Goal: Task Accomplishment & Management: Manage account settings

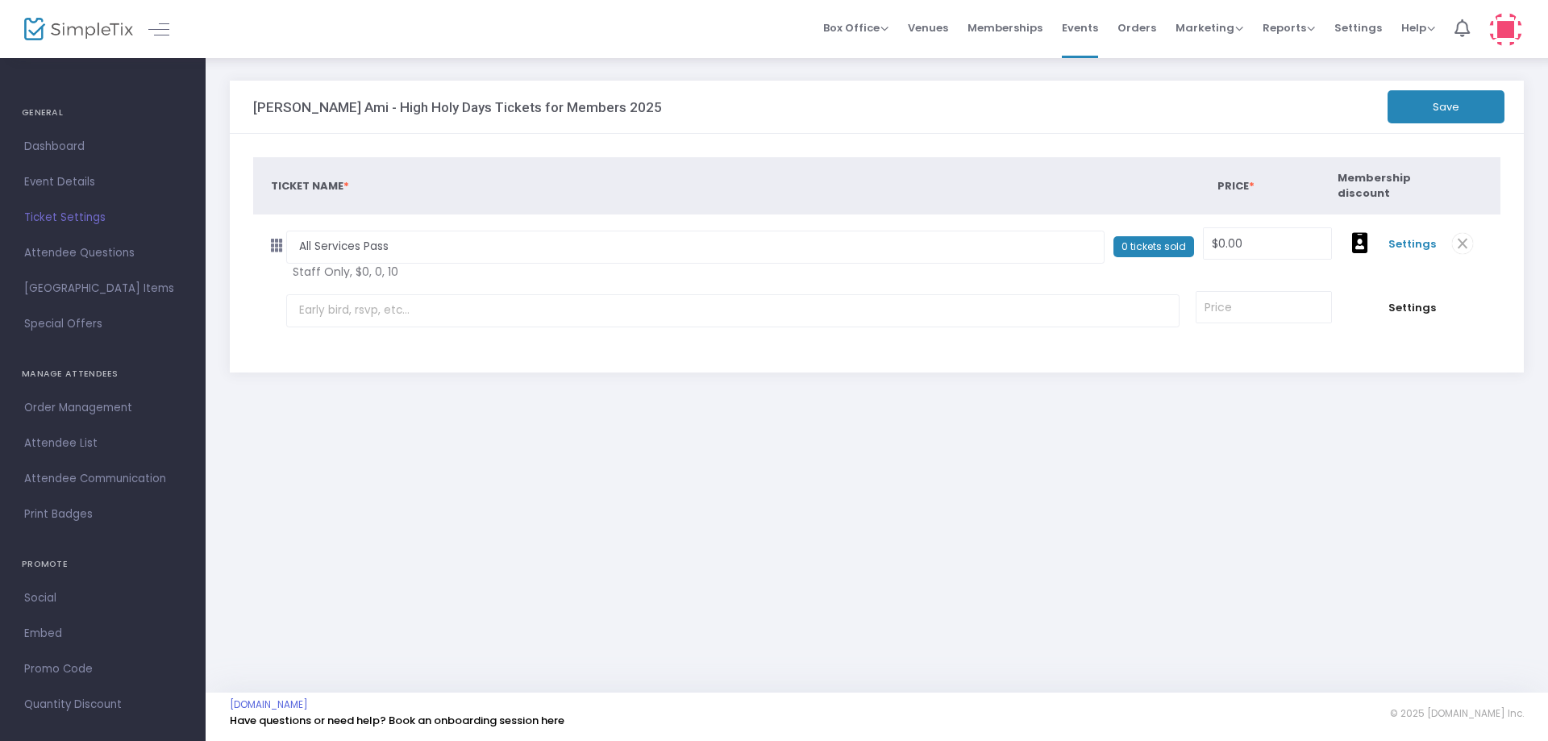
click at [1393, 249] on span "Settings" at bounding box center [1412, 244] width 48 height 16
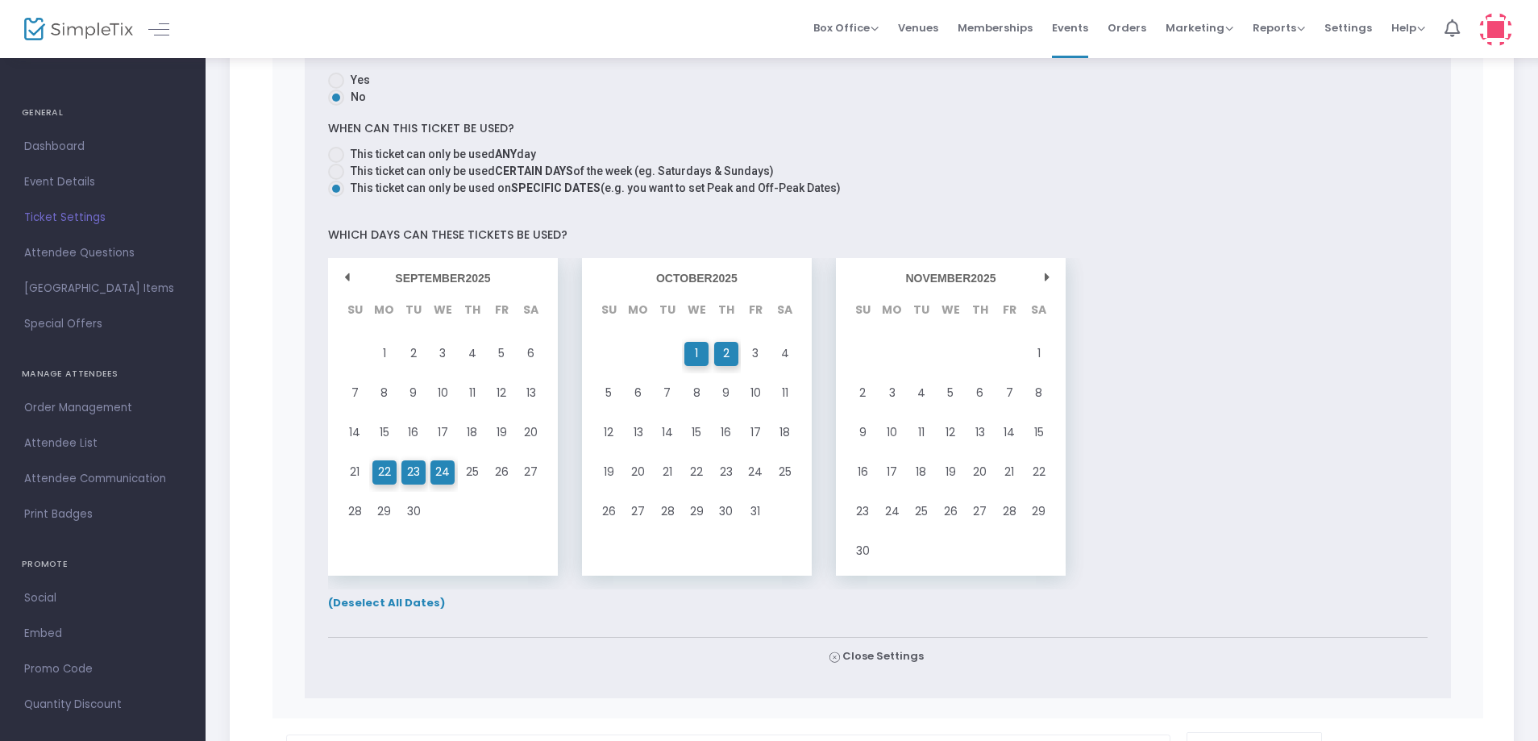
scroll to position [1129, 0]
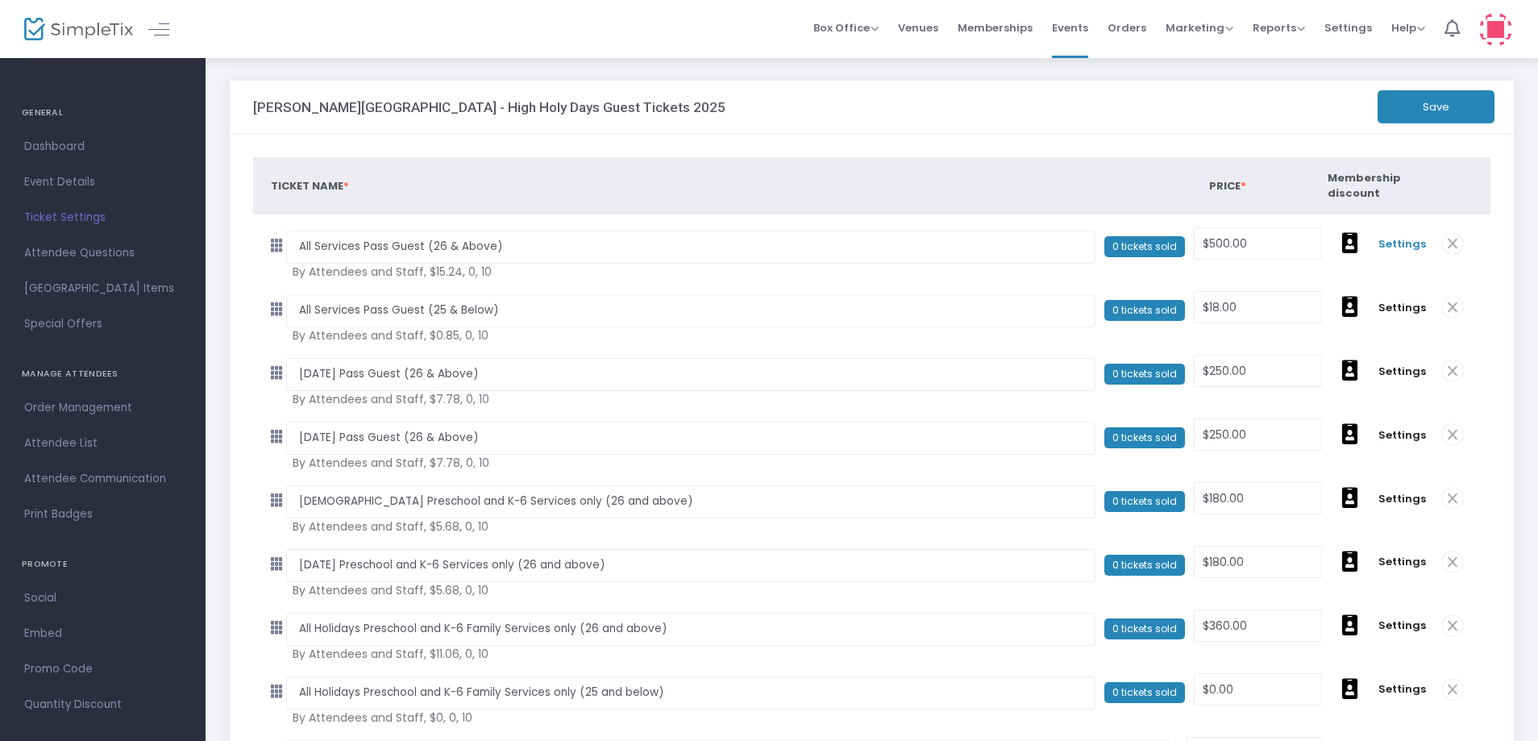
click at [1387, 245] on span "Settings" at bounding box center [1403, 244] width 48 height 16
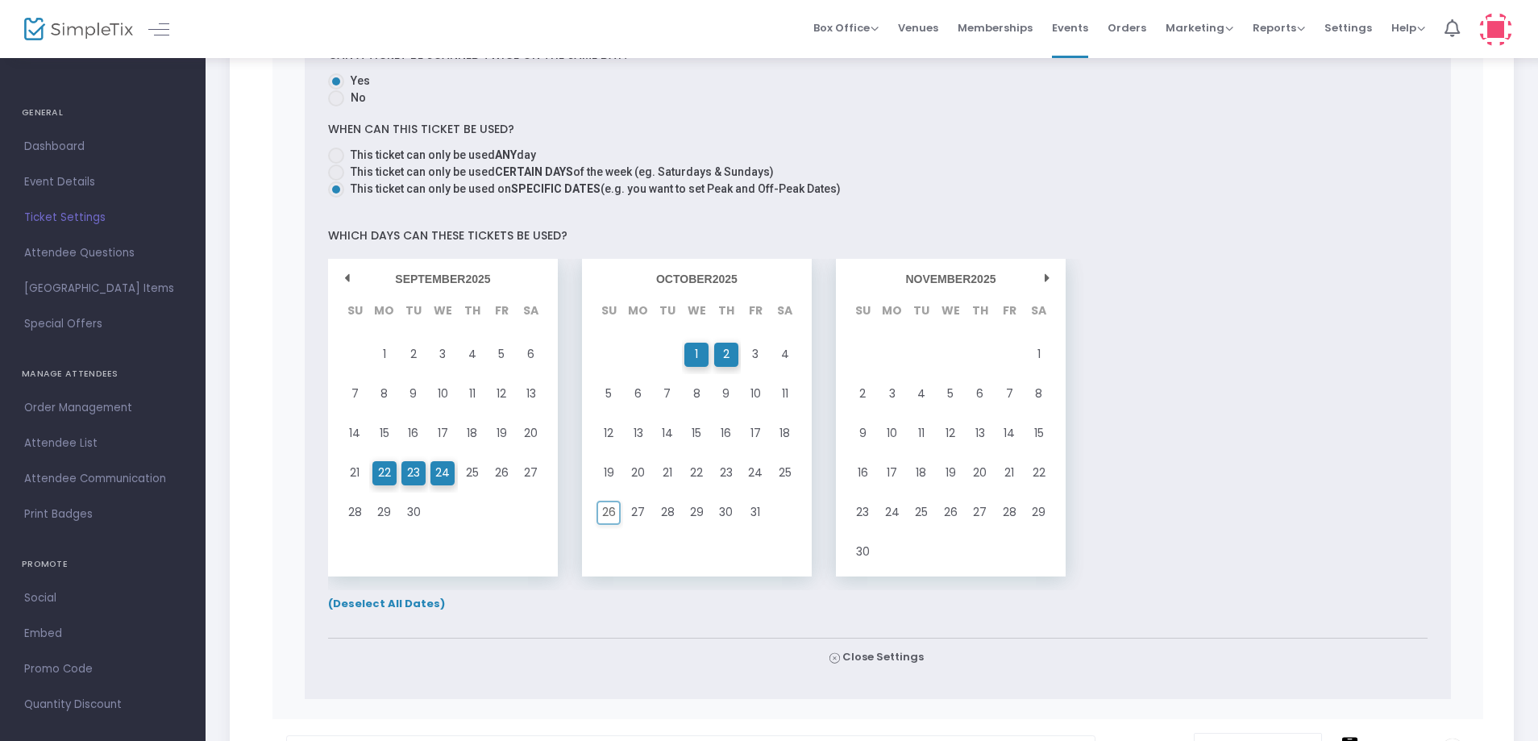
scroll to position [1209, 0]
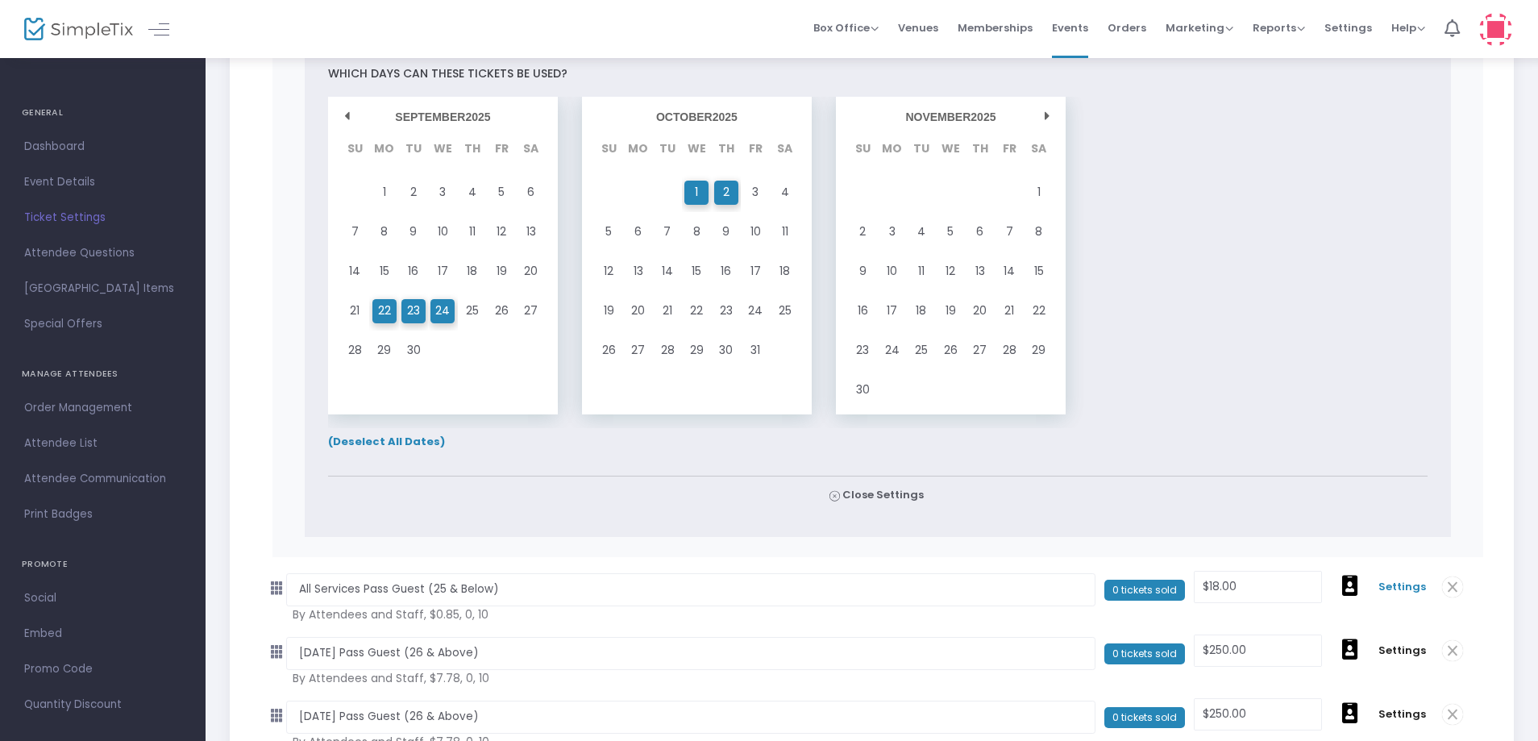
click at [1391, 586] on span "Settings" at bounding box center [1403, 587] width 48 height 16
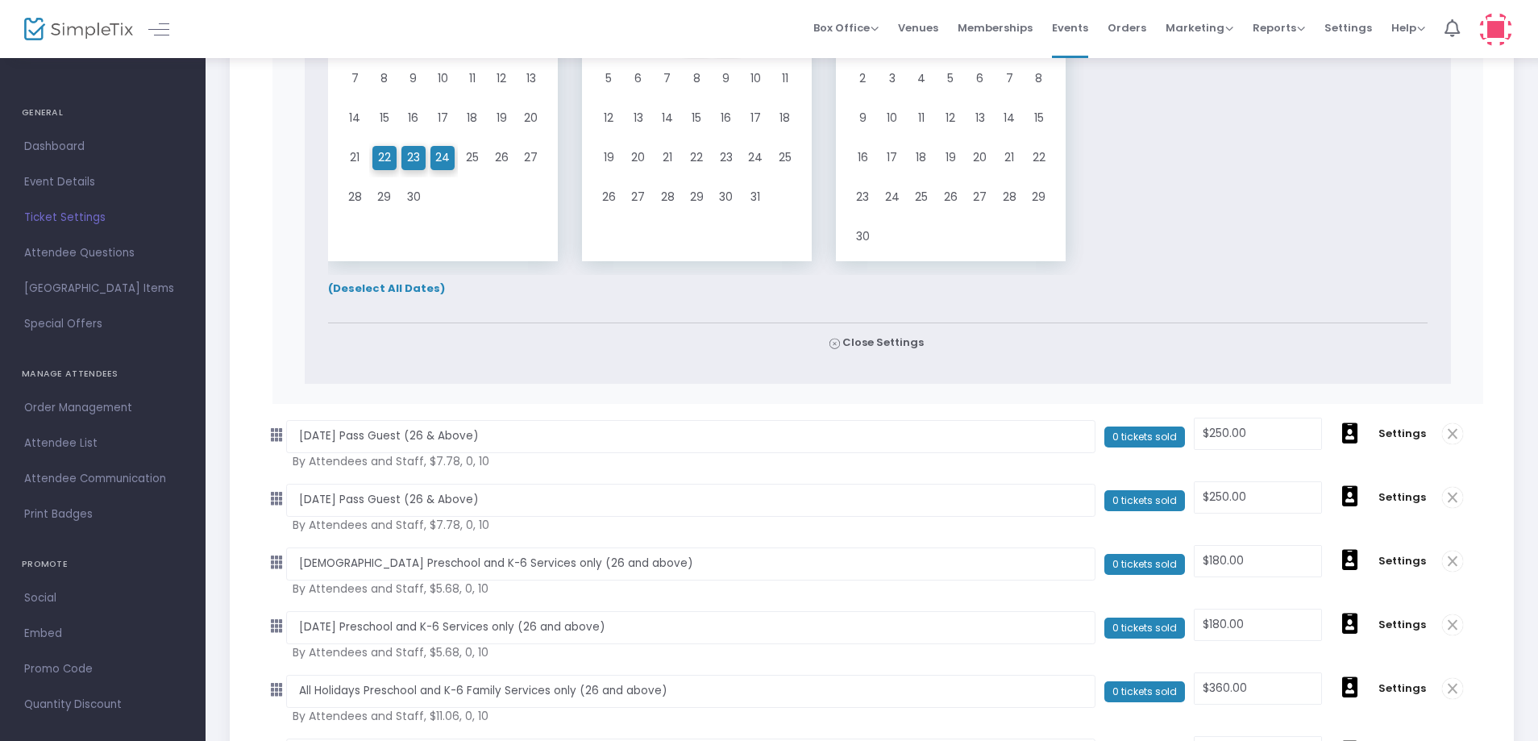
scroll to position [2983, 0]
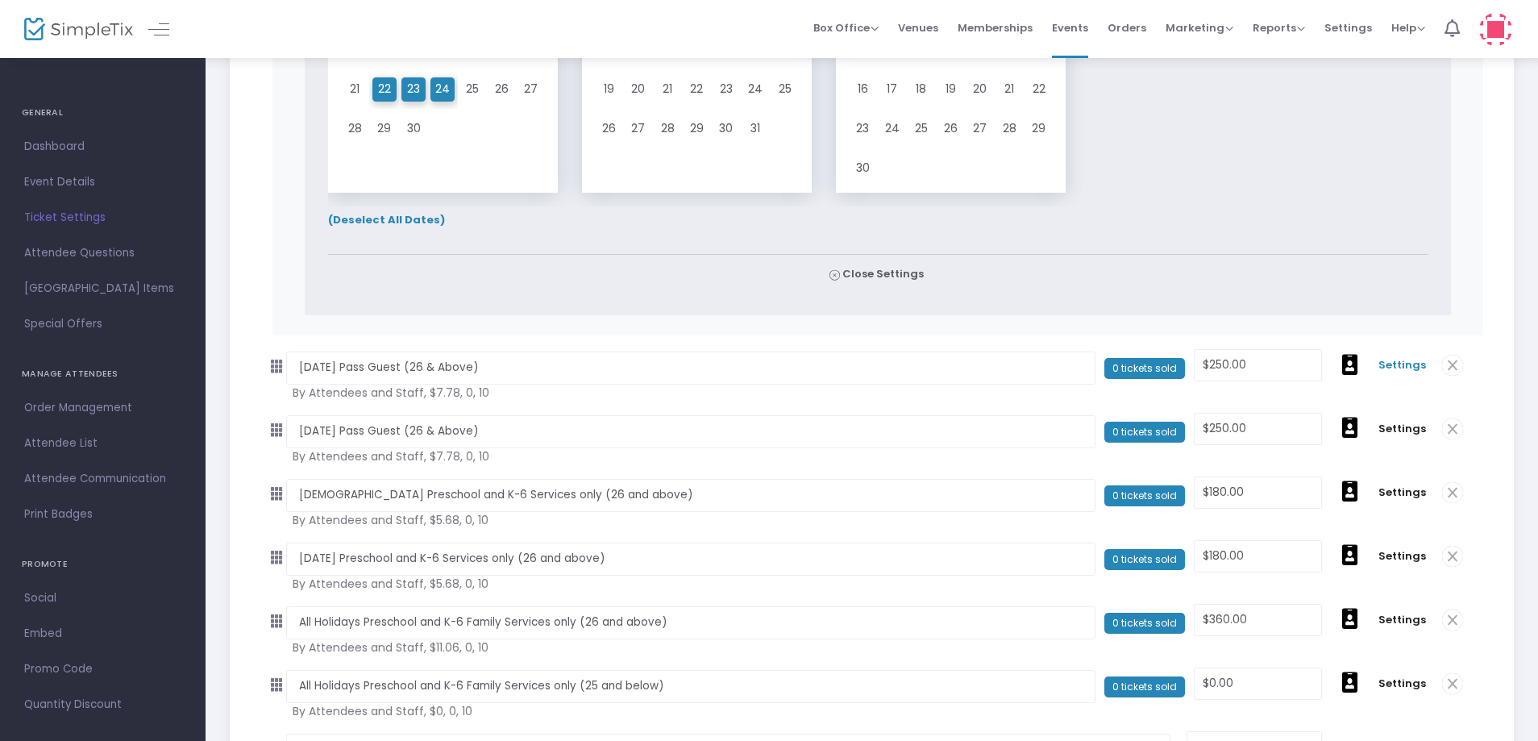
click at [1391, 368] on span "Settings" at bounding box center [1403, 365] width 48 height 16
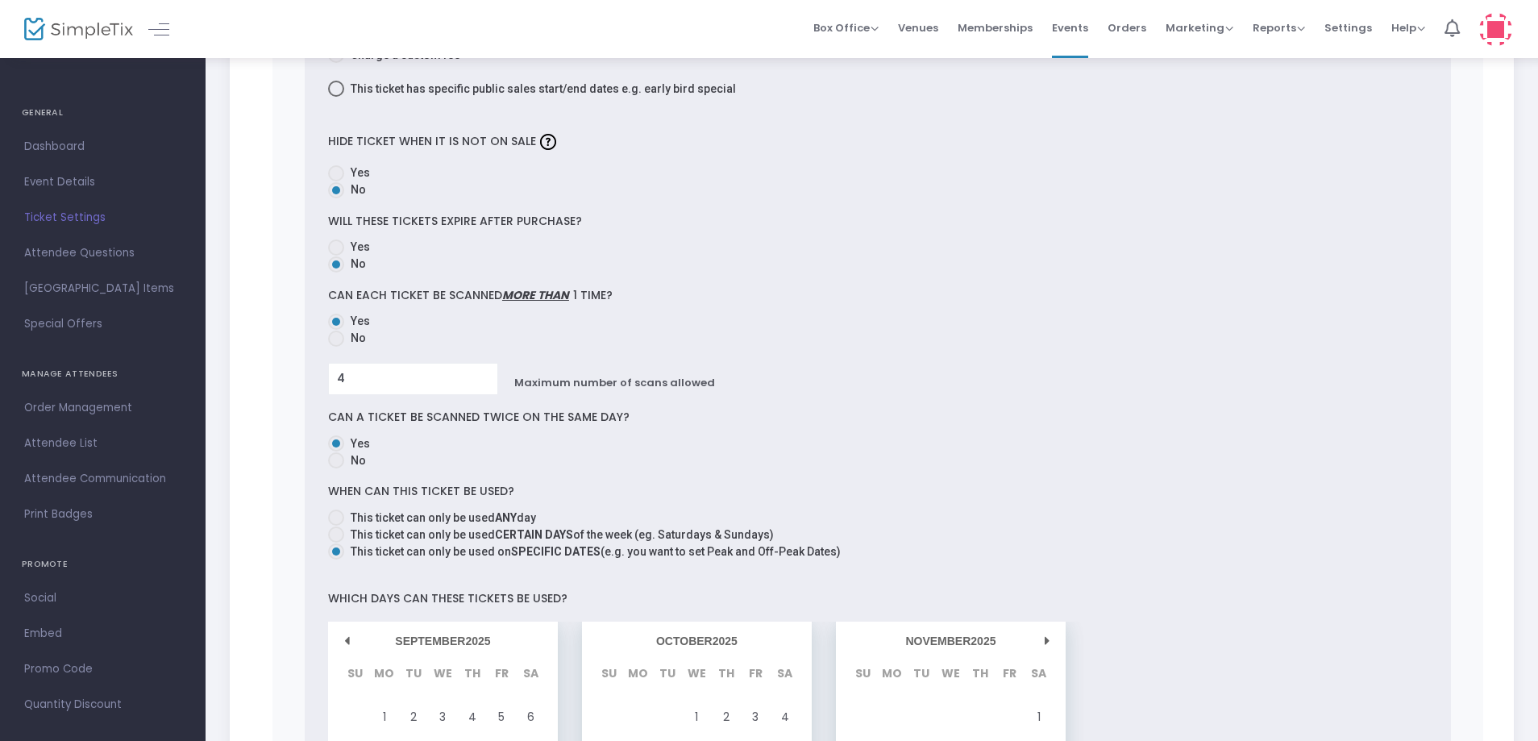
scroll to position [4353, 0]
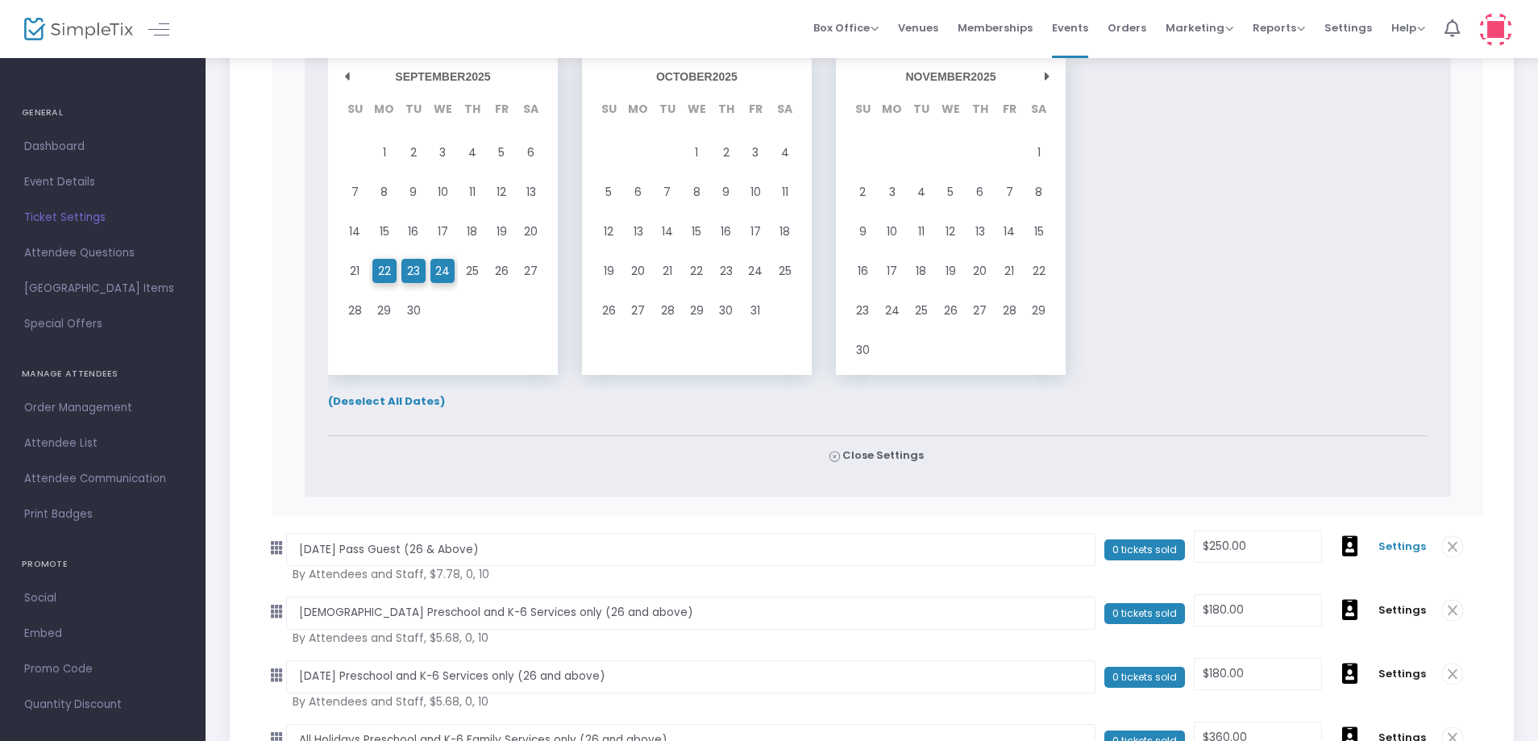
click at [1390, 543] on span "Settings" at bounding box center [1403, 547] width 48 height 16
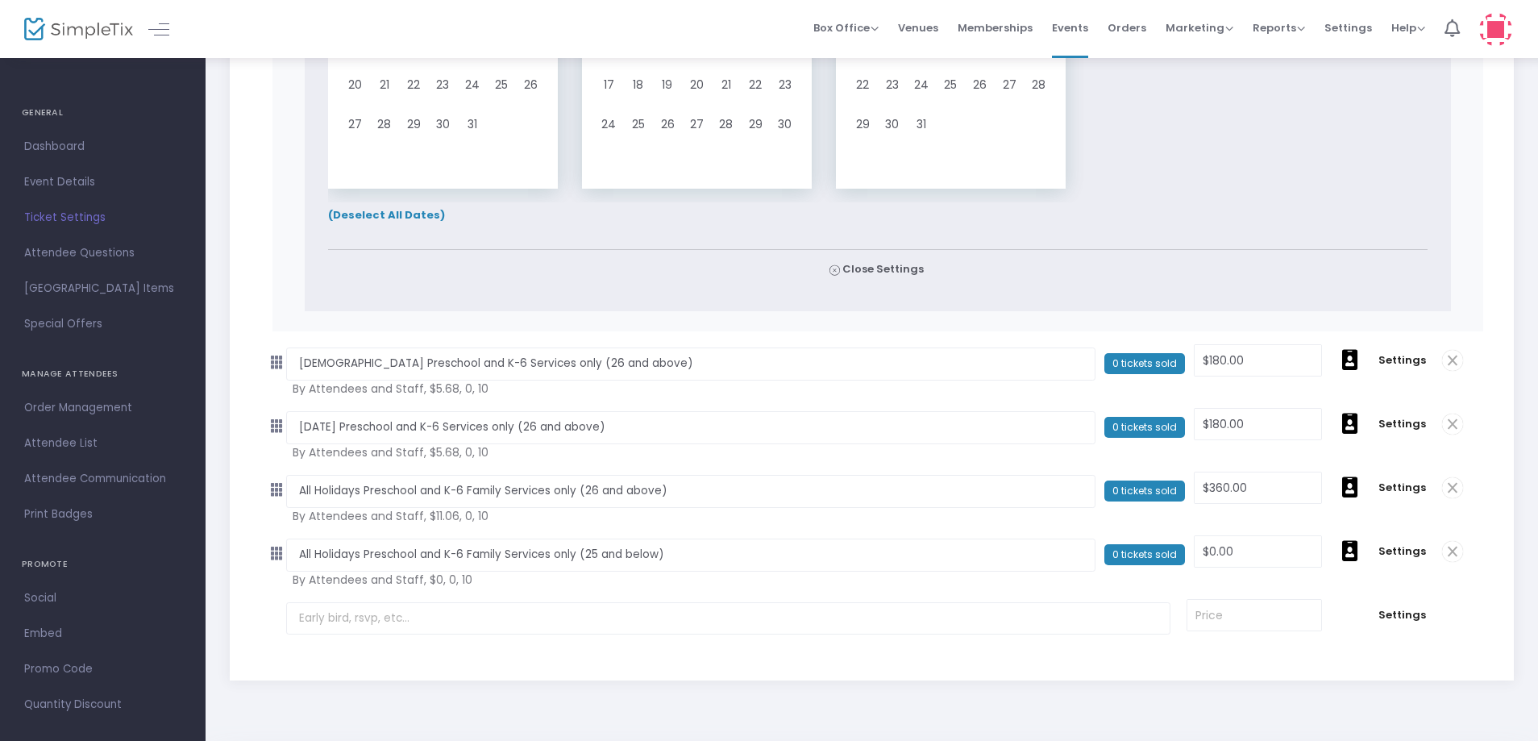
scroll to position [6159, 0]
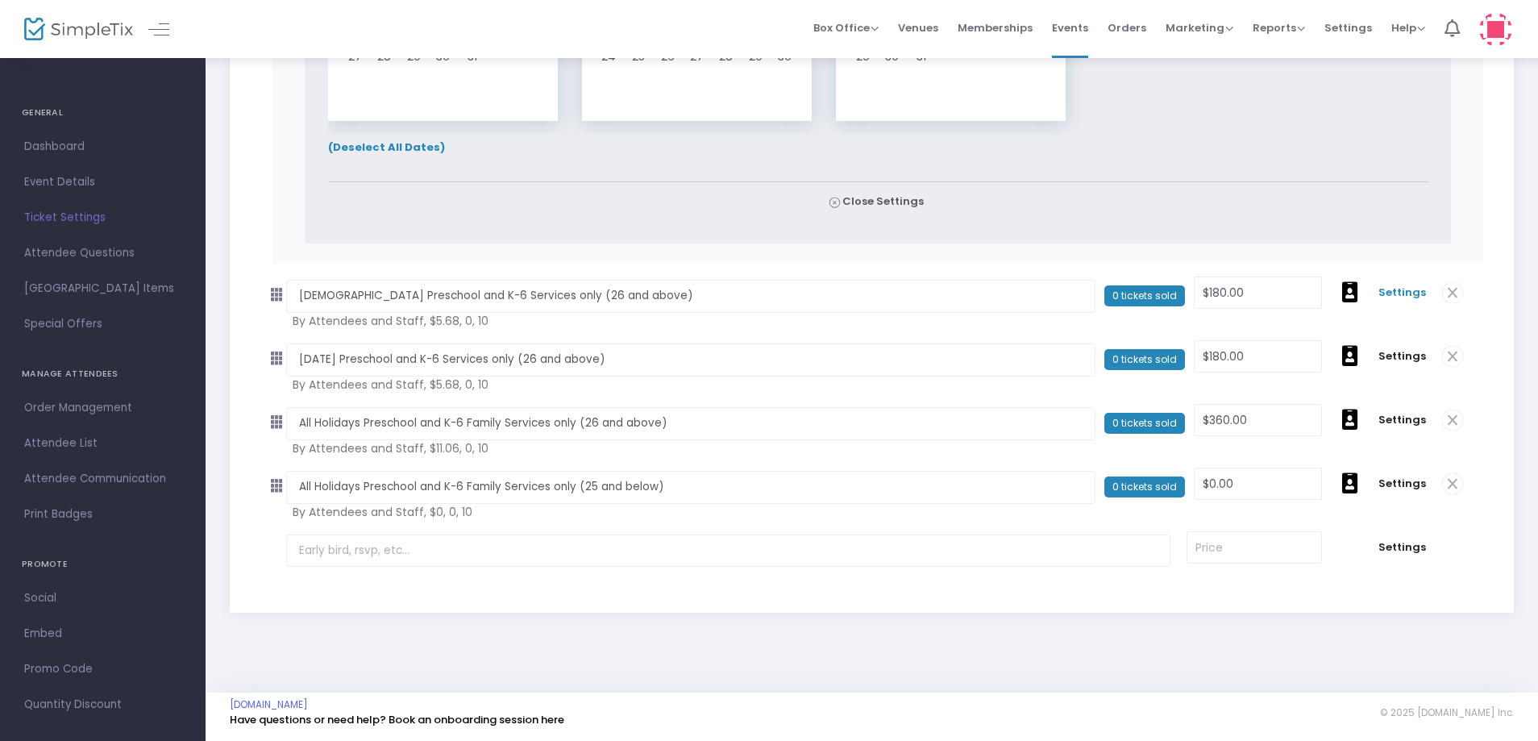
click at [1401, 296] on span "Settings" at bounding box center [1403, 293] width 48 height 16
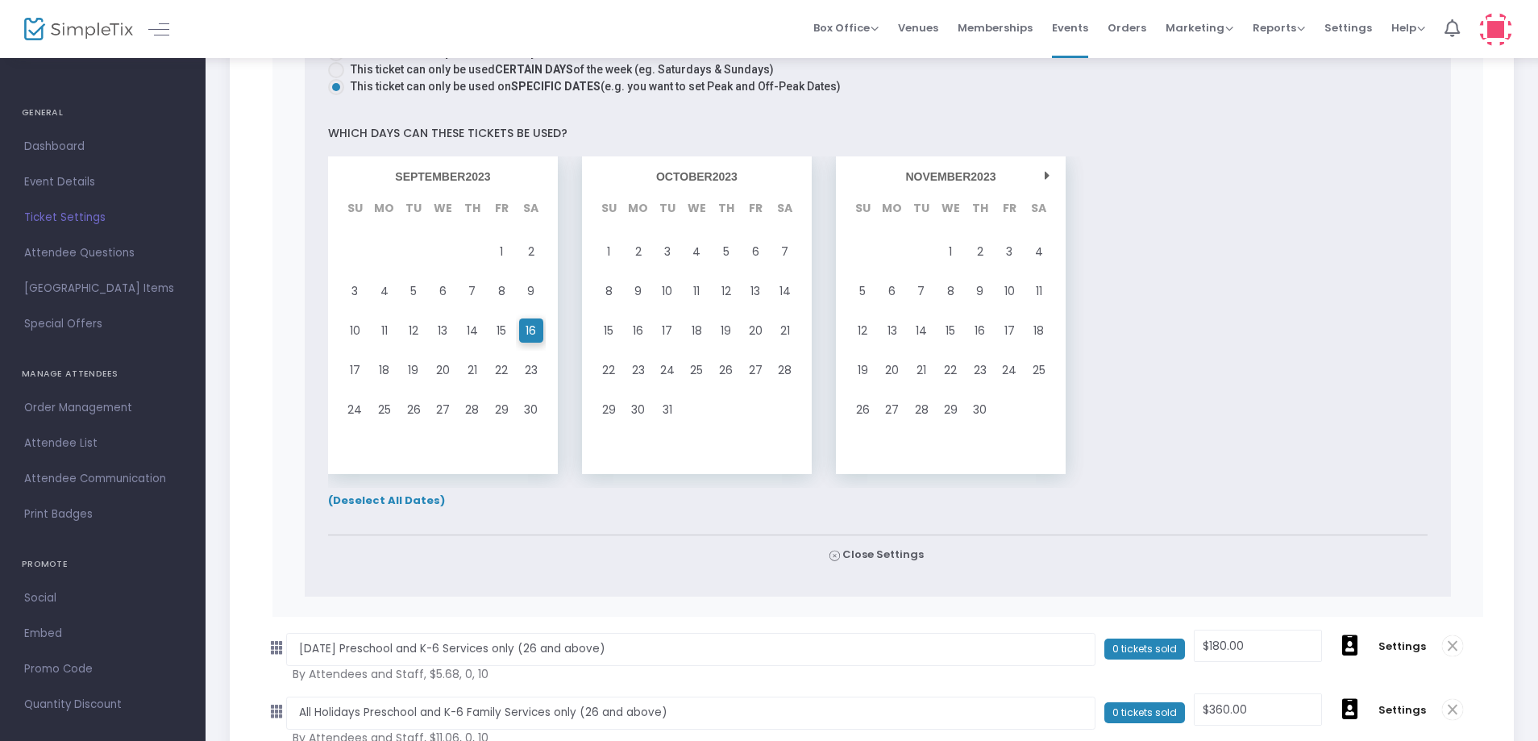
scroll to position [7325, 0]
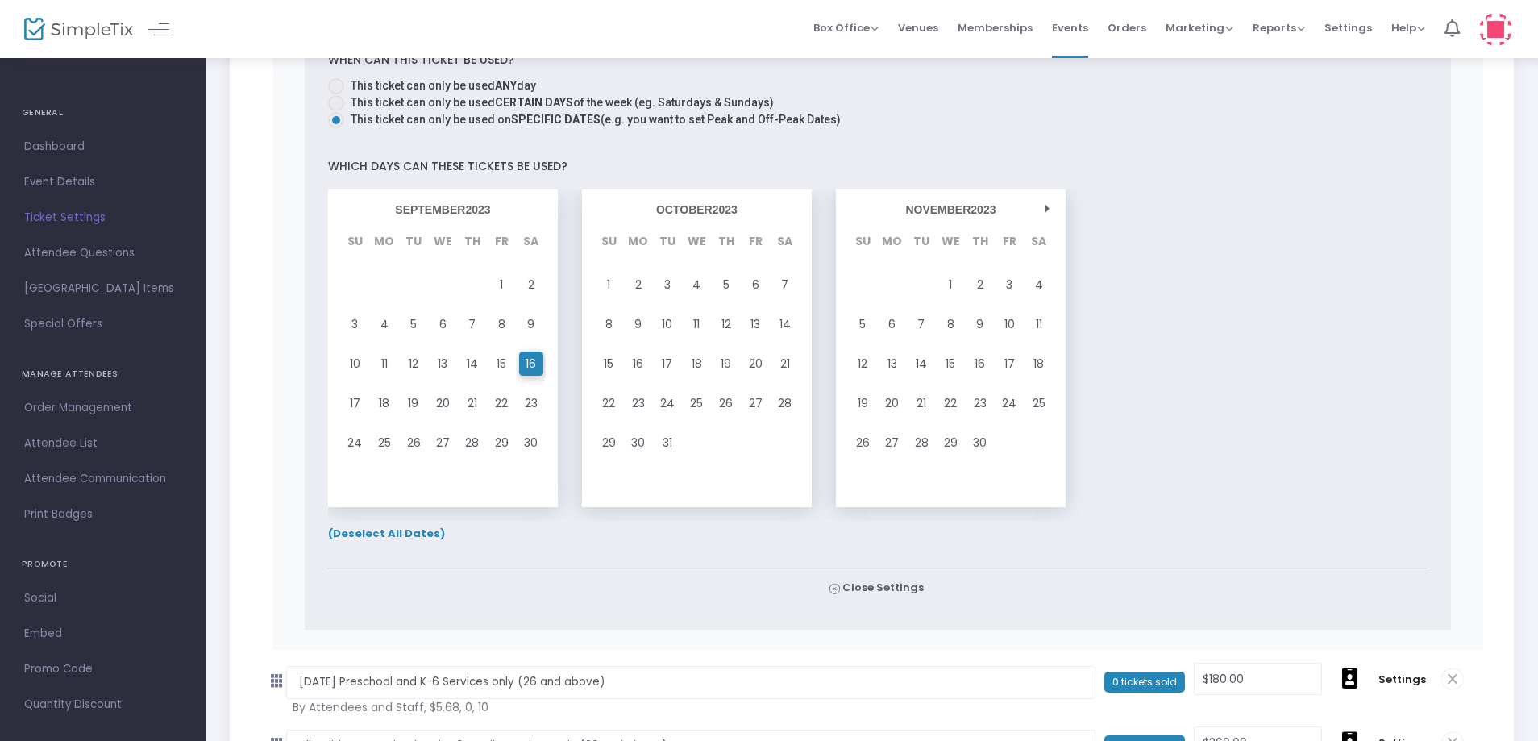
click at [392, 536] on span "(Deselect All Dates)" at bounding box center [386, 533] width 117 height 15
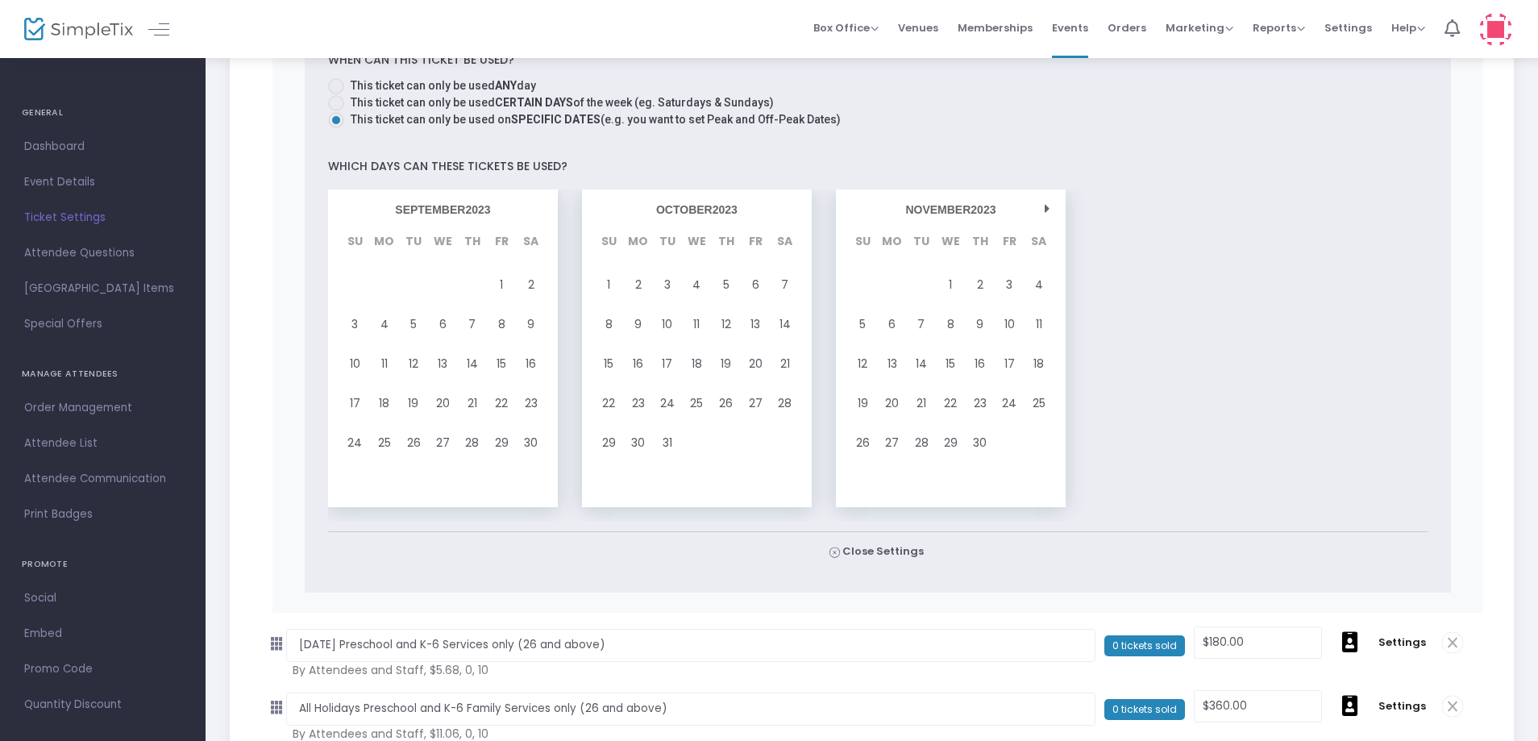
click at [1043, 213] on div "NOVEMBER 2023" at bounding box center [951, 209] width 214 height 23
click at [1042, 213] on div "NOVEMBER 2023" at bounding box center [951, 209] width 214 height 23
click at [1041, 213] on div "NOVEMBER 2023" at bounding box center [951, 209] width 214 height 23
click at [1046, 205] on icon at bounding box center [1047, 209] width 5 height 14
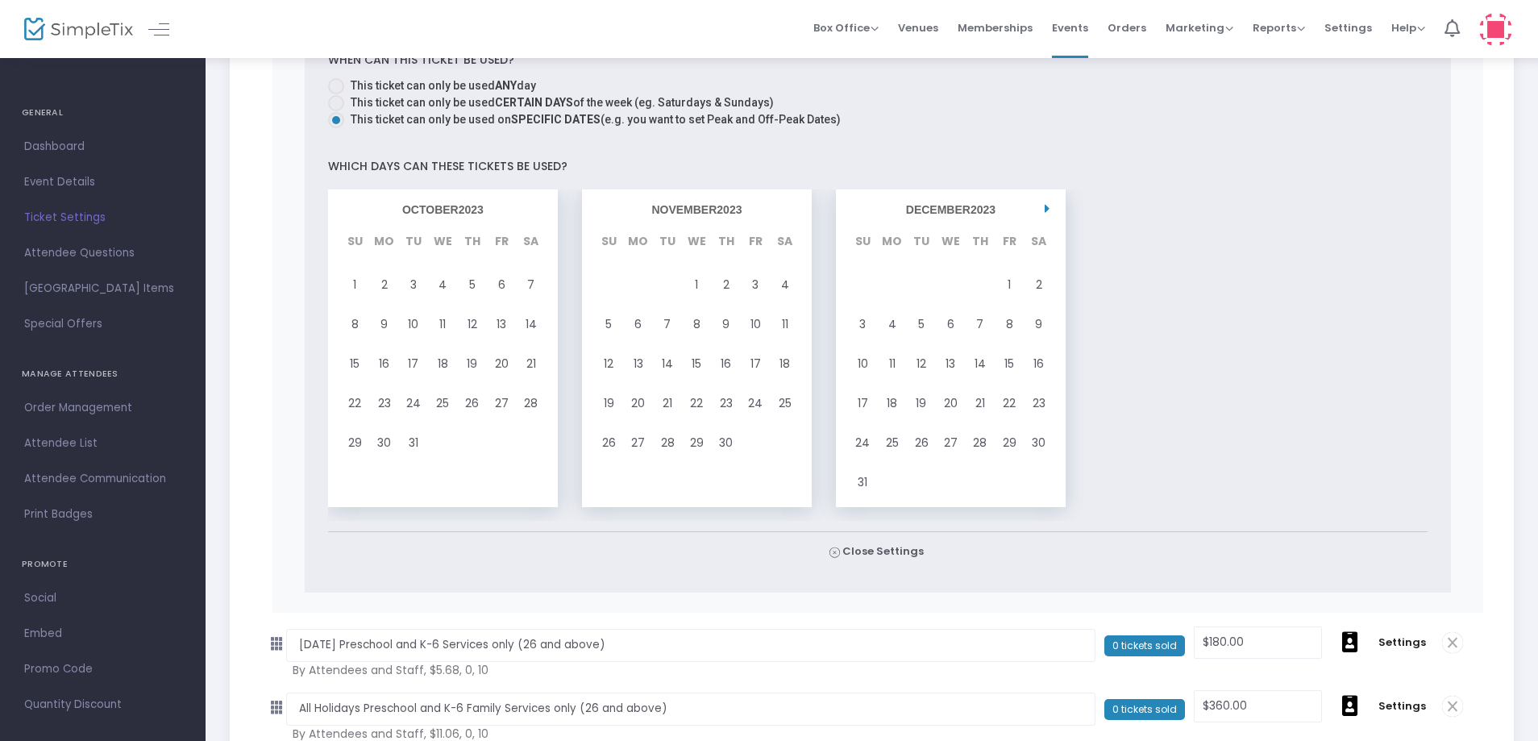
click at [1046, 205] on icon at bounding box center [1047, 209] width 5 height 14
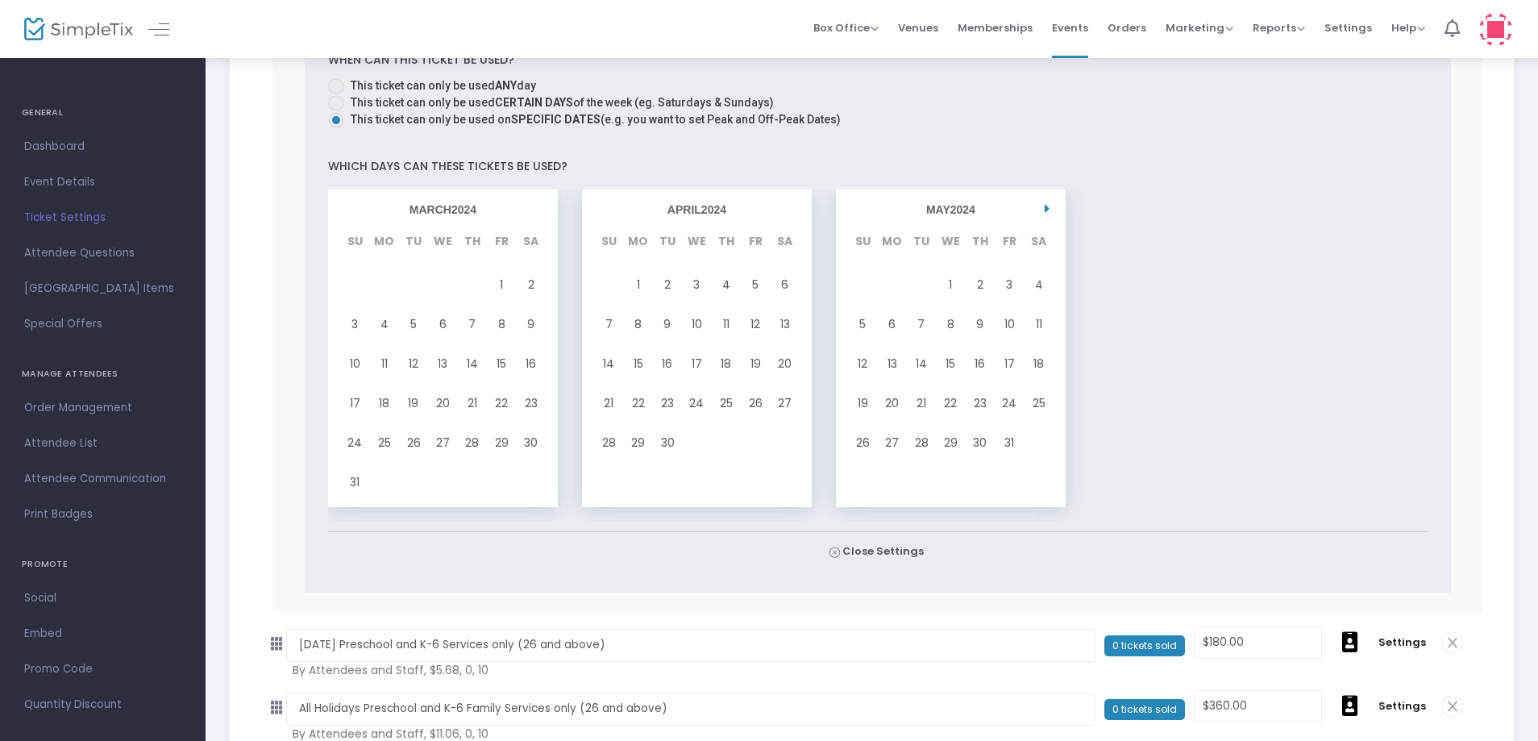
click at [1046, 205] on icon at bounding box center [1047, 209] width 5 height 14
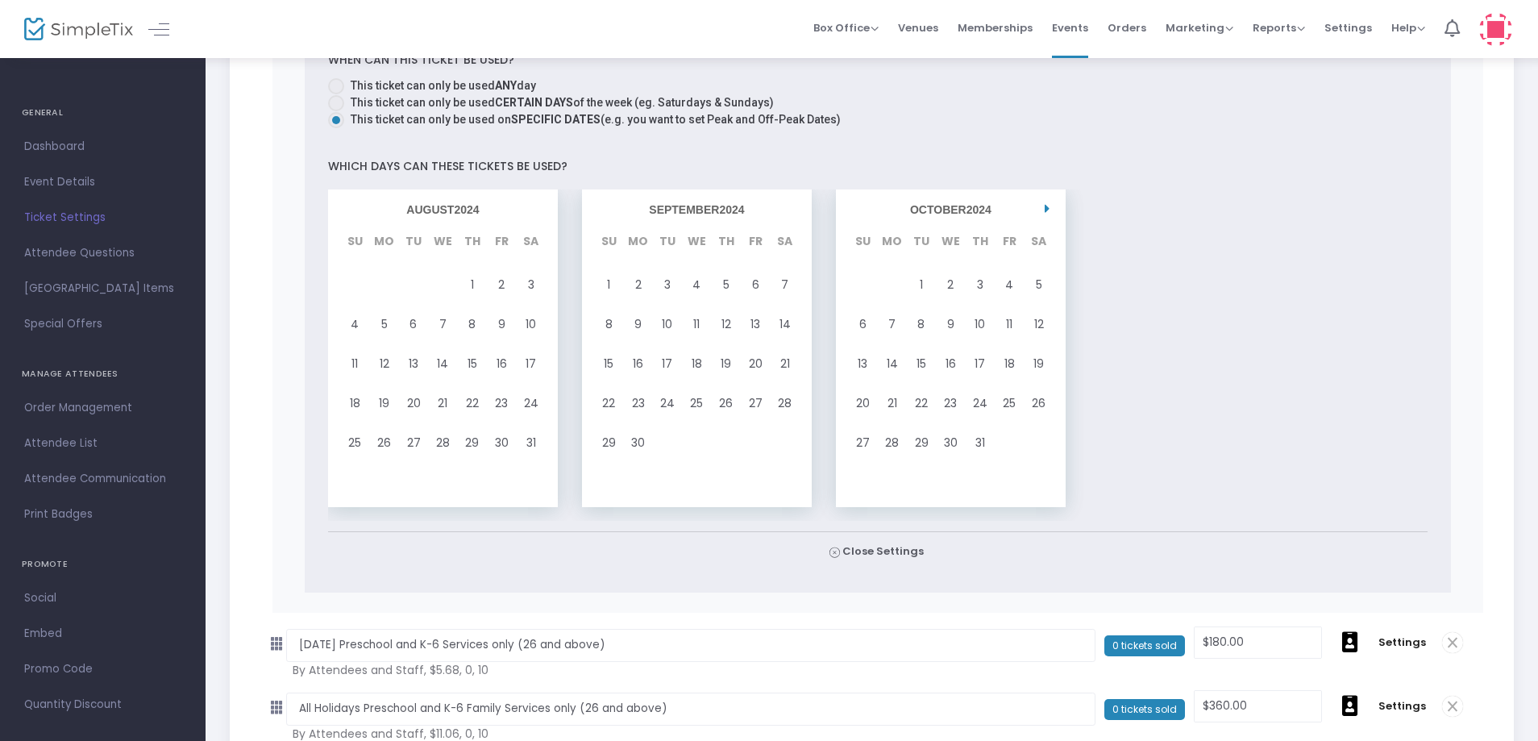
click at [1047, 205] on icon at bounding box center [1047, 209] width 5 height 14
click at [1048, 205] on icon at bounding box center [1047, 209] width 5 height 14
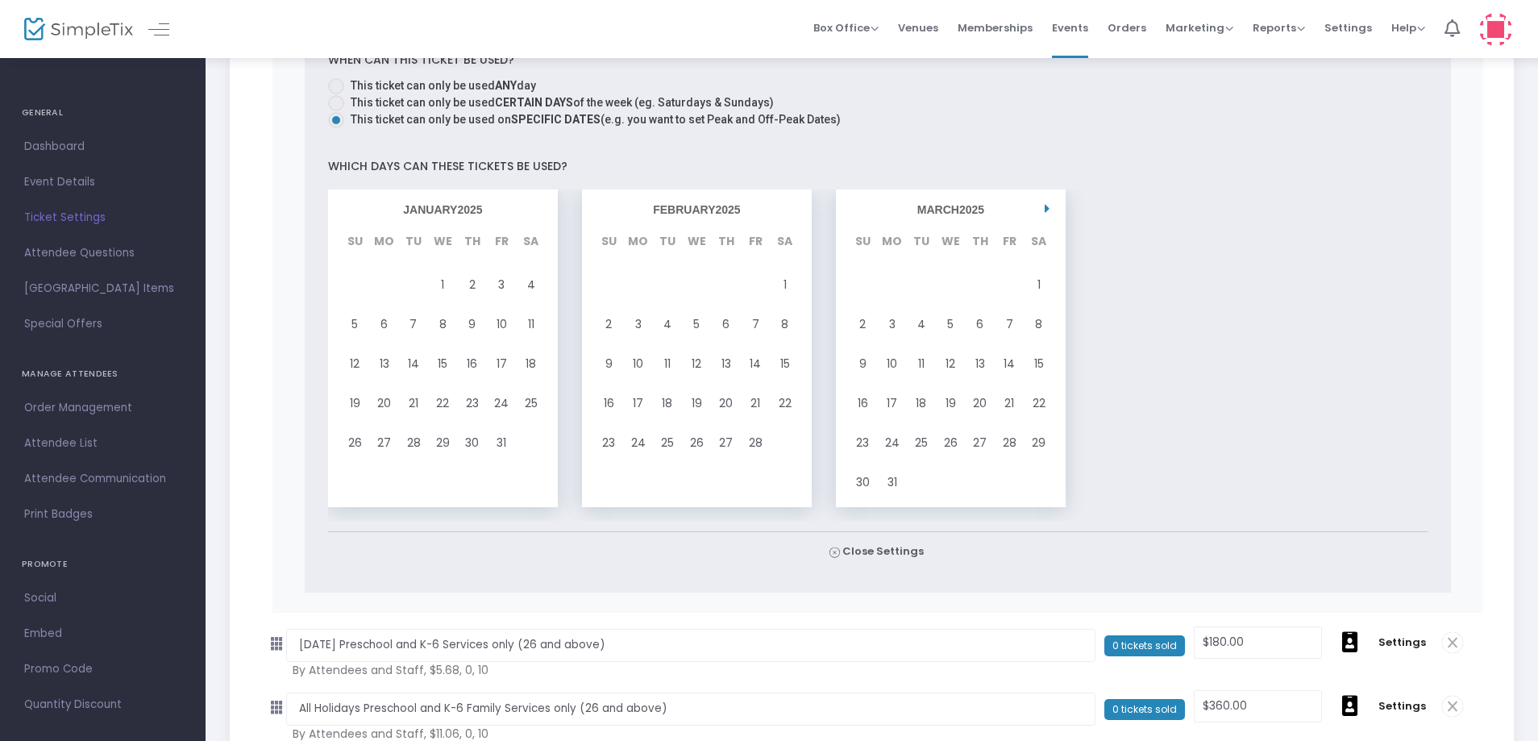
click at [1048, 205] on icon at bounding box center [1047, 209] width 5 height 14
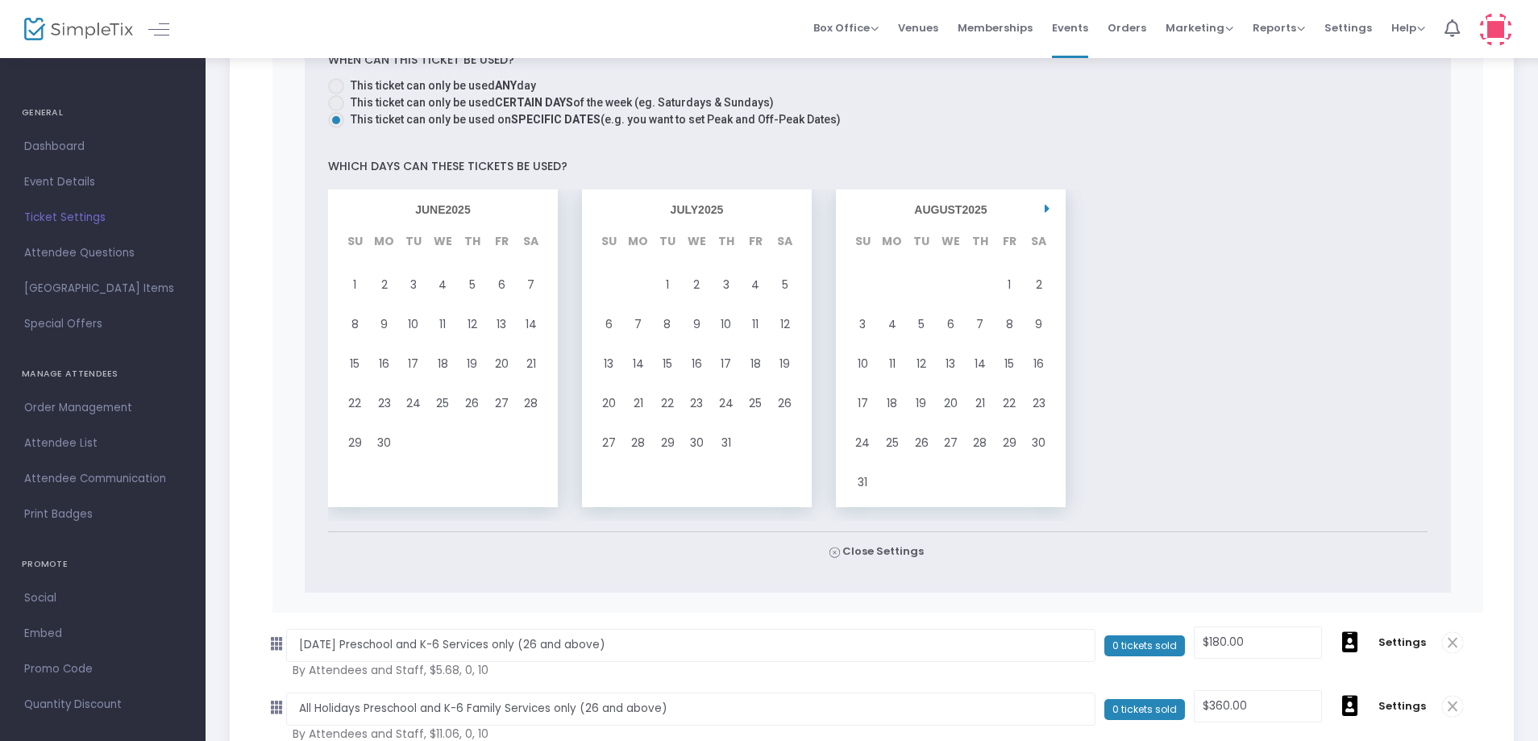
click at [1048, 205] on icon at bounding box center [1047, 209] width 5 height 14
click at [665, 406] on span "23" at bounding box center [667, 404] width 13 height 22
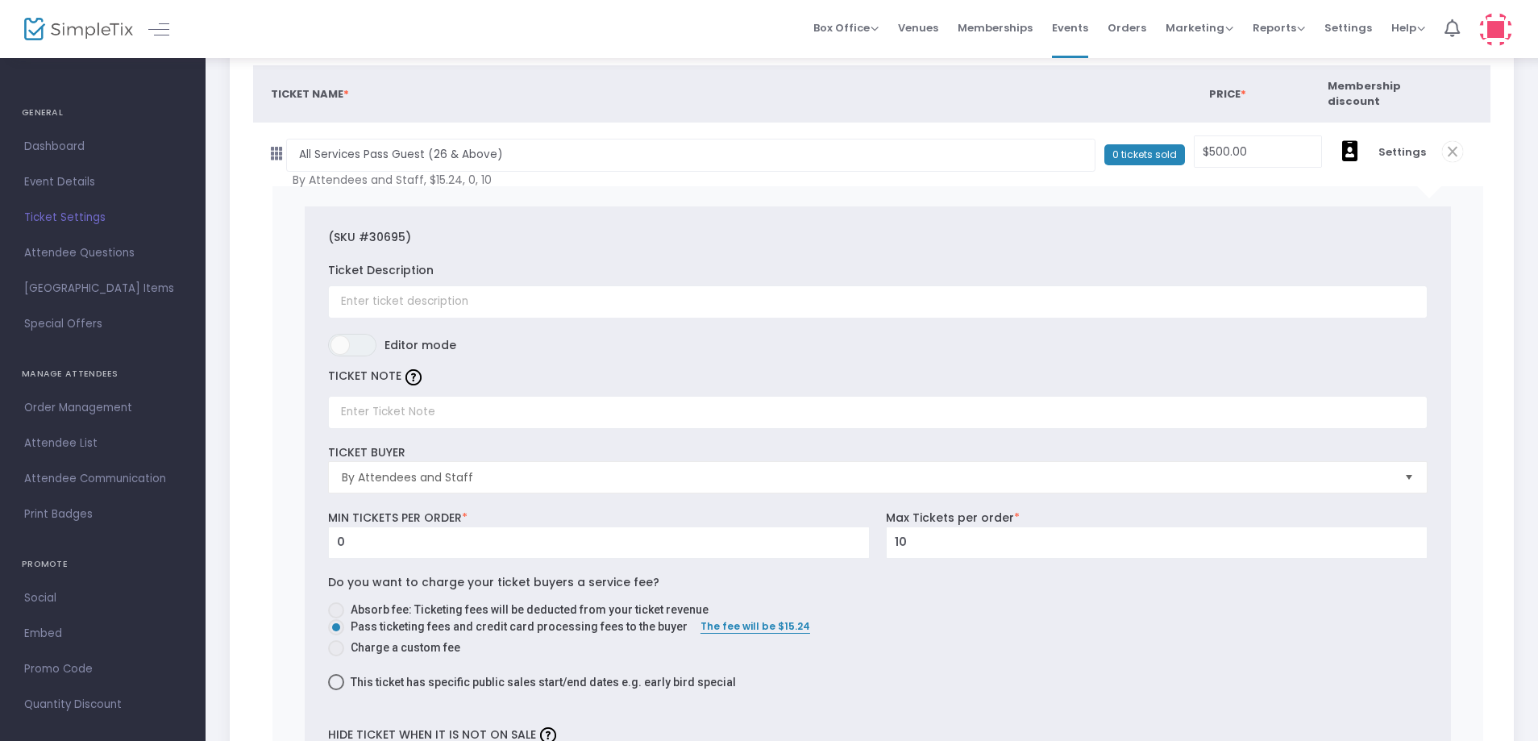
scroll to position [0, 0]
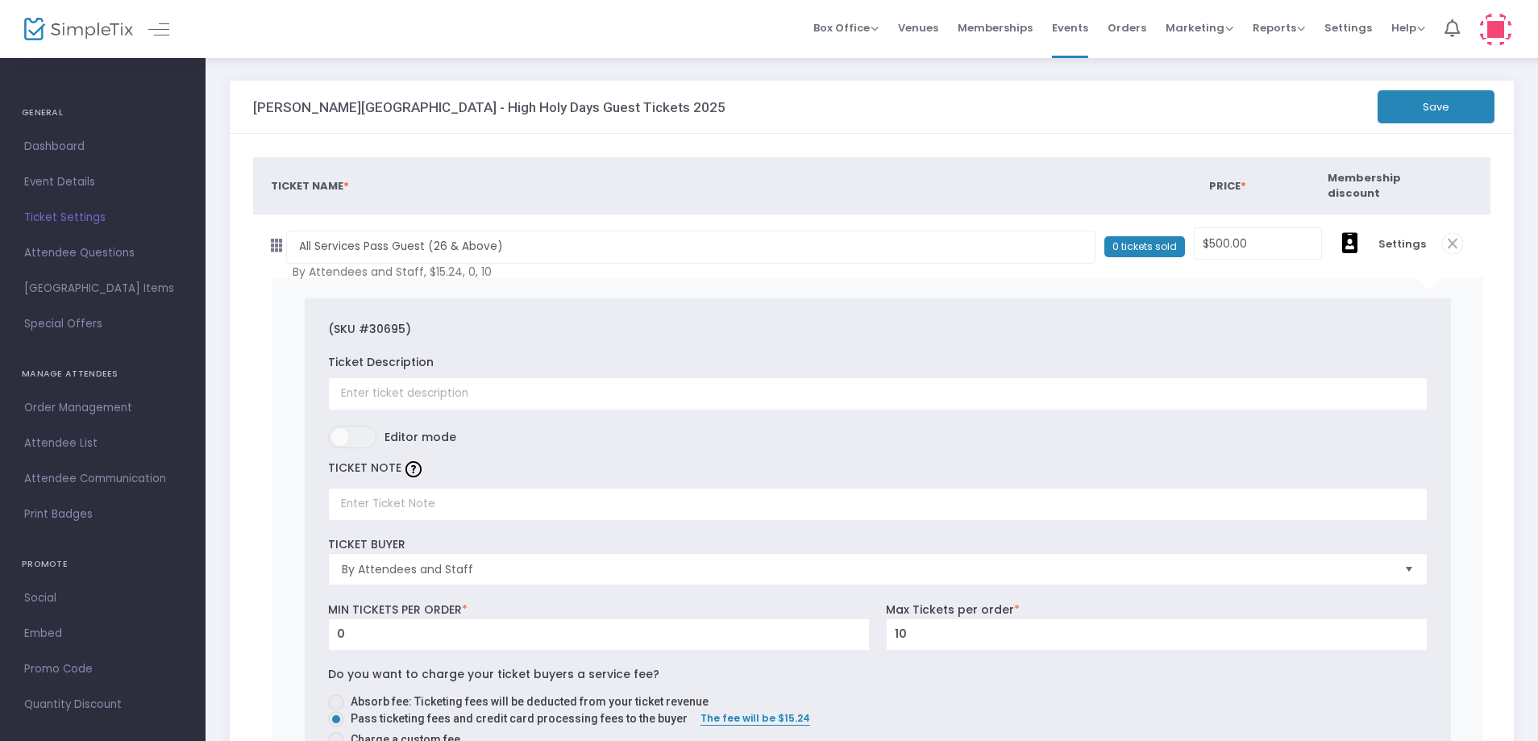
click at [1451, 109] on button "Save" at bounding box center [1436, 106] width 117 height 33
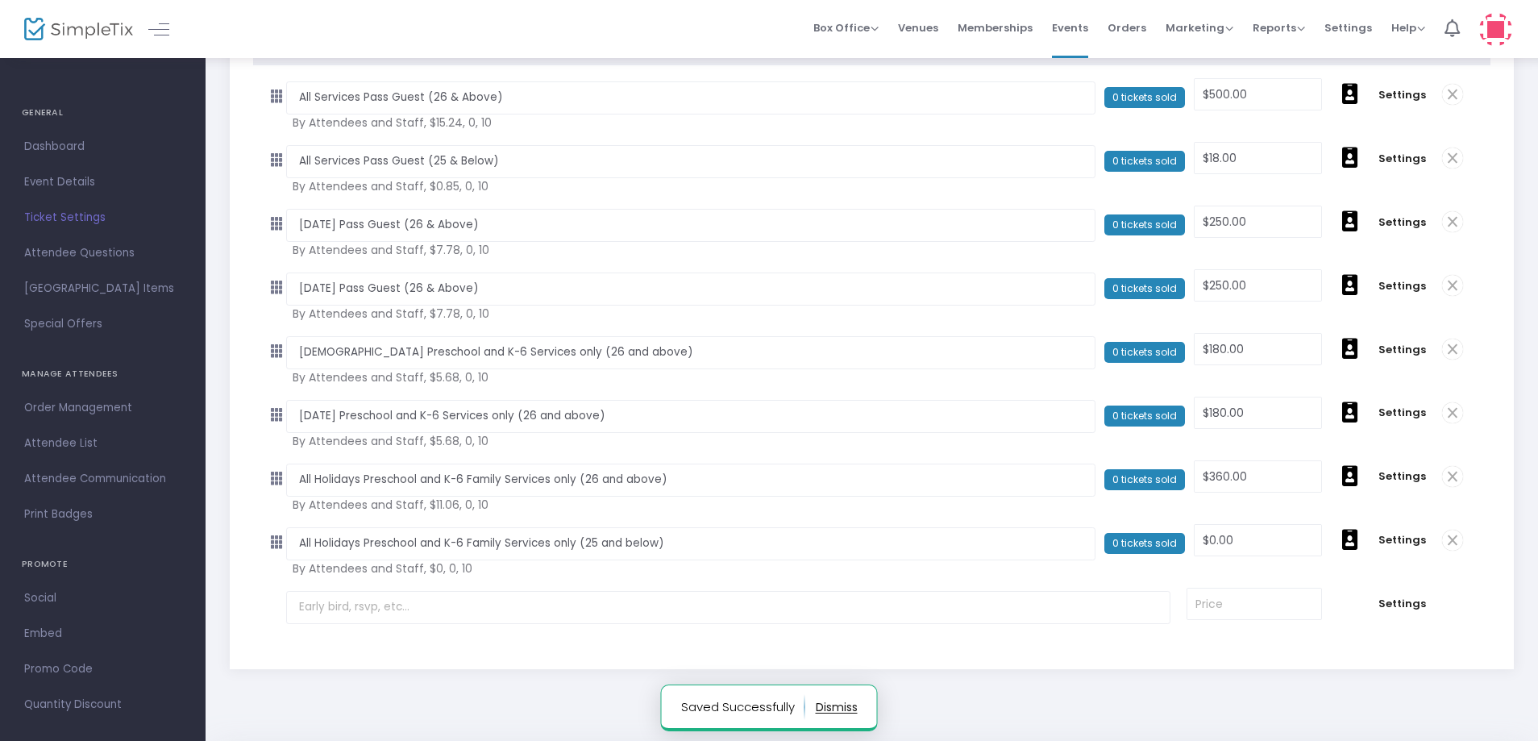
scroll to position [161, 0]
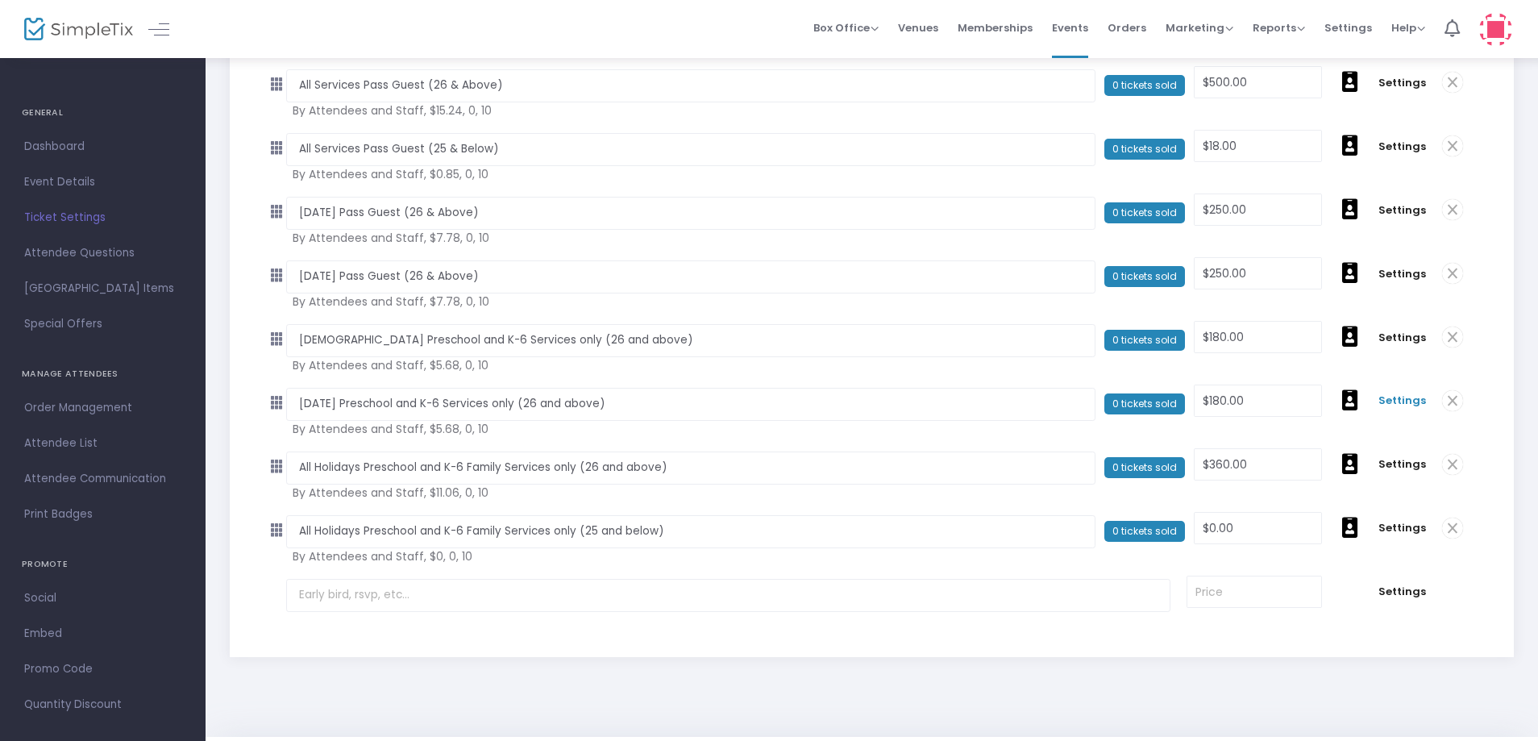
click at [1405, 403] on span "Settings" at bounding box center [1403, 401] width 48 height 16
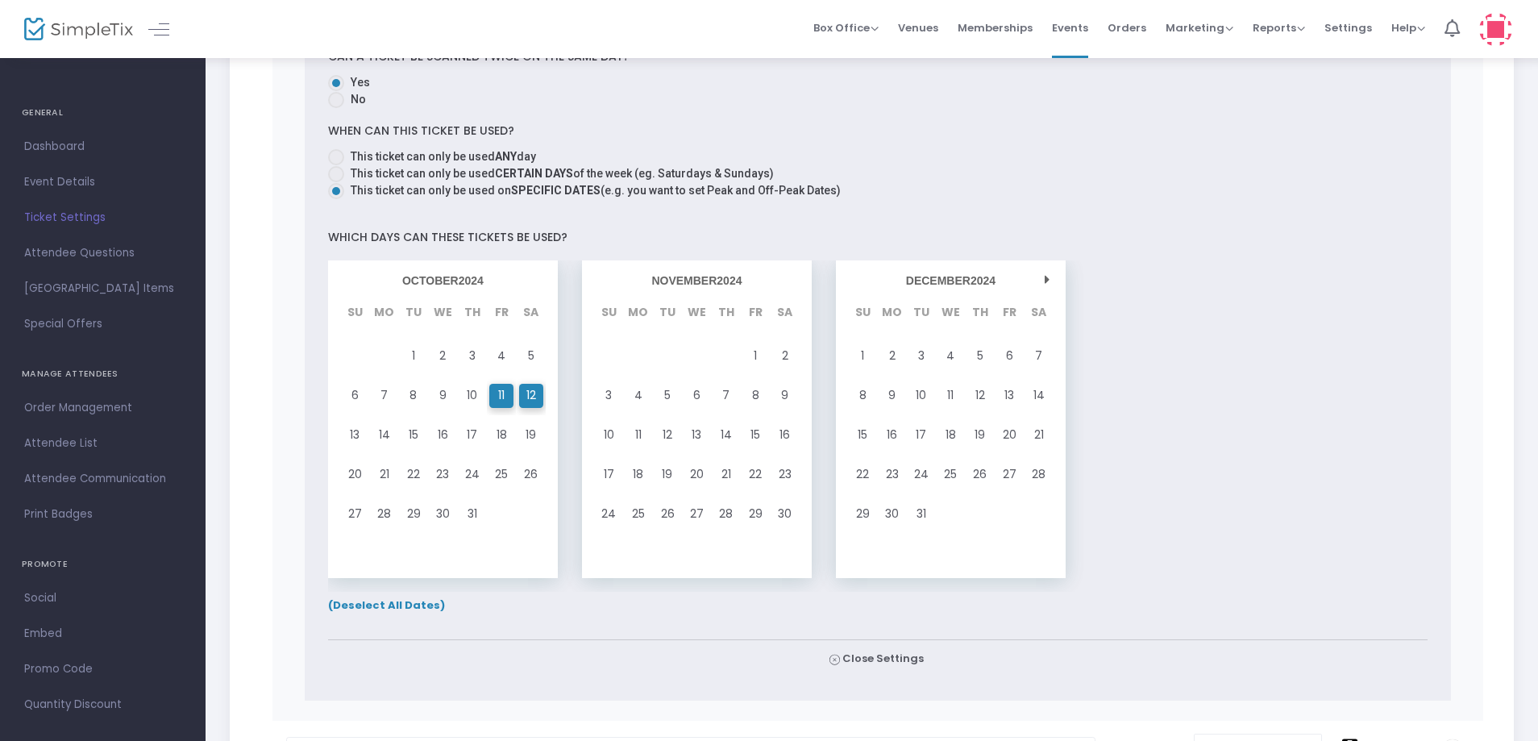
scroll to position [1371, 0]
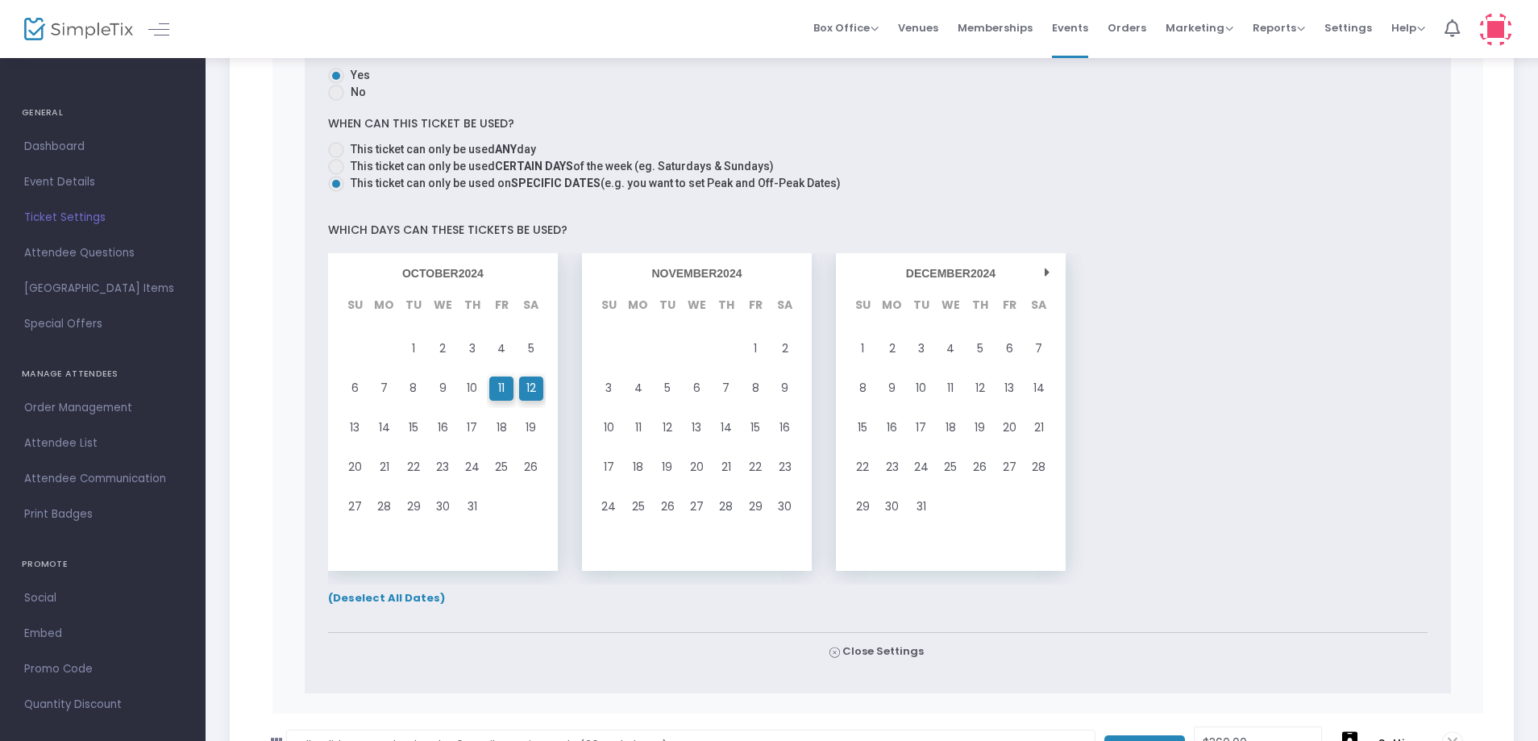
click at [410, 595] on span "(Deselect All Dates)" at bounding box center [386, 597] width 117 height 15
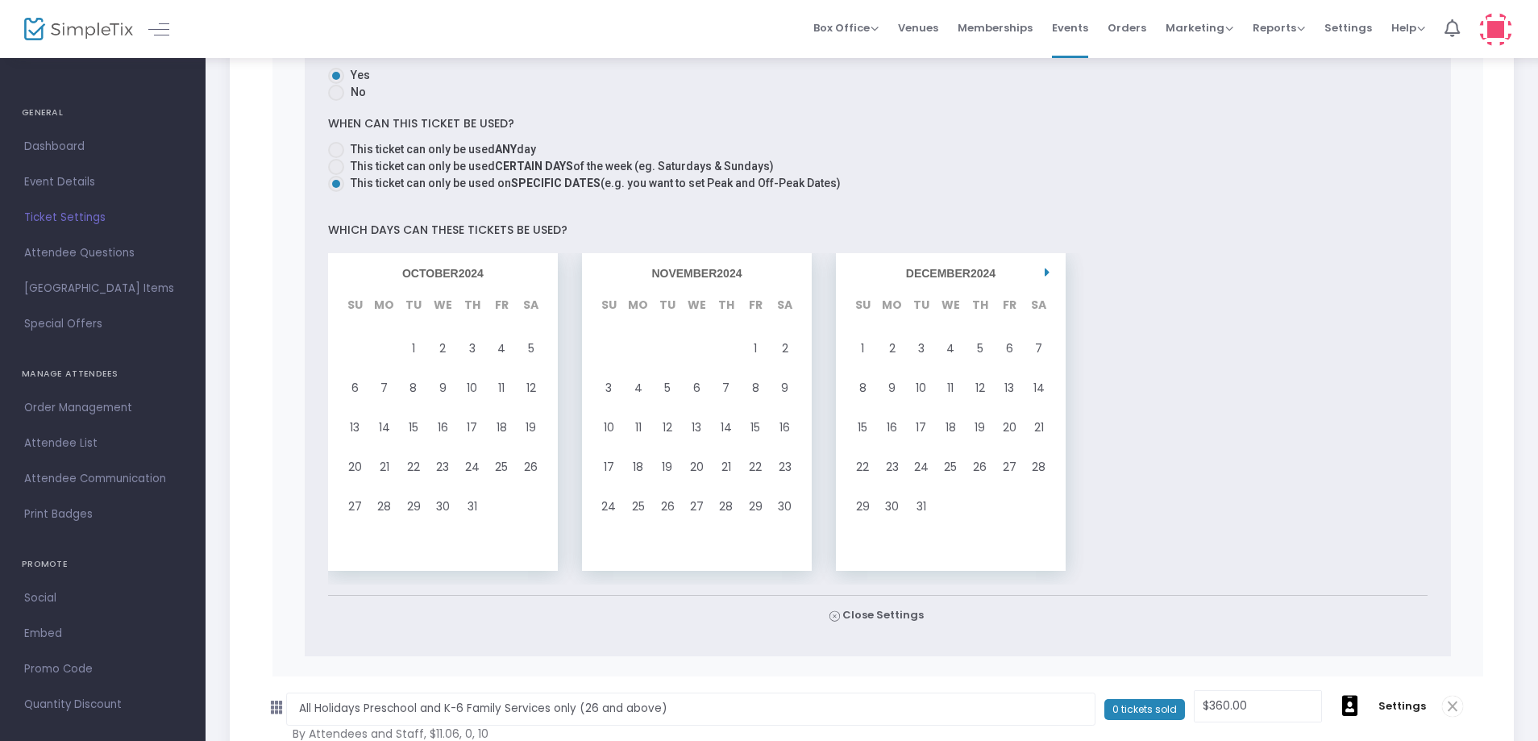
click at [1045, 275] on icon at bounding box center [1047, 273] width 5 height 14
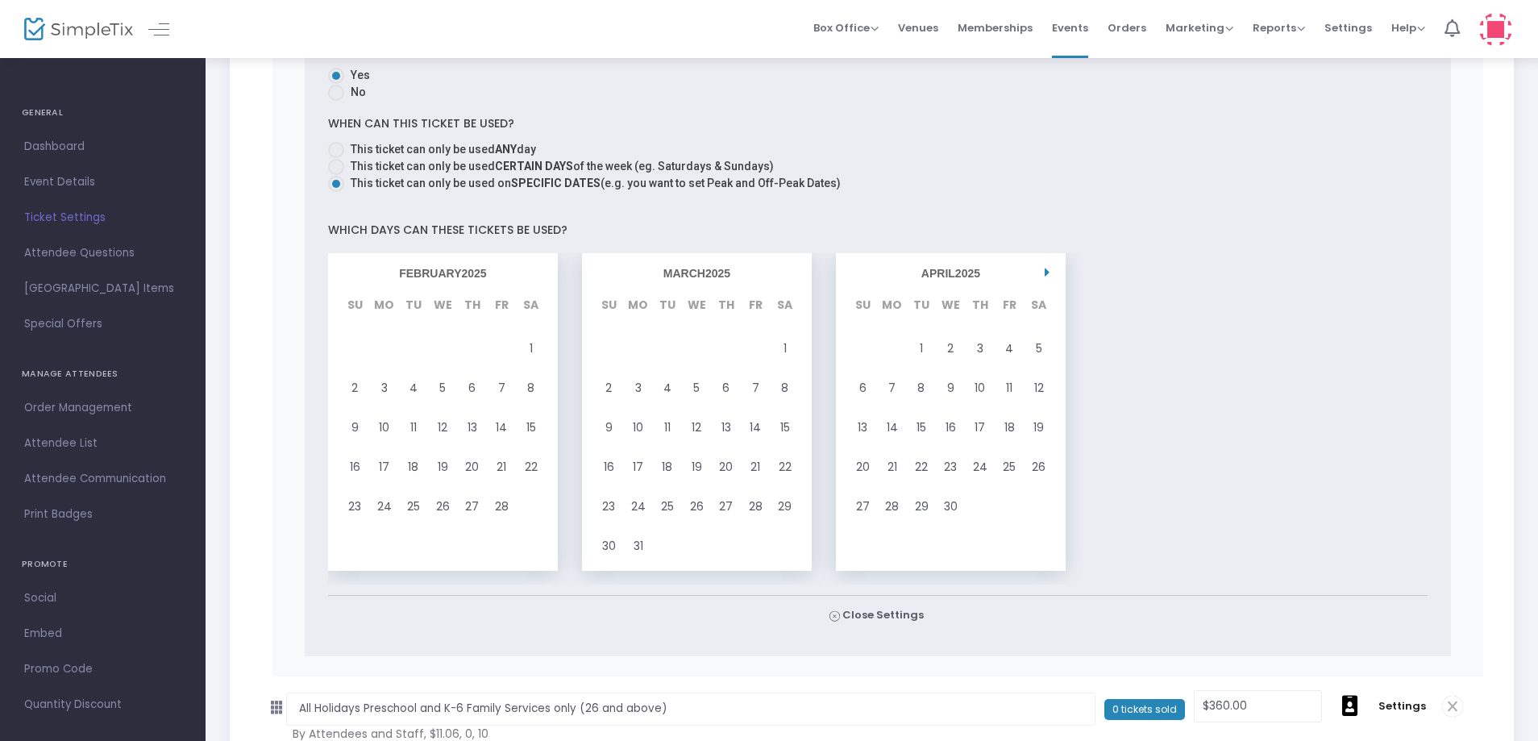
click at [1045, 275] on icon at bounding box center [1047, 273] width 5 height 14
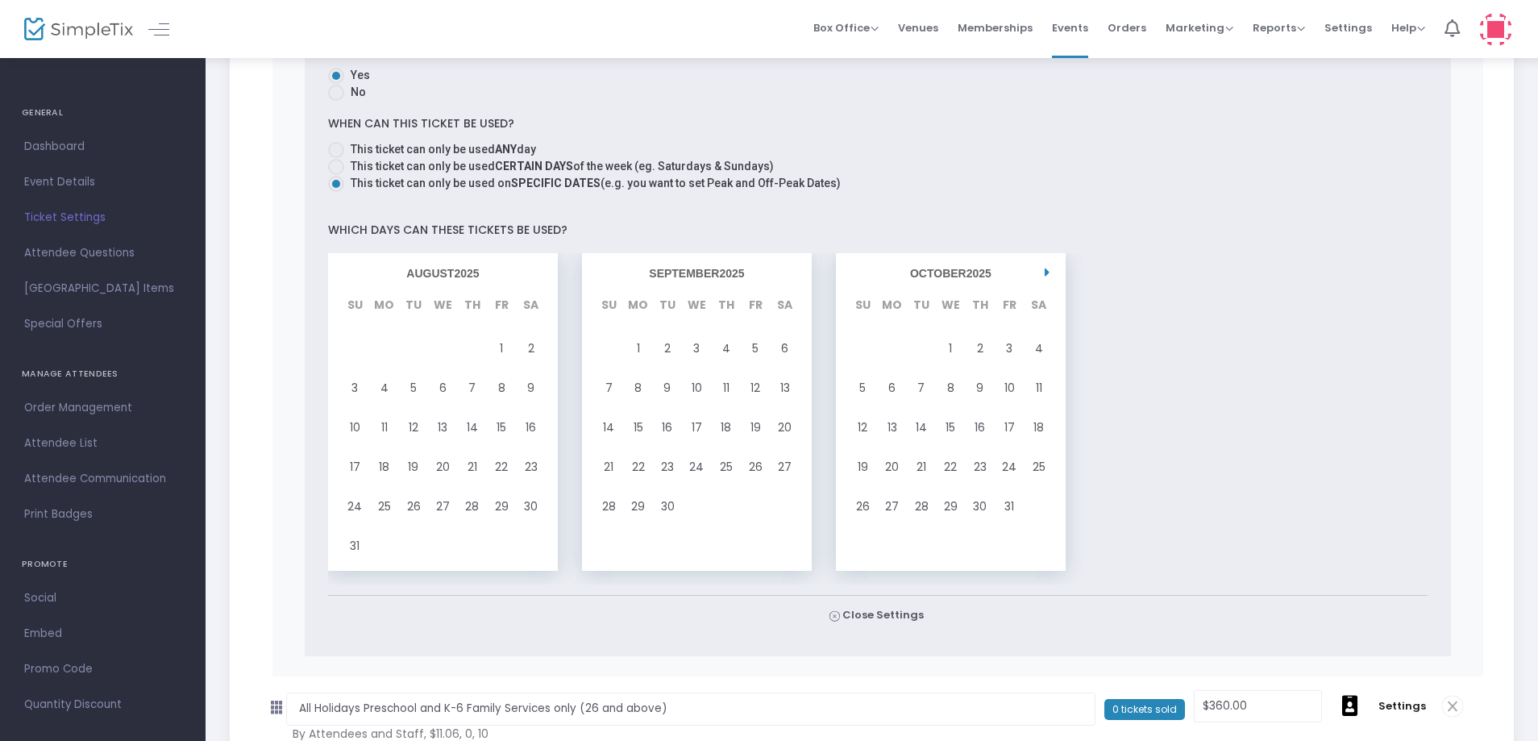
click at [1045, 275] on icon at bounding box center [1047, 273] width 5 height 14
click at [726, 363] on div "2" at bounding box center [726, 349] width 29 height 40
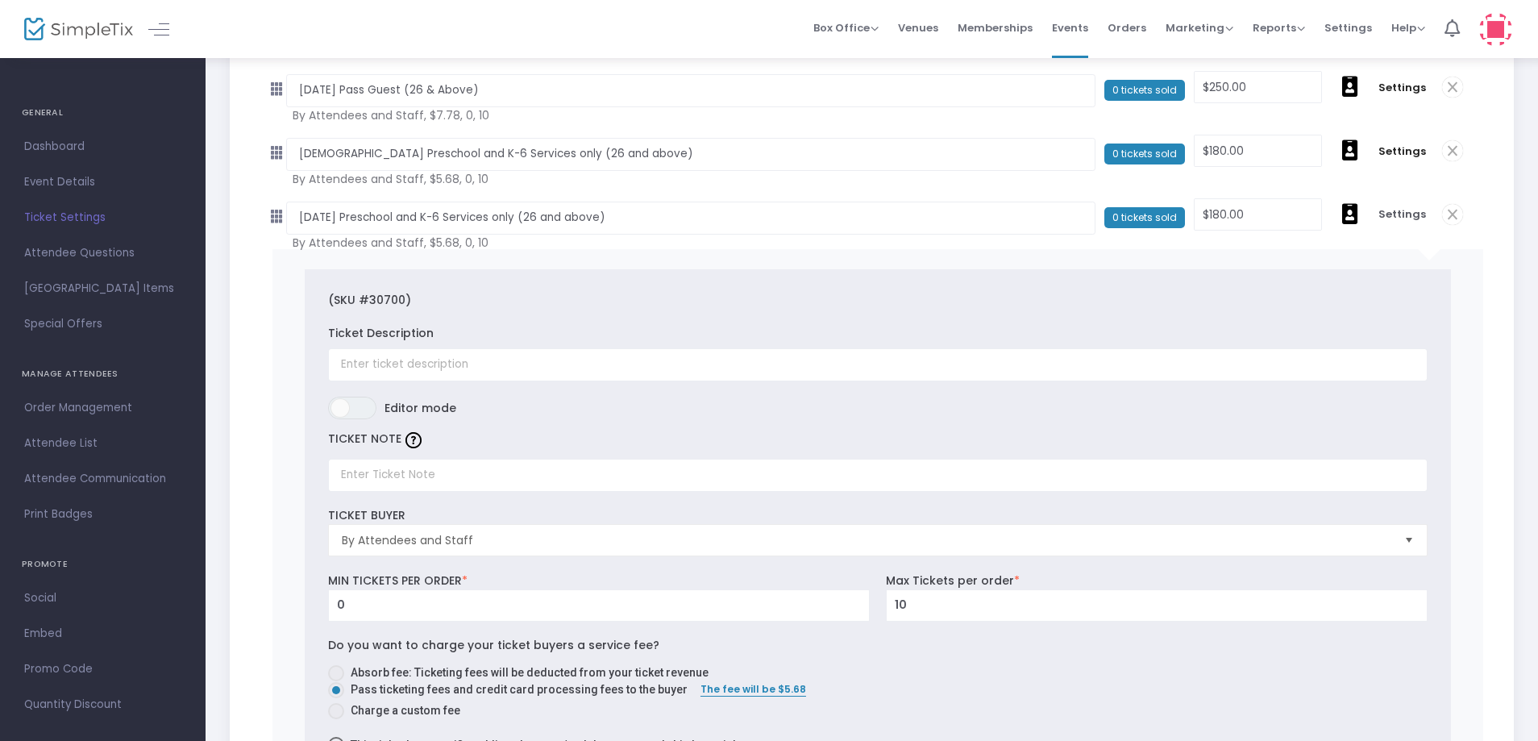
scroll to position [0, 0]
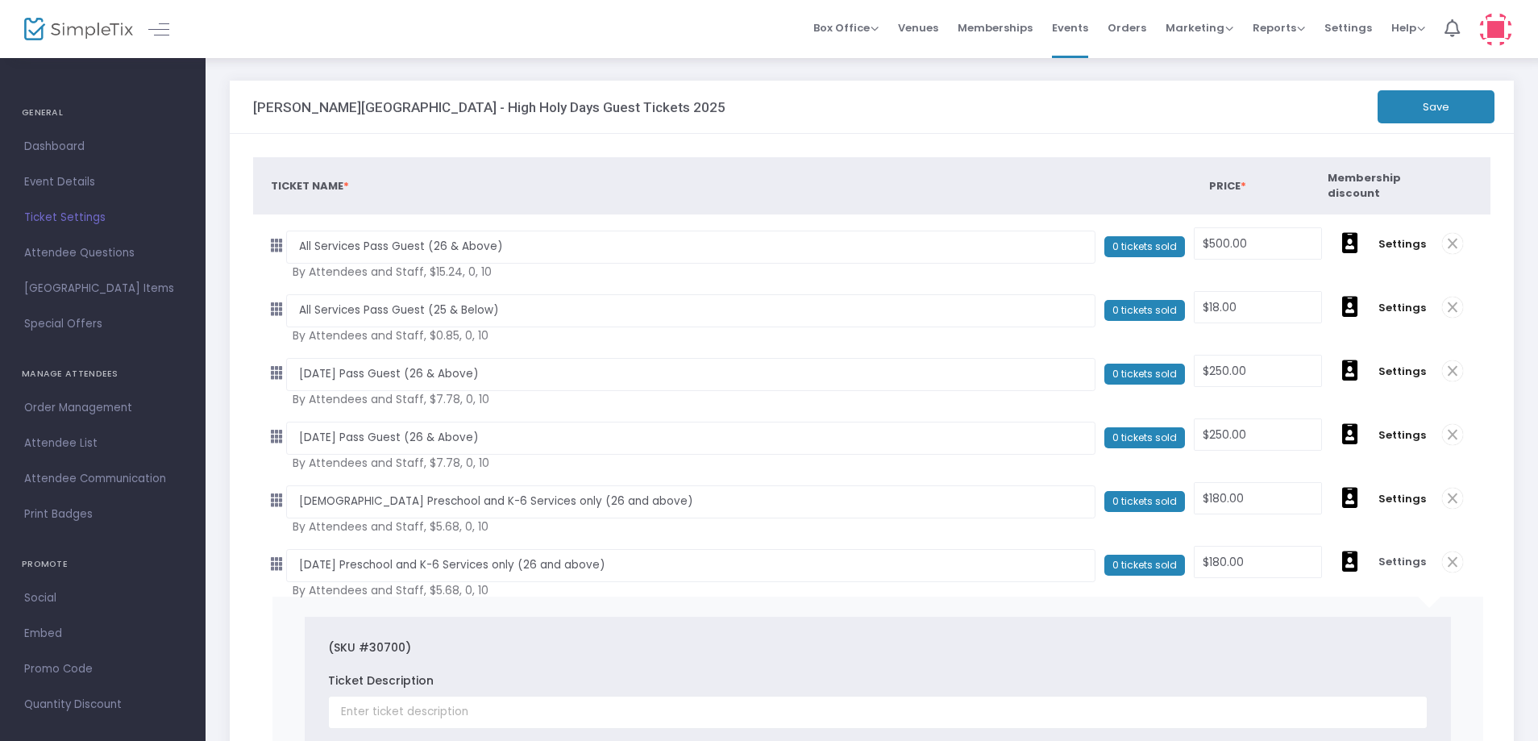
click at [1418, 108] on button "Save" at bounding box center [1436, 106] width 117 height 33
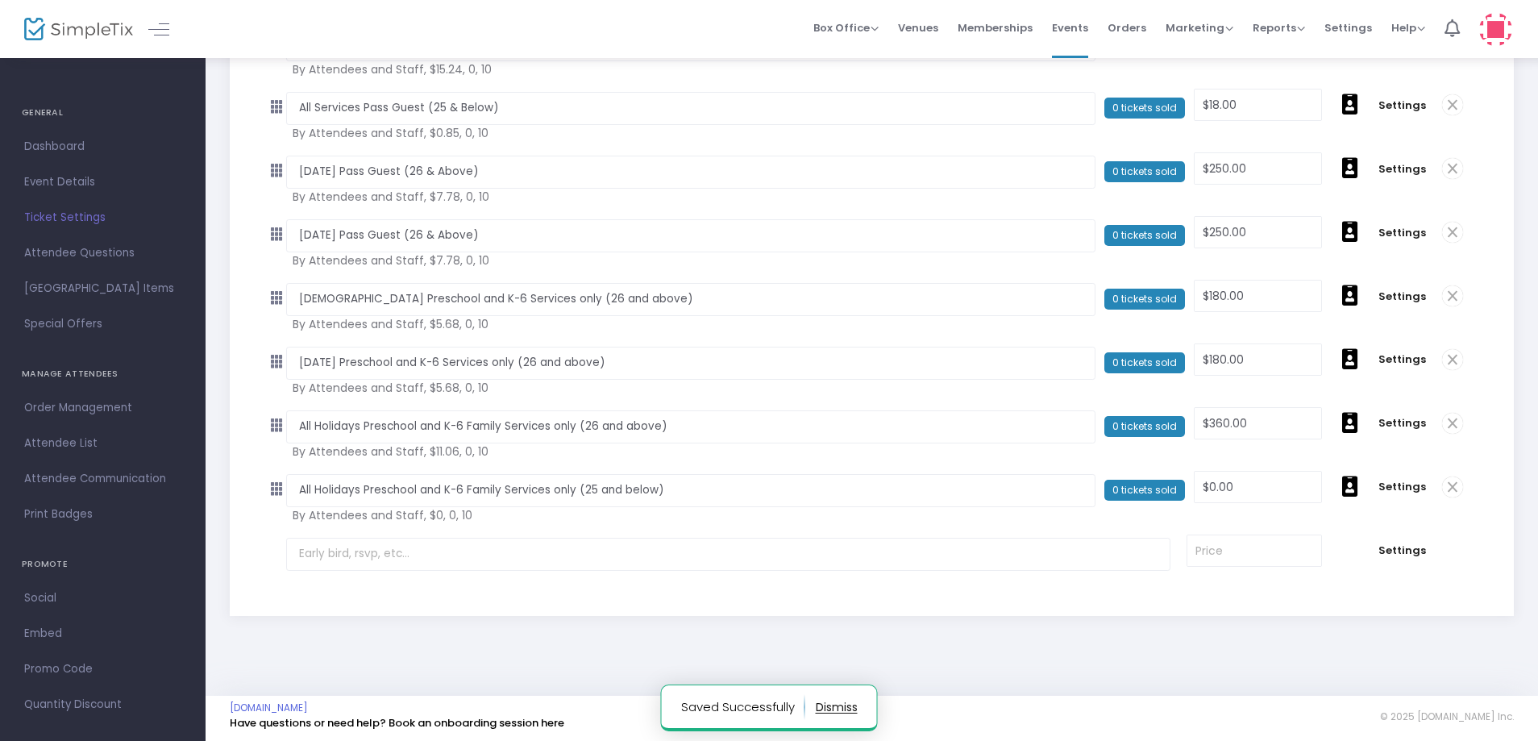
scroll to position [206, 0]
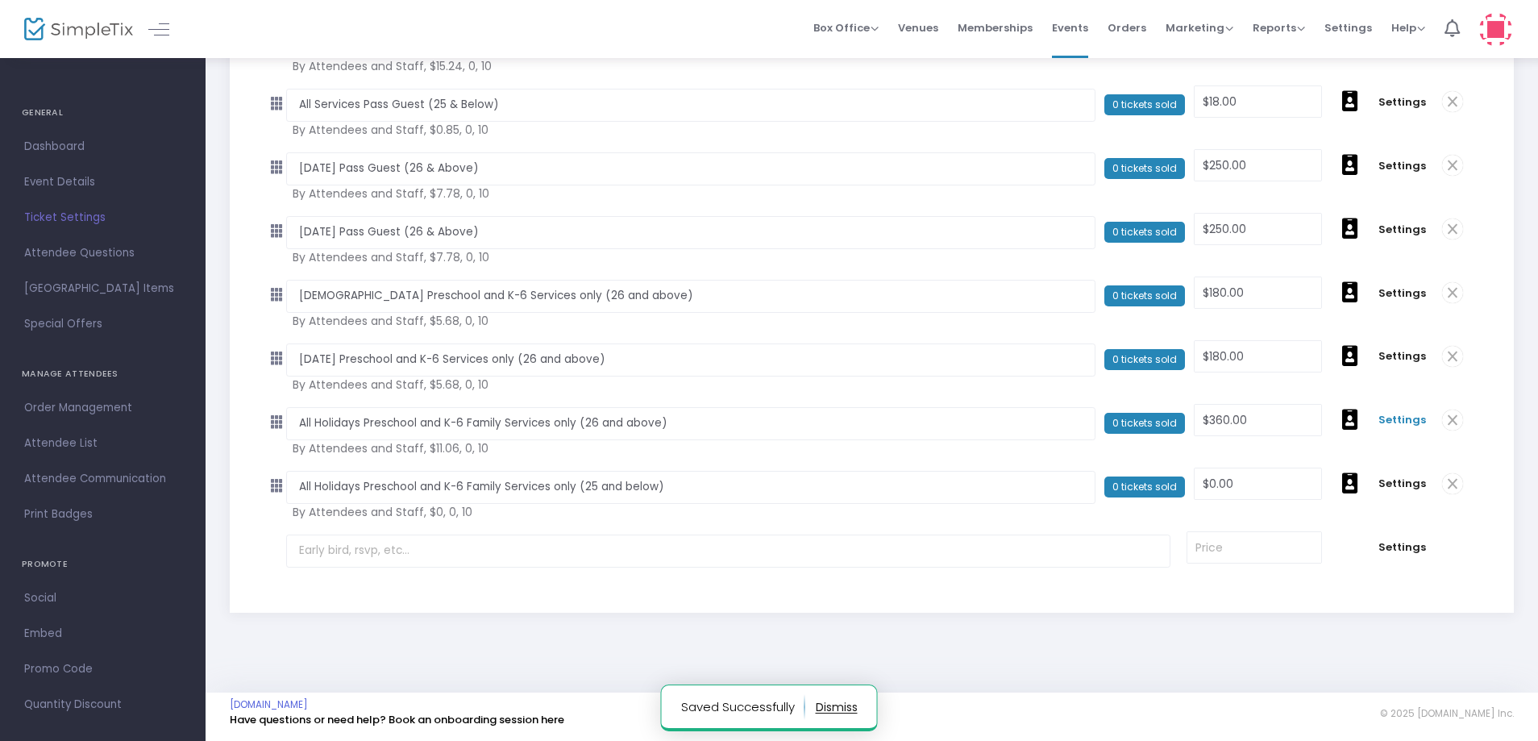
click at [1415, 421] on span "Settings" at bounding box center [1403, 420] width 48 height 16
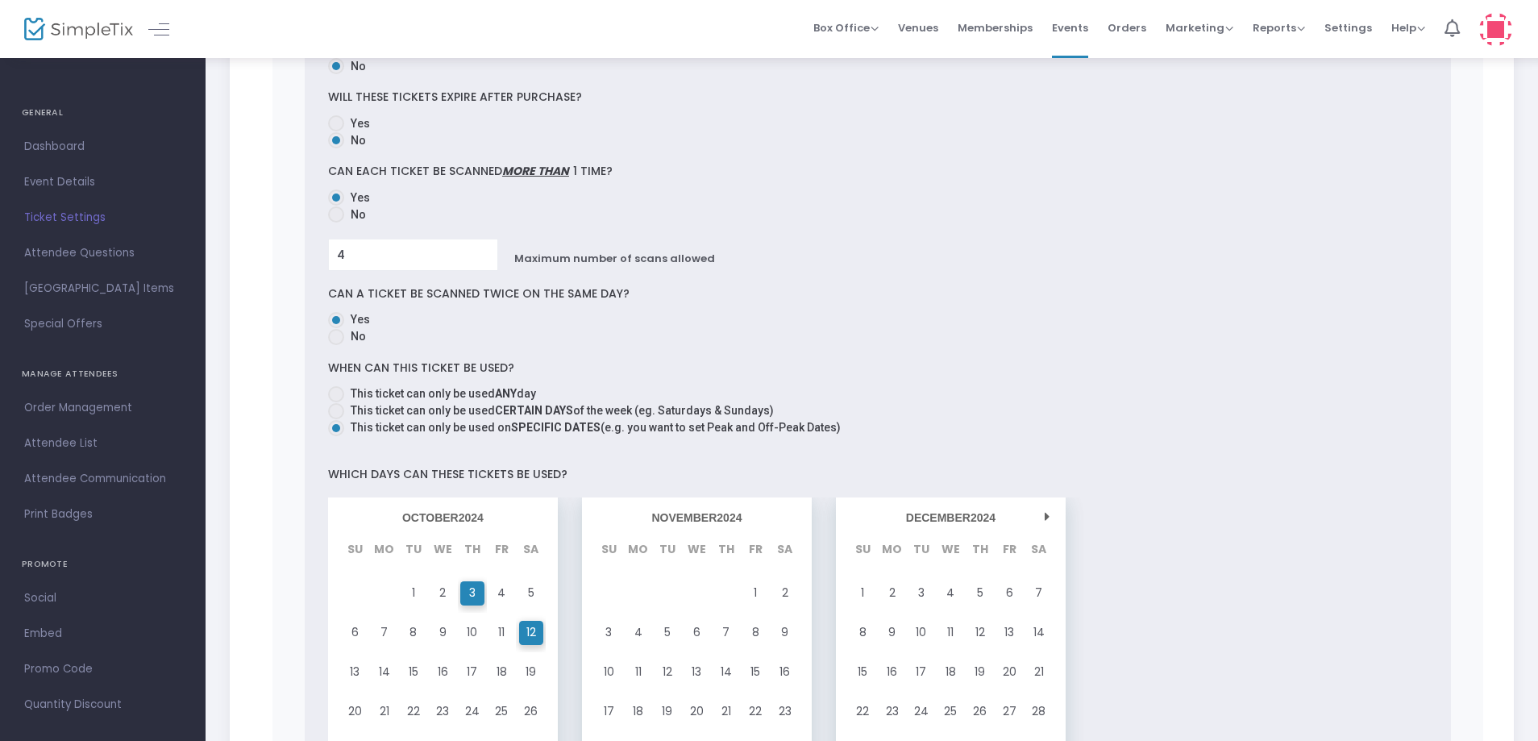
scroll to position [1415, 0]
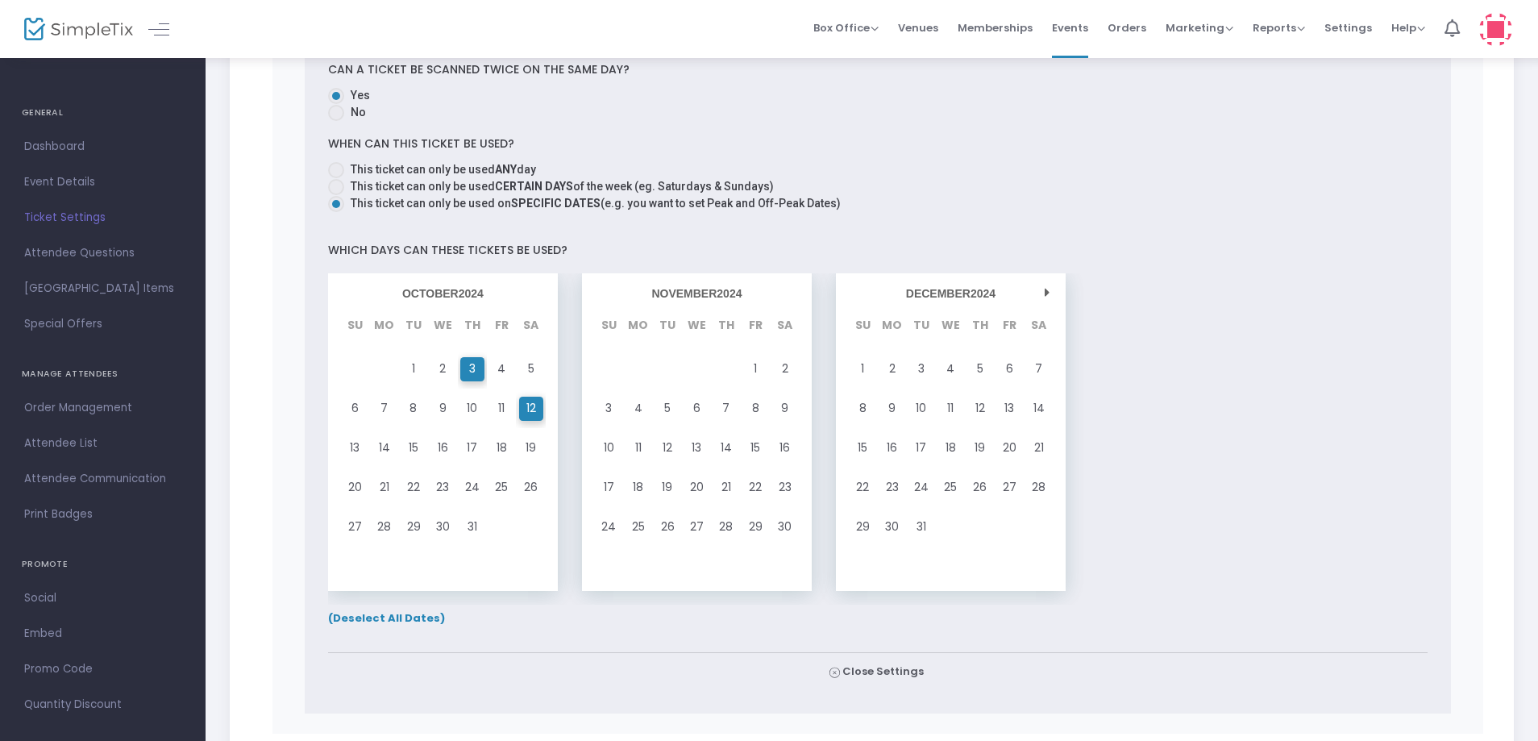
click at [408, 614] on span "(Deselect All Dates)" at bounding box center [386, 617] width 117 height 15
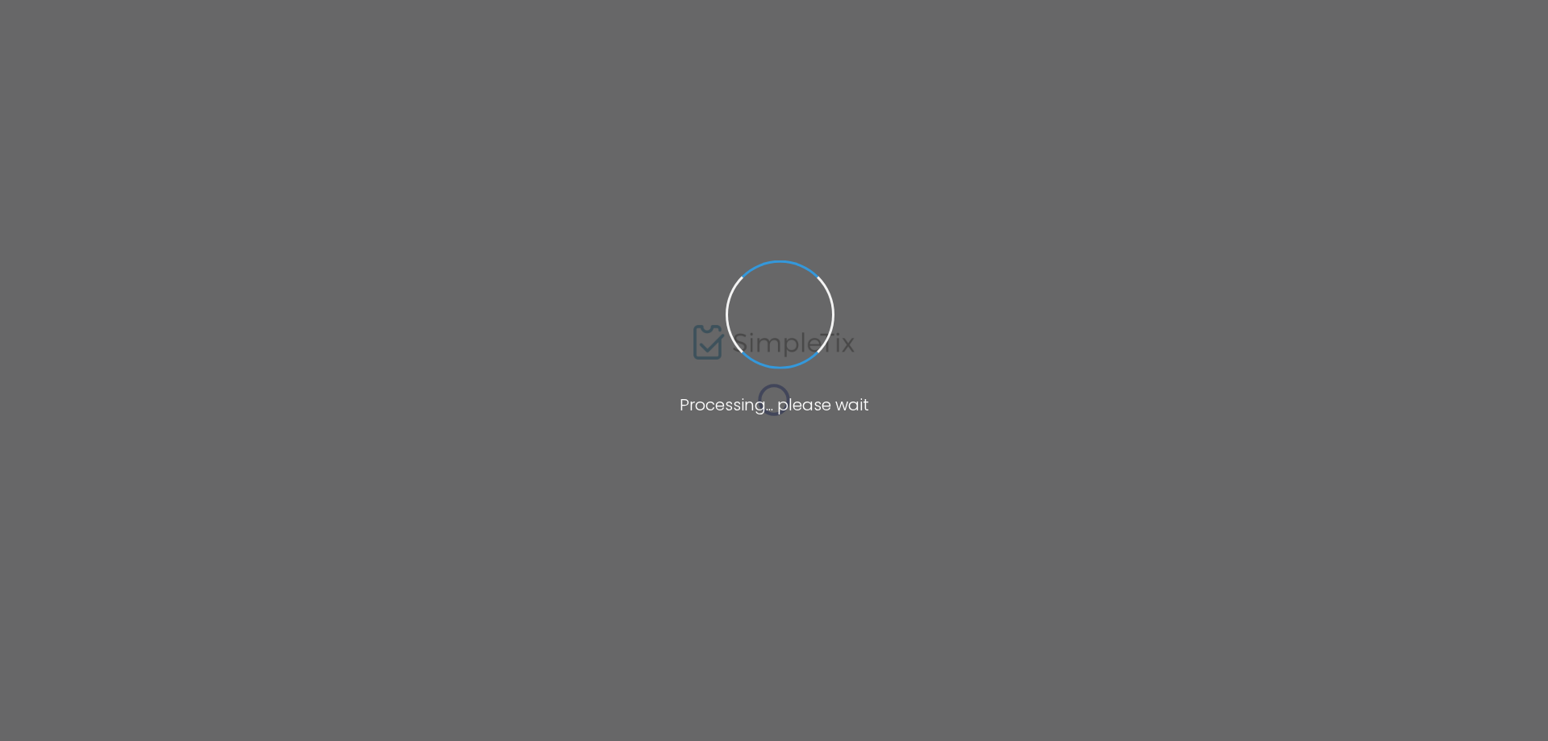
type input "[PERSON_NAME][DEMOGRAPHIC_DATA]"
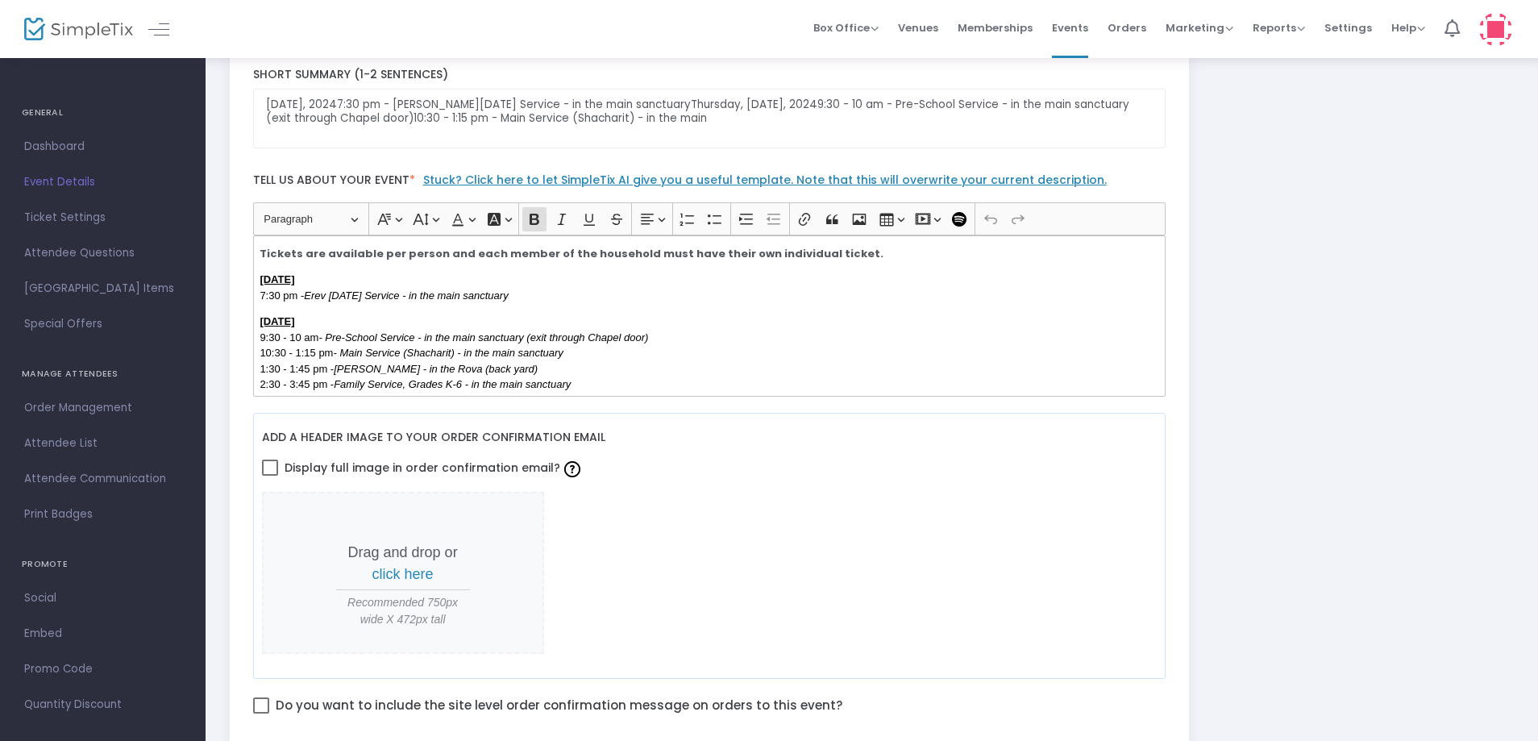
scroll to position [484, 0]
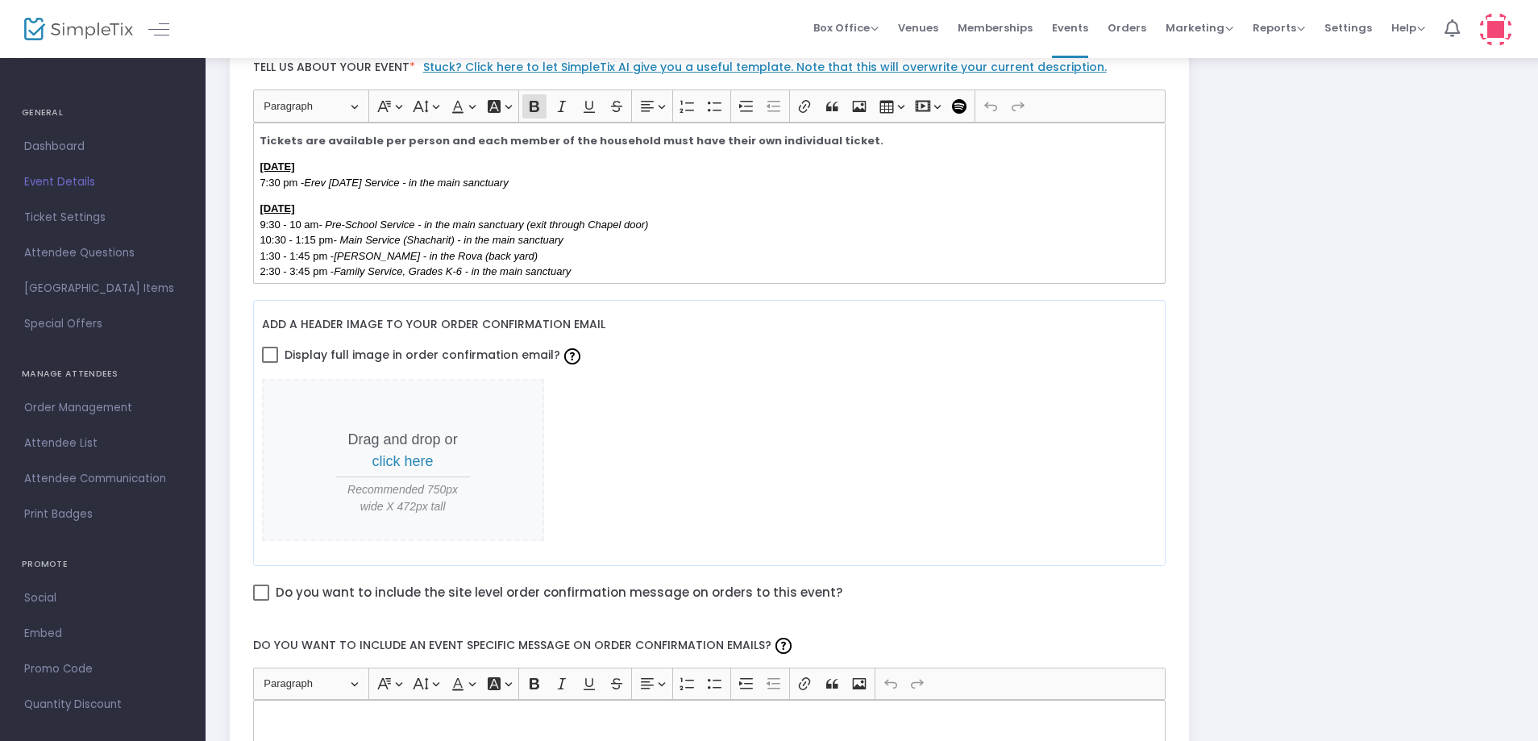
click at [601, 252] on p "Thursday, October 3rd, 2024 9:30 - 10 am - Pre-School Service - in the main san…" at bounding box center [709, 256] width 899 height 110
click at [594, 260] on p "Thursday, October 3rd, 2024 9:30 - 10 am - Pre-School Service - in the main san…" at bounding box center [709, 256] width 899 height 110
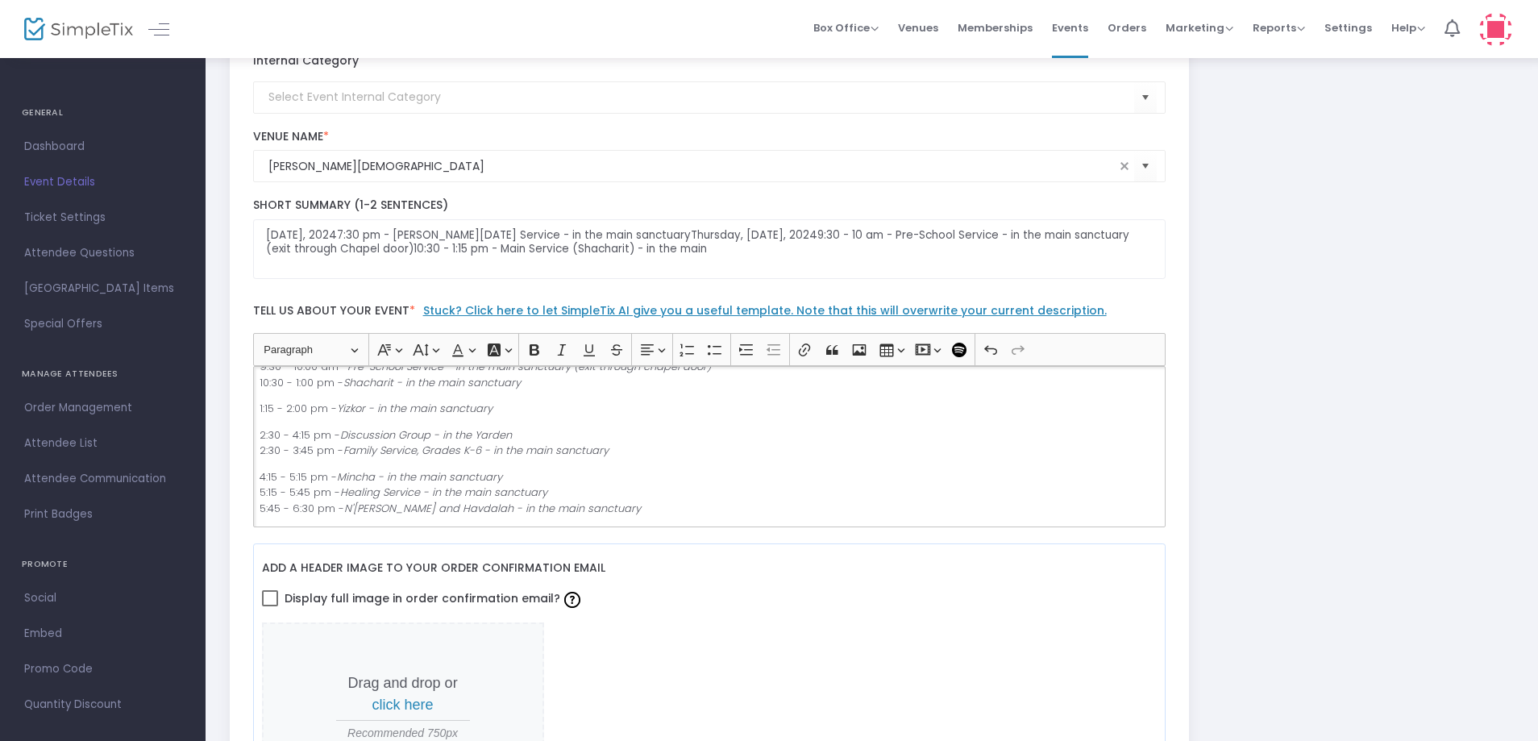
scroll to position [242, 0]
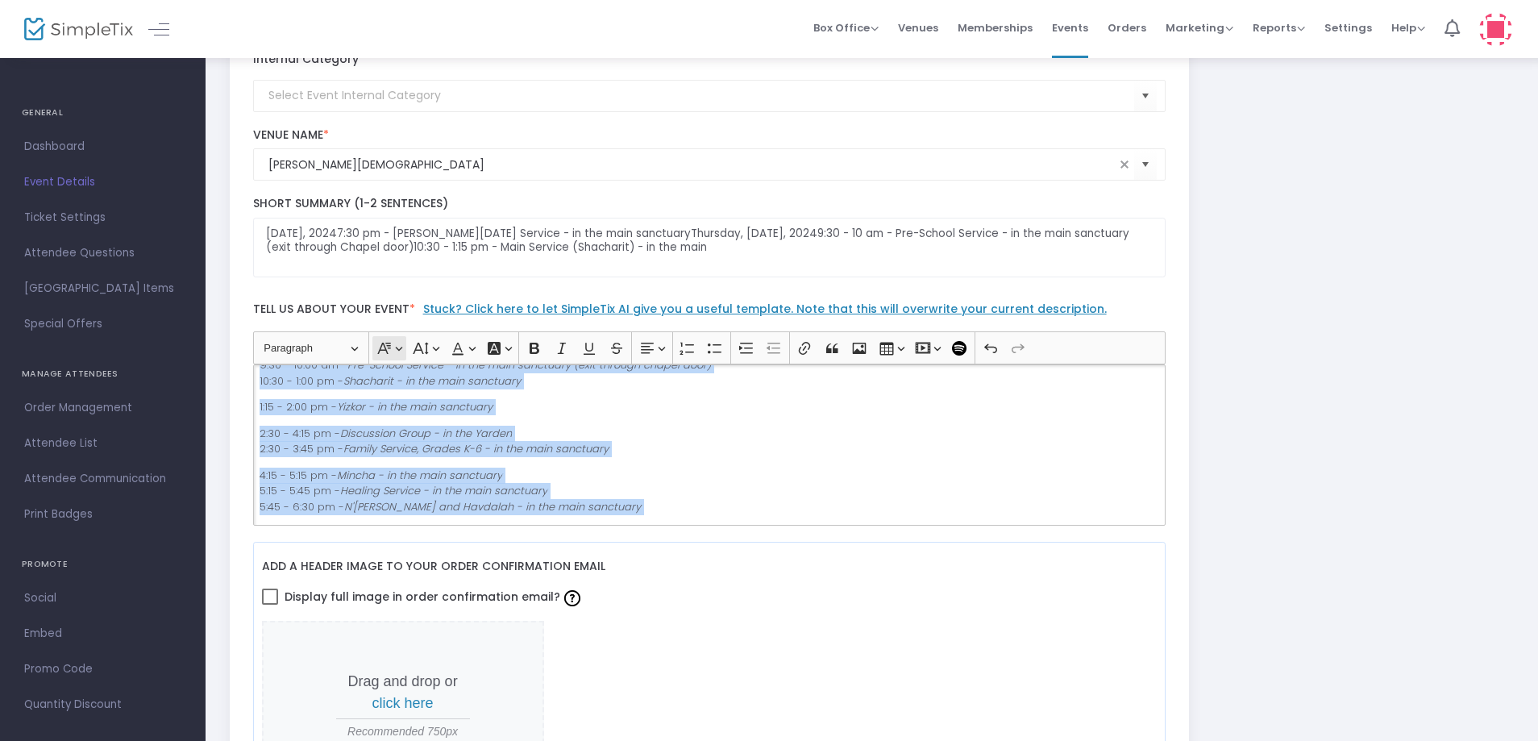
click at [385, 343] on icon "Editor toolbar" at bounding box center [384, 348] width 16 height 16
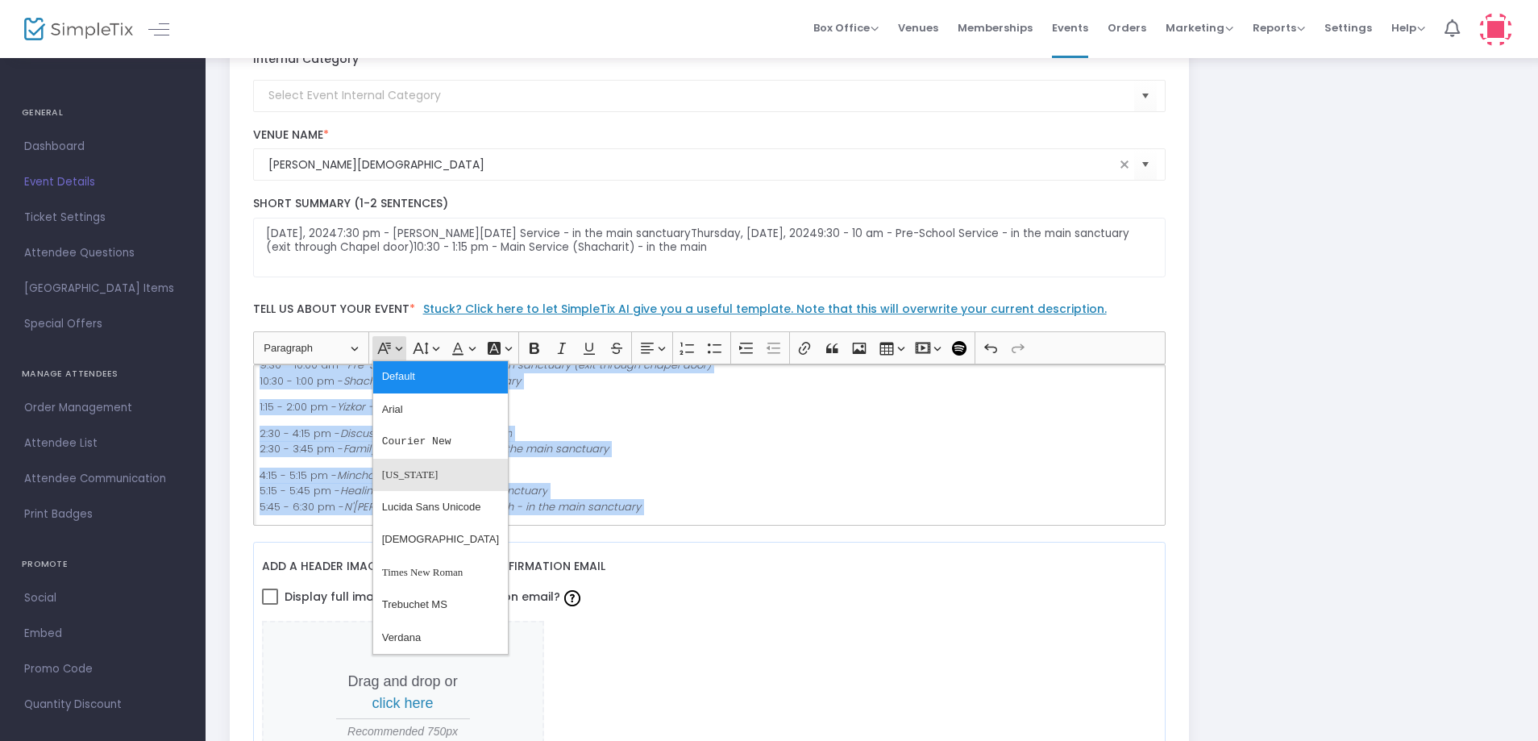
click at [419, 482] on button "[US_STATE]" at bounding box center [440, 475] width 135 height 32
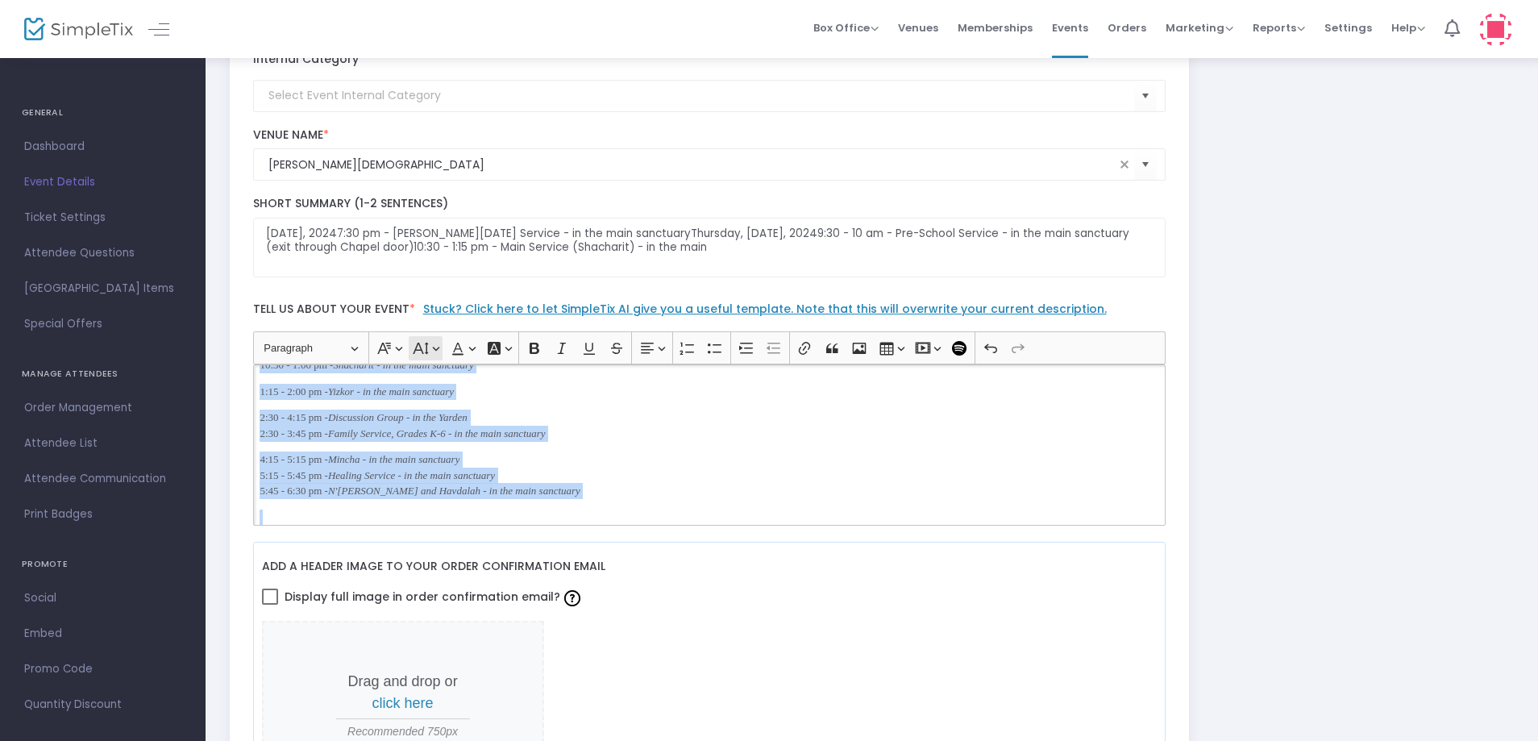
click at [433, 352] on button "Font Size Font Size" at bounding box center [425, 348] width 33 height 24
click at [469, 352] on button "Font Color Font Color" at bounding box center [462, 348] width 33 height 24
click at [460, 399] on button "Black Black" at bounding box center [462, 403] width 19 height 19
click at [457, 422] on icon "Discussion Group - in the Yarden" at bounding box center [397, 417] width 139 height 12
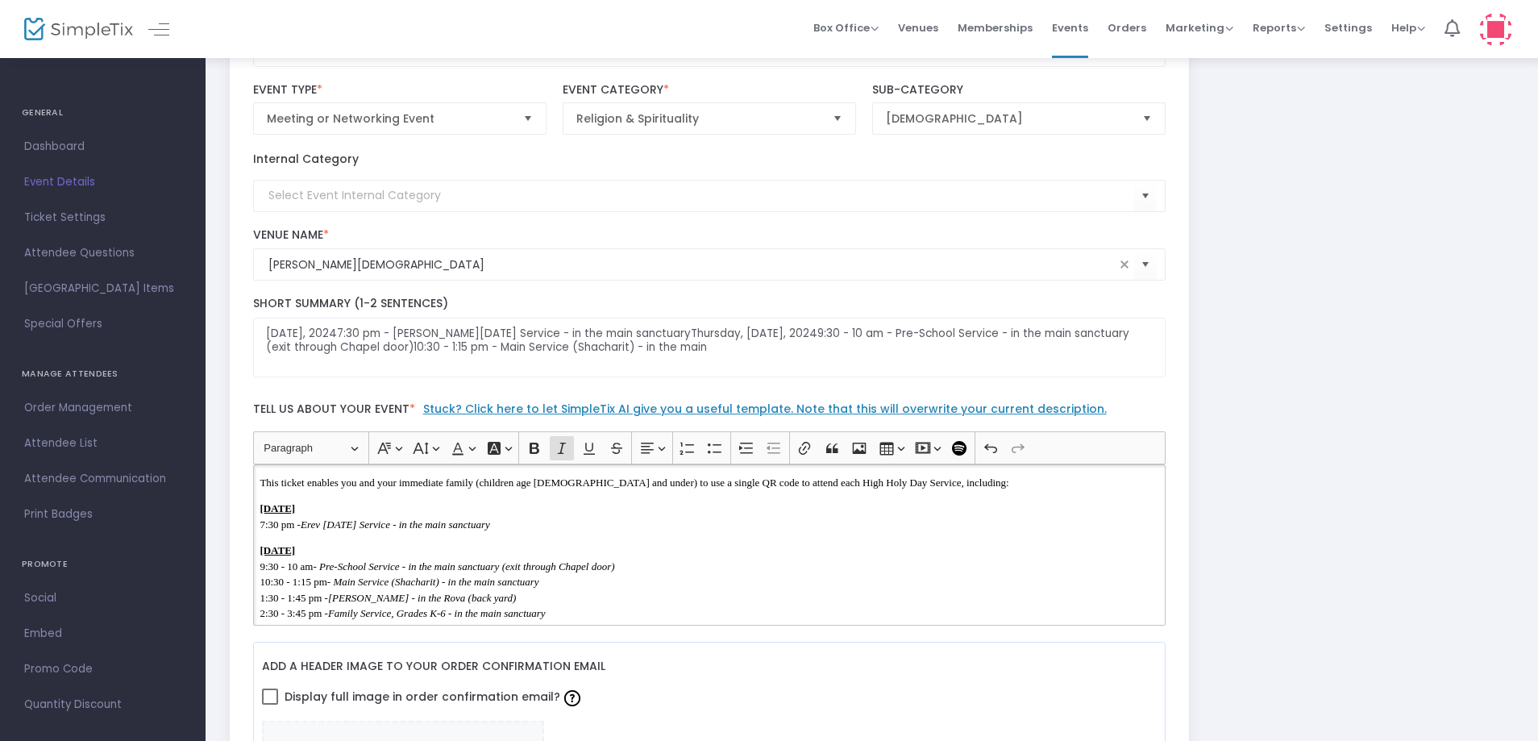
scroll to position [0, 0]
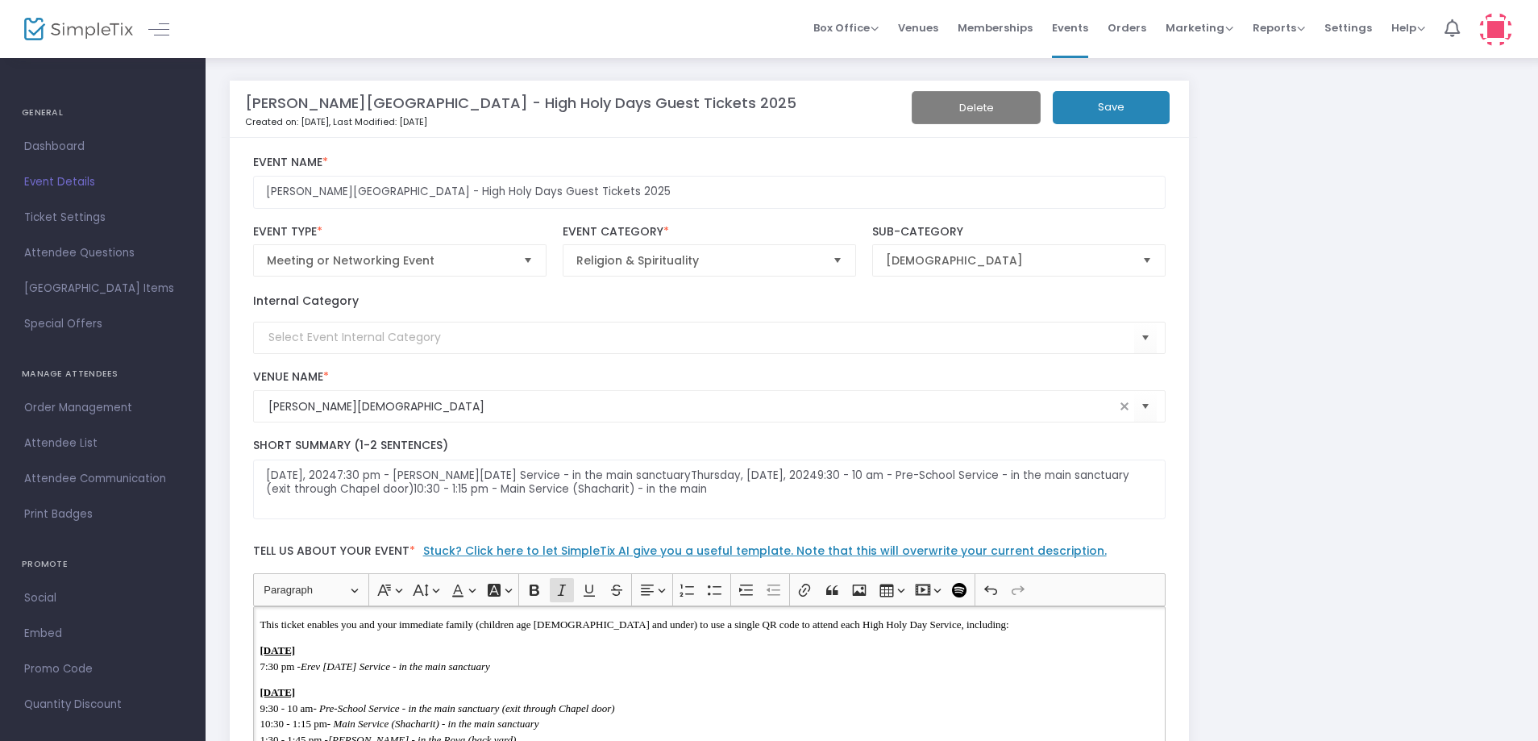
click at [1111, 111] on button "Save" at bounding box center [1111, 107] width 117 height 33
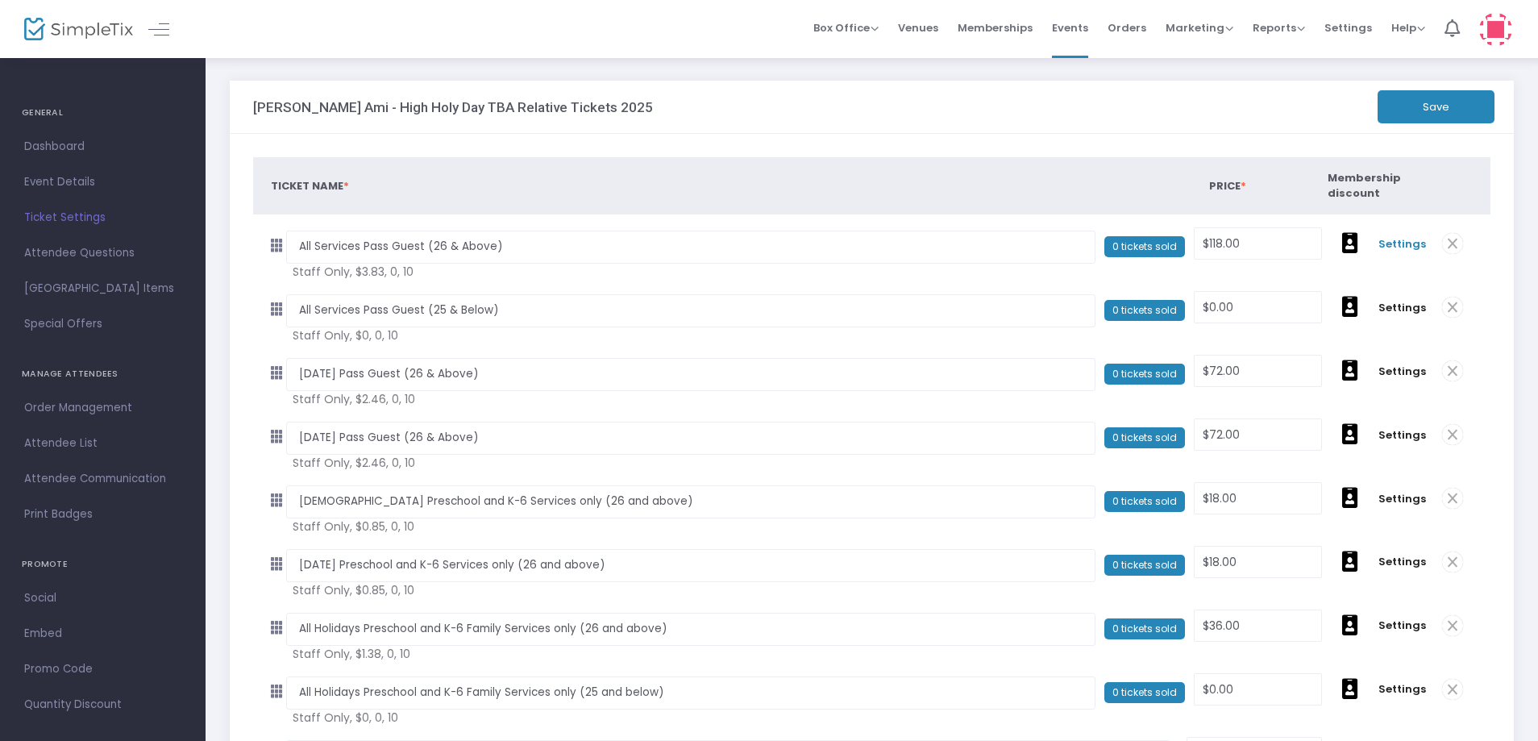
click at [1393, 246] on span "Settings" at bounding box center [1403, 244] width 48 height 16
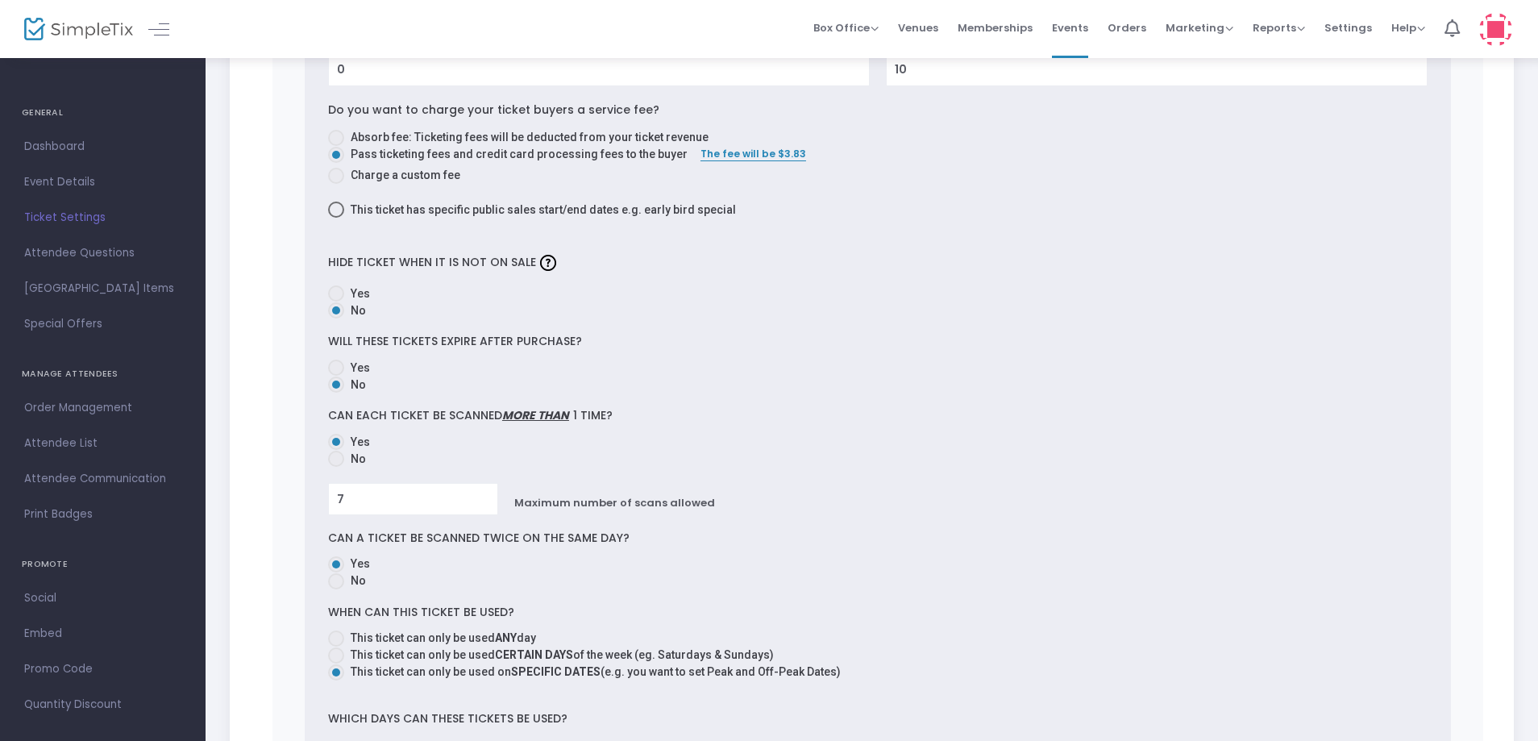
scroll to position [1129, 0]
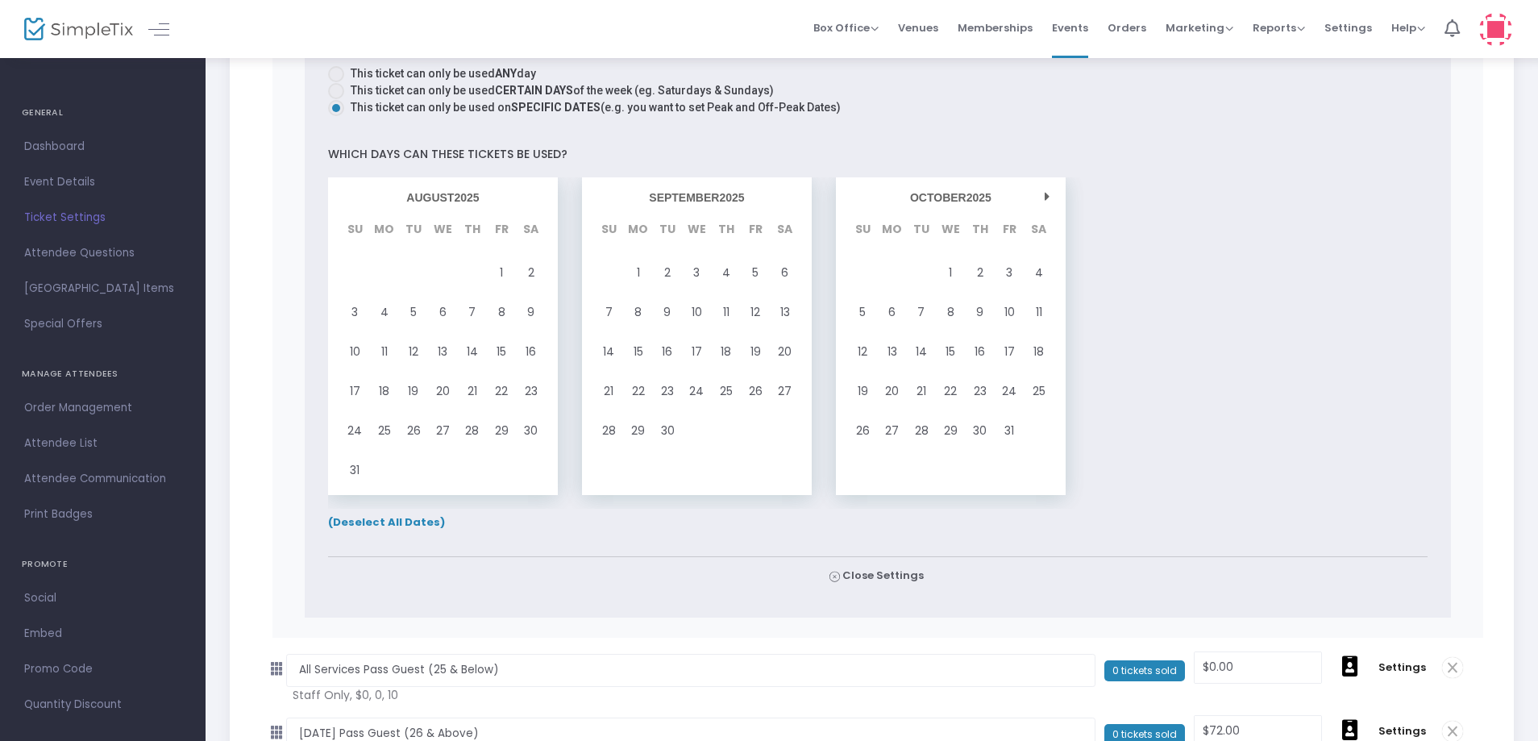
click at [409, 521] on span "(Deselect All Dates)" at bounding box center [386, 521] width 117 height 15
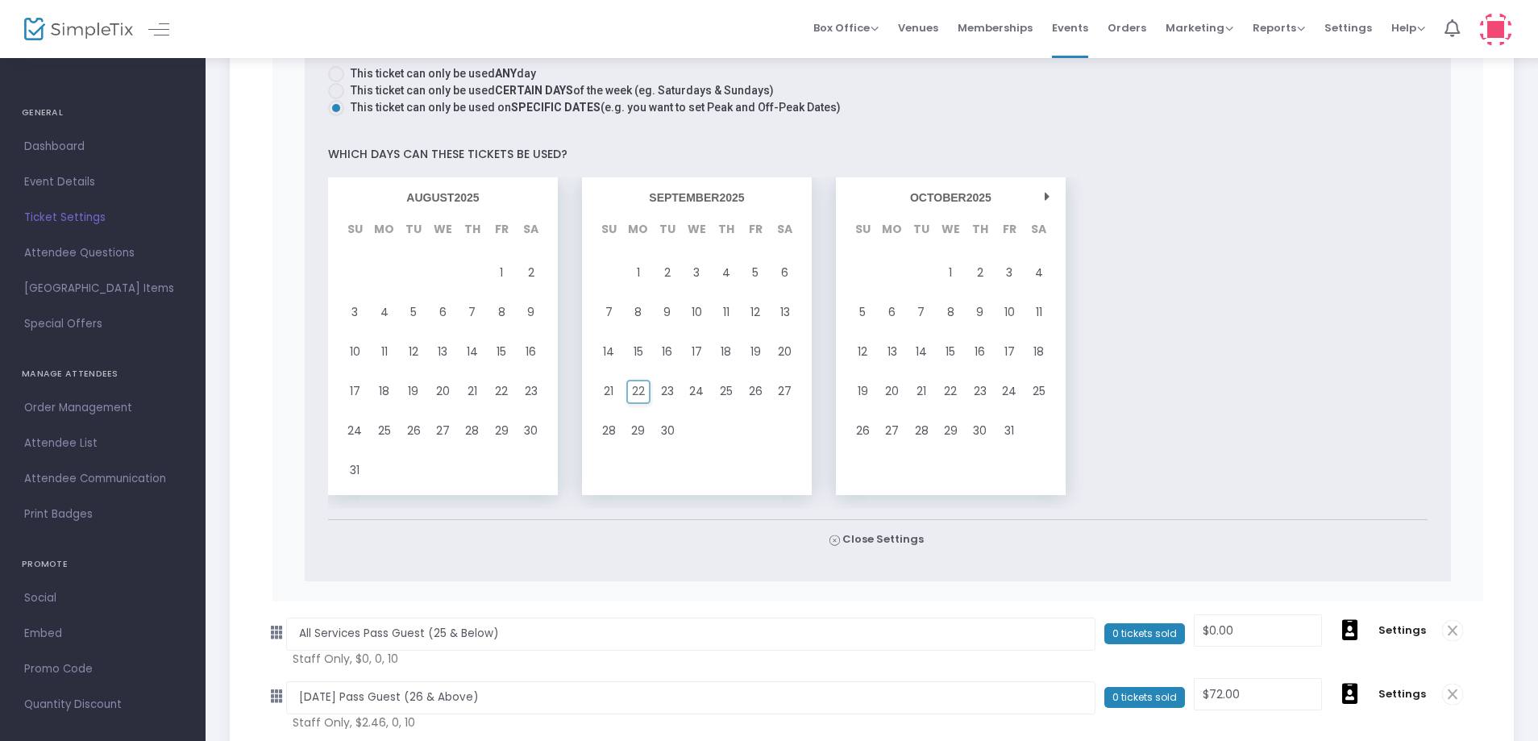
click at [641, 396] on span "22" at bounding box center [638, 392] width 13 height 22
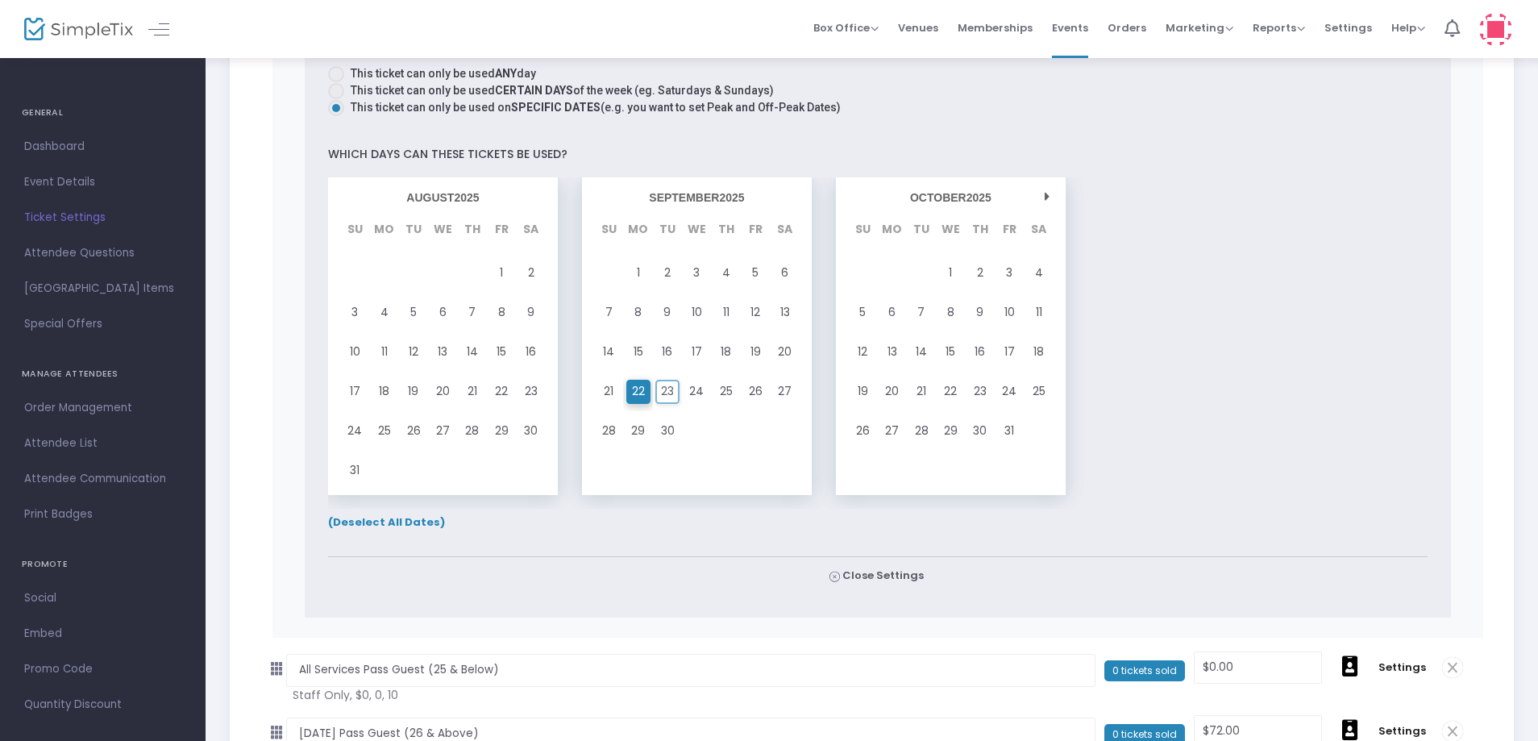
click at [657, 397] on div "23" at bounding box center [667, 392] width 29 height 40
click at [691, 397] on span "24" at bounding box center [696, 392] width 15 height 22
click at [963, 269] on div "1" at bounding box center [950, 273] width 29 height 40
click at [975, 269] on div "2" at bounding box center [980, 273] width 29 height 40
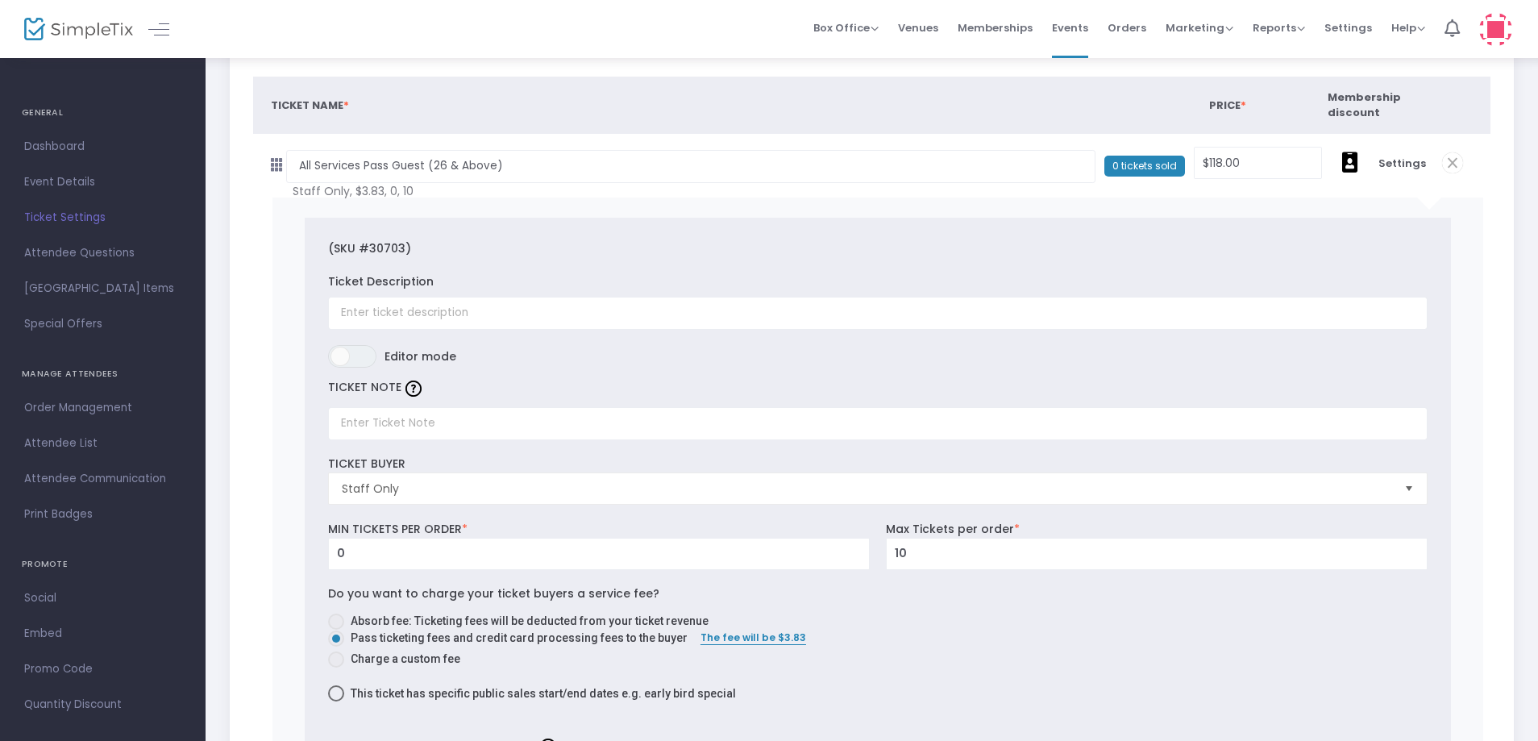
scroll to position [0, 0]
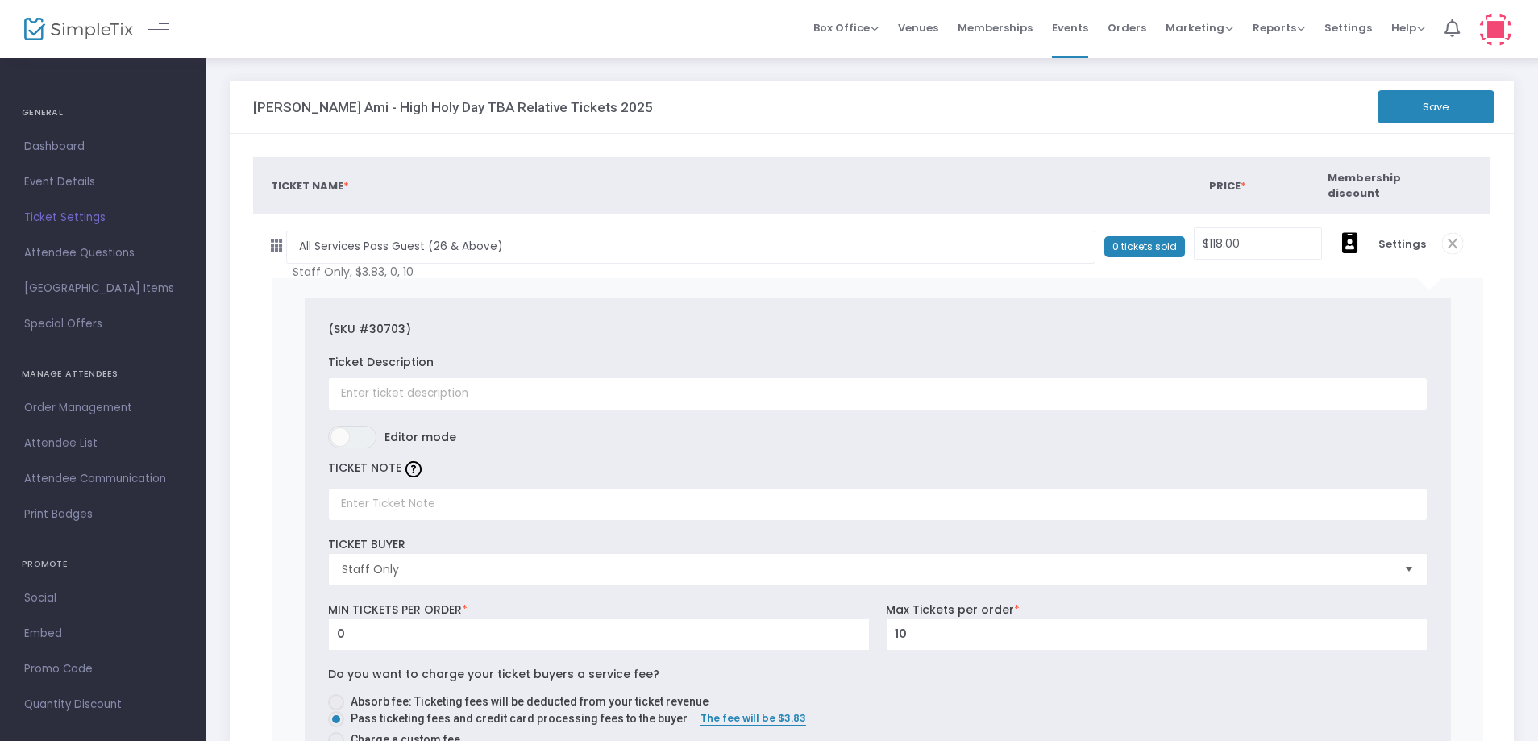
click at [1442, 104] on button "Save" at bounding box center [1436, 106] width 117 height 33
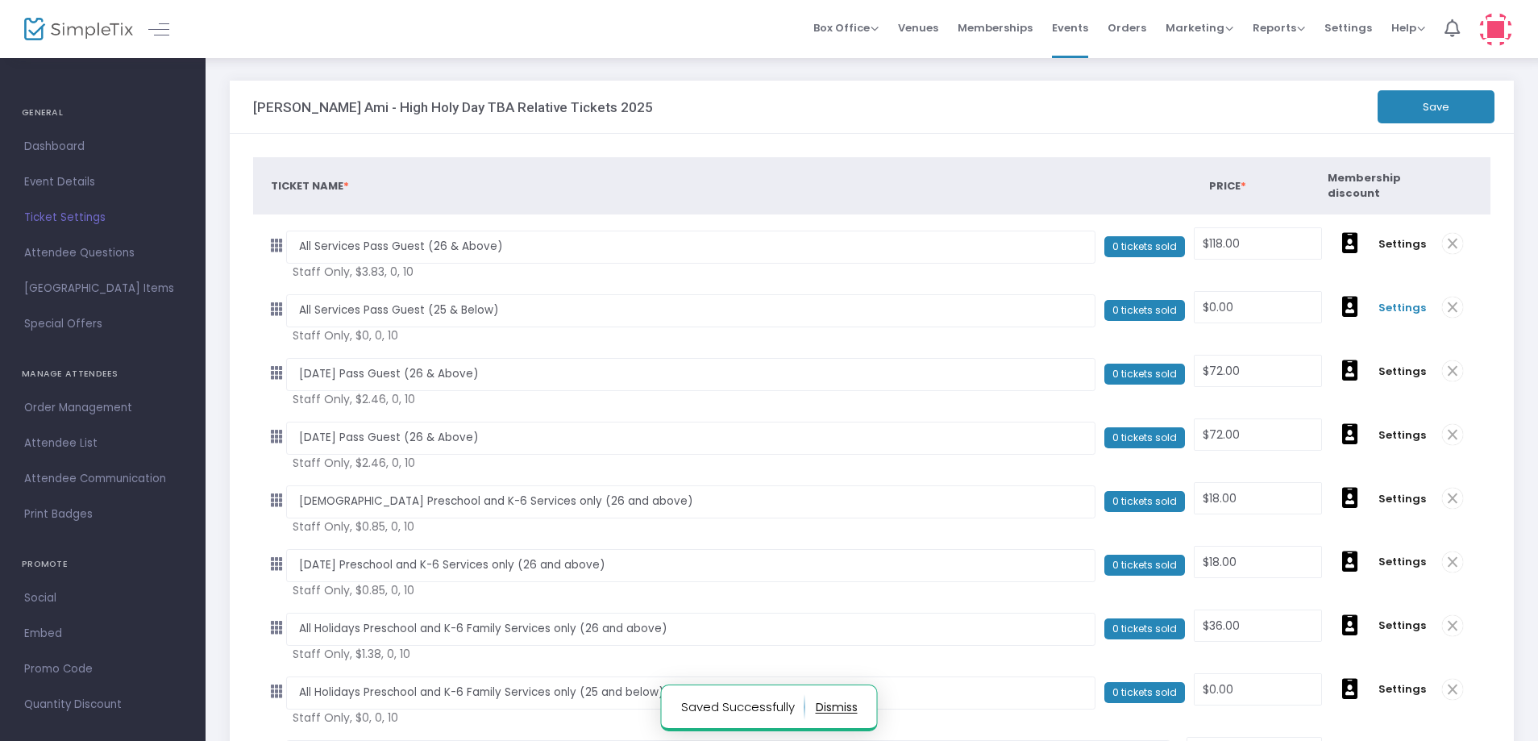
click at [1405, 306] on span "Settings" at bounding box center [1403, 308] width 48 height 16
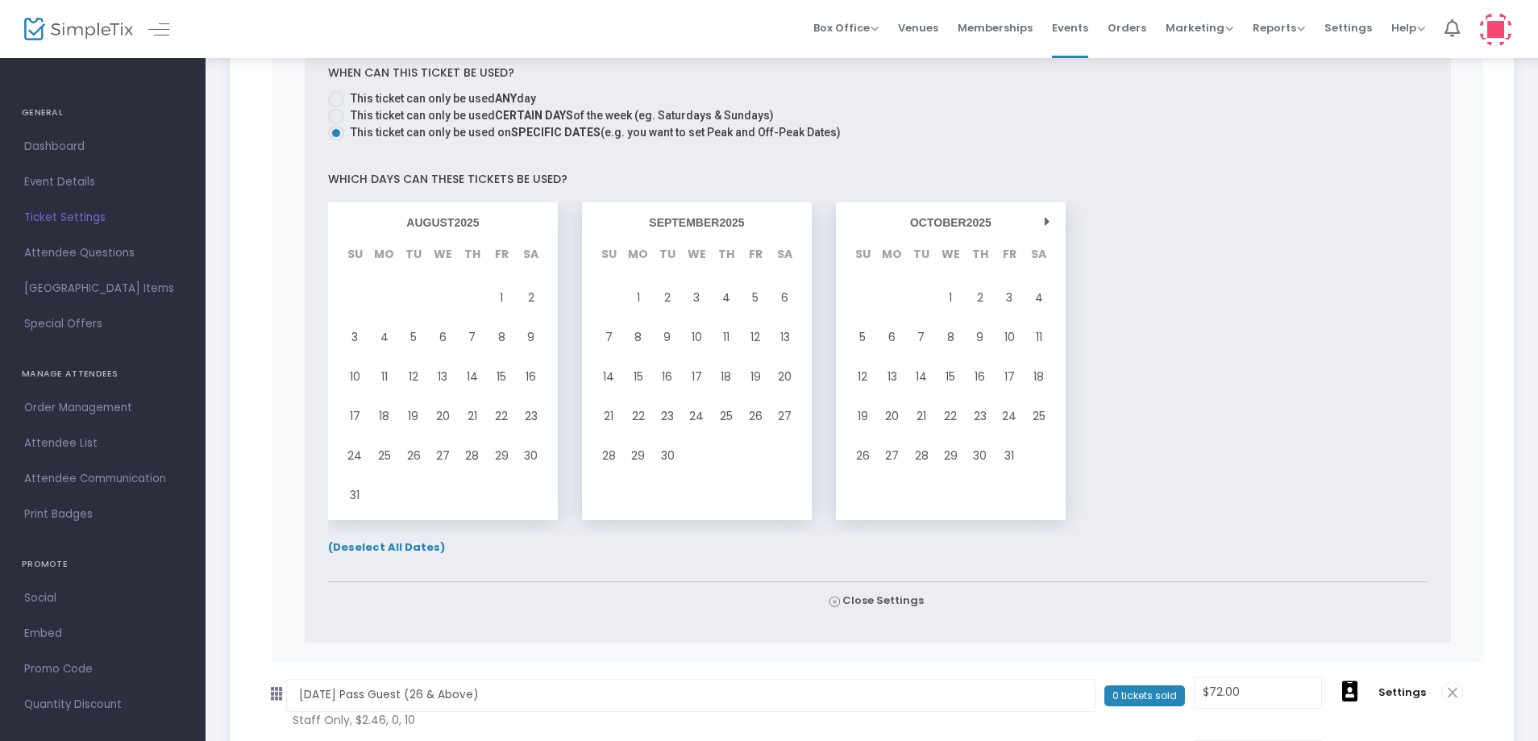
scroll to position [1129, 0]
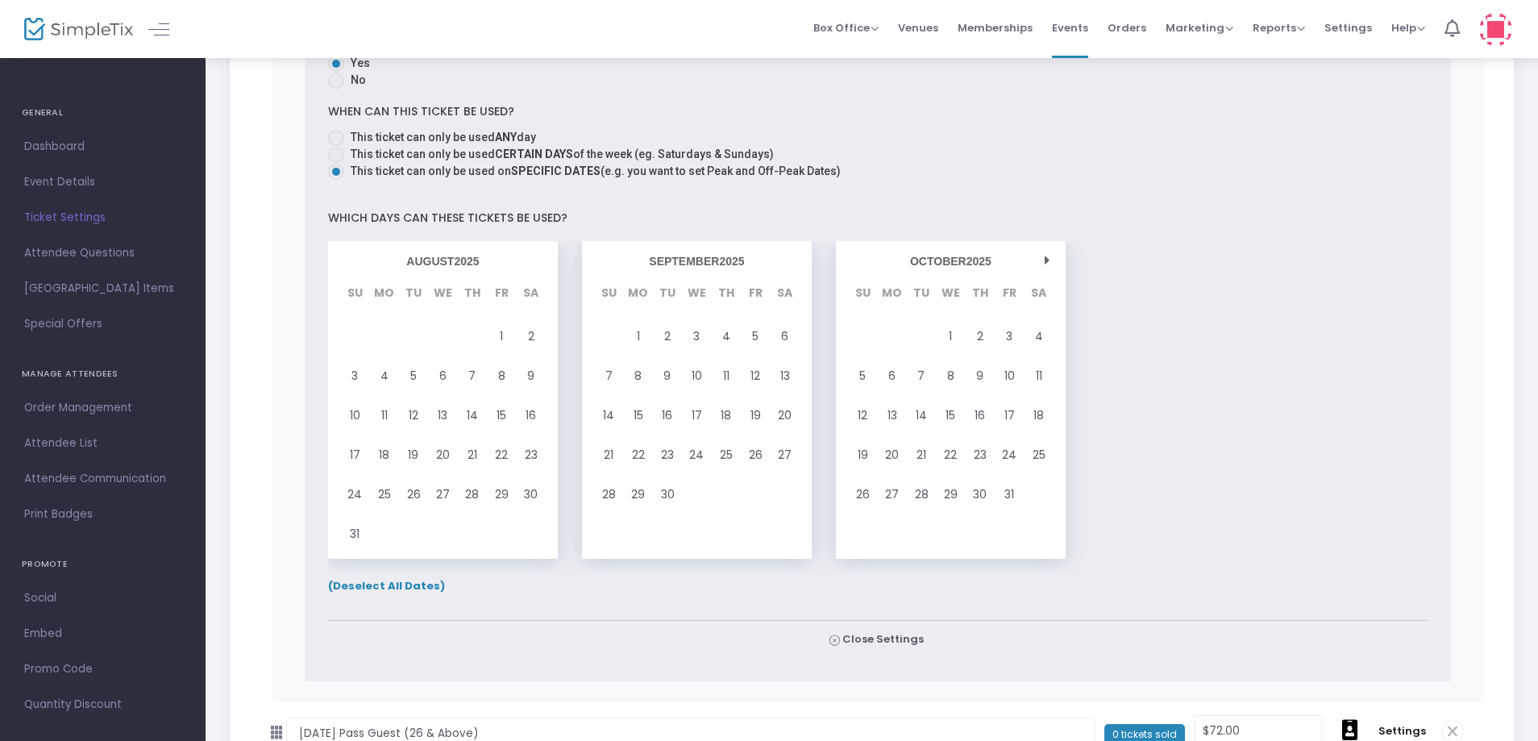
click at [336, 139] on span at bounding box center [336, 138] width 16 height 16
click at [336, 146] on input "This ticket can only be used ANY day" at bounding box center [335, 146] width 1 height 1
radio input "true"
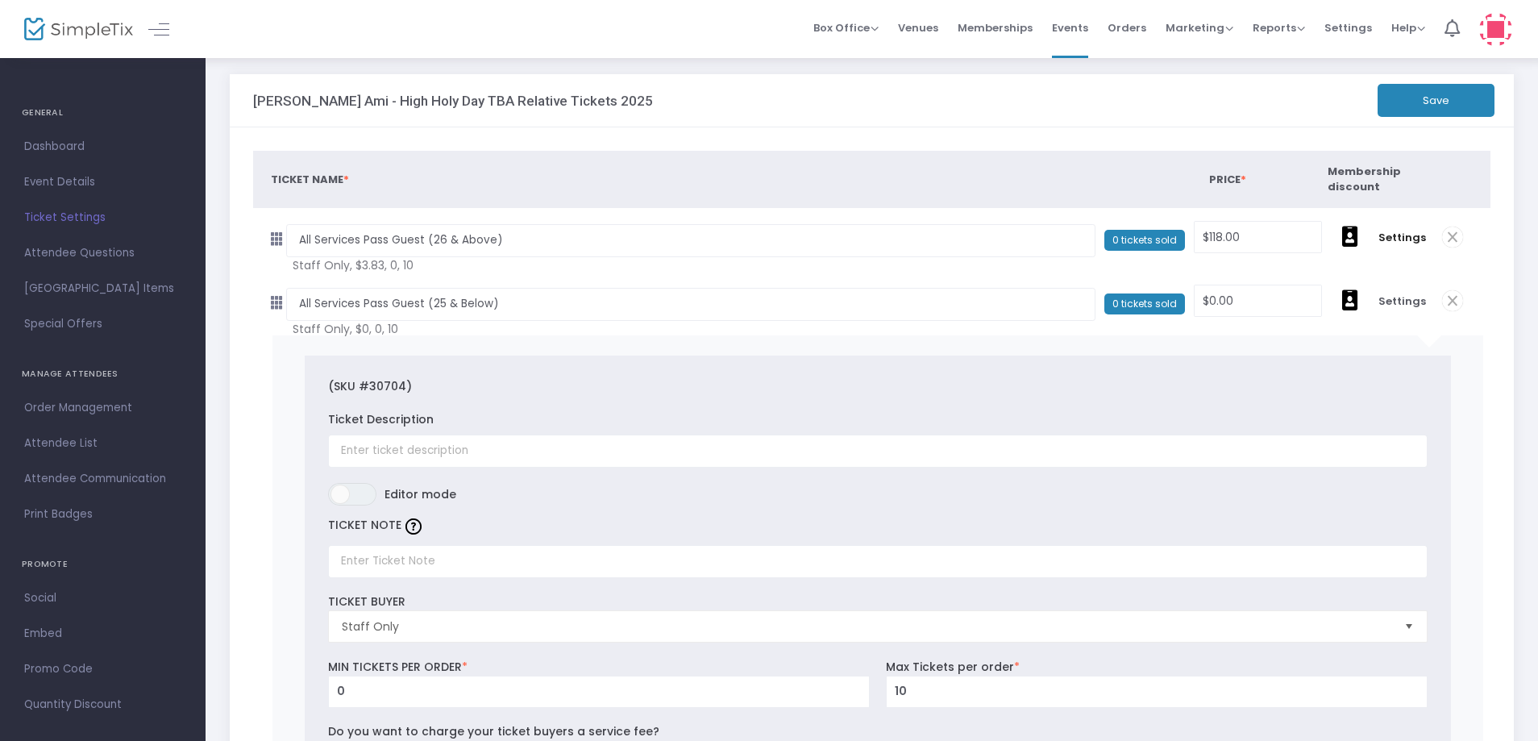
scroll to position [0, 0]
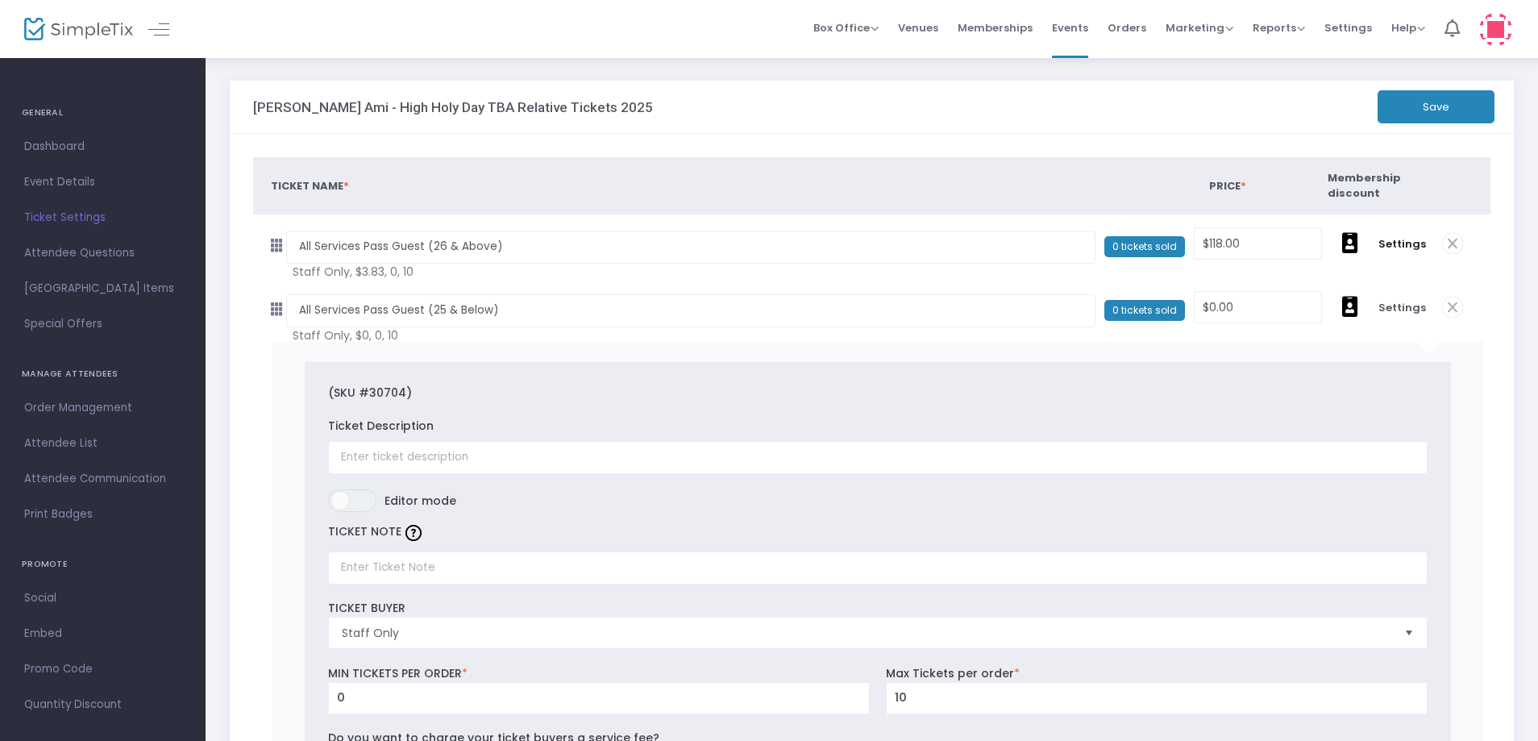
click at [1437, 112] on button "Save" at bounding box center [1436, 106] width 117 height 33
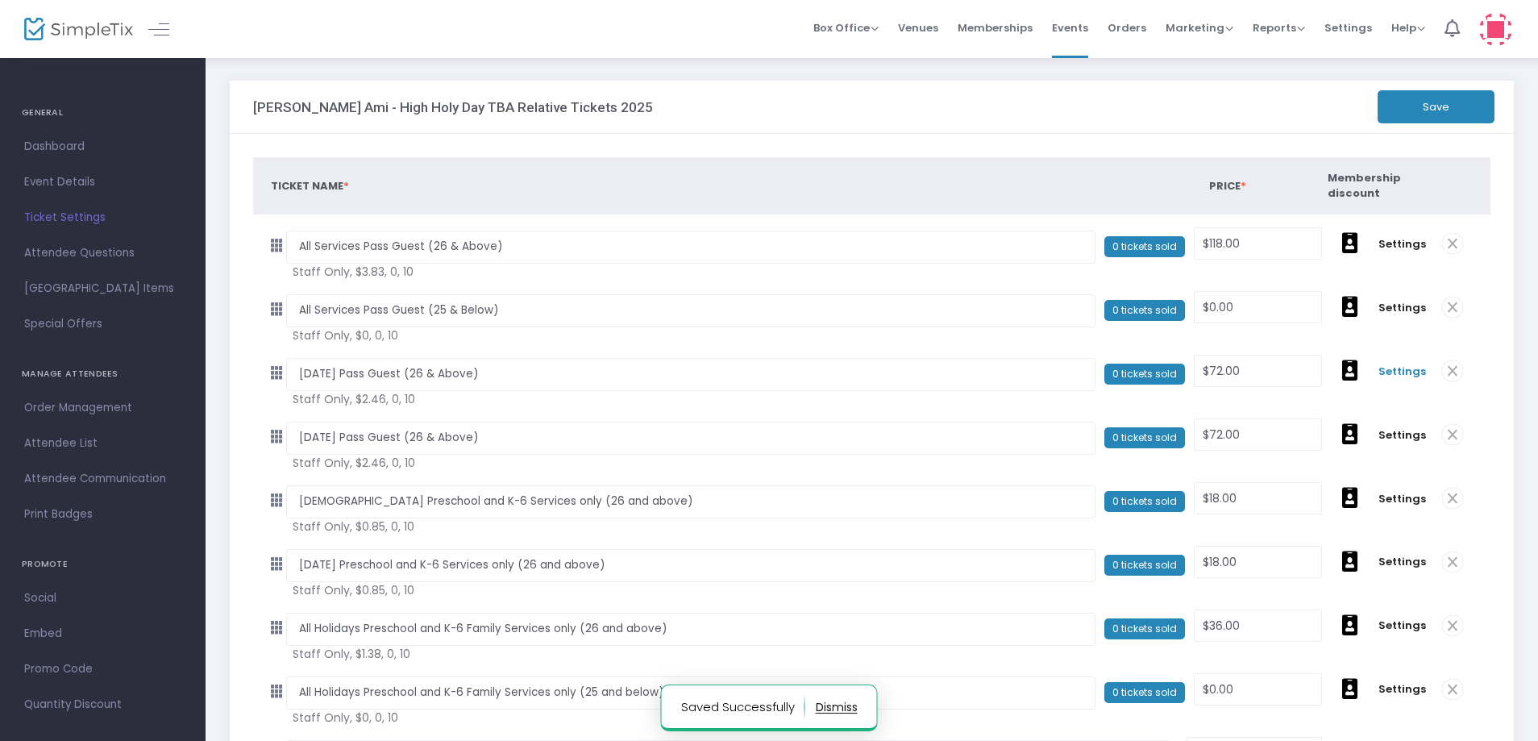
click at [1396, 368] on span "Settings" at bounding box center [1403, 372] width 48 height 16
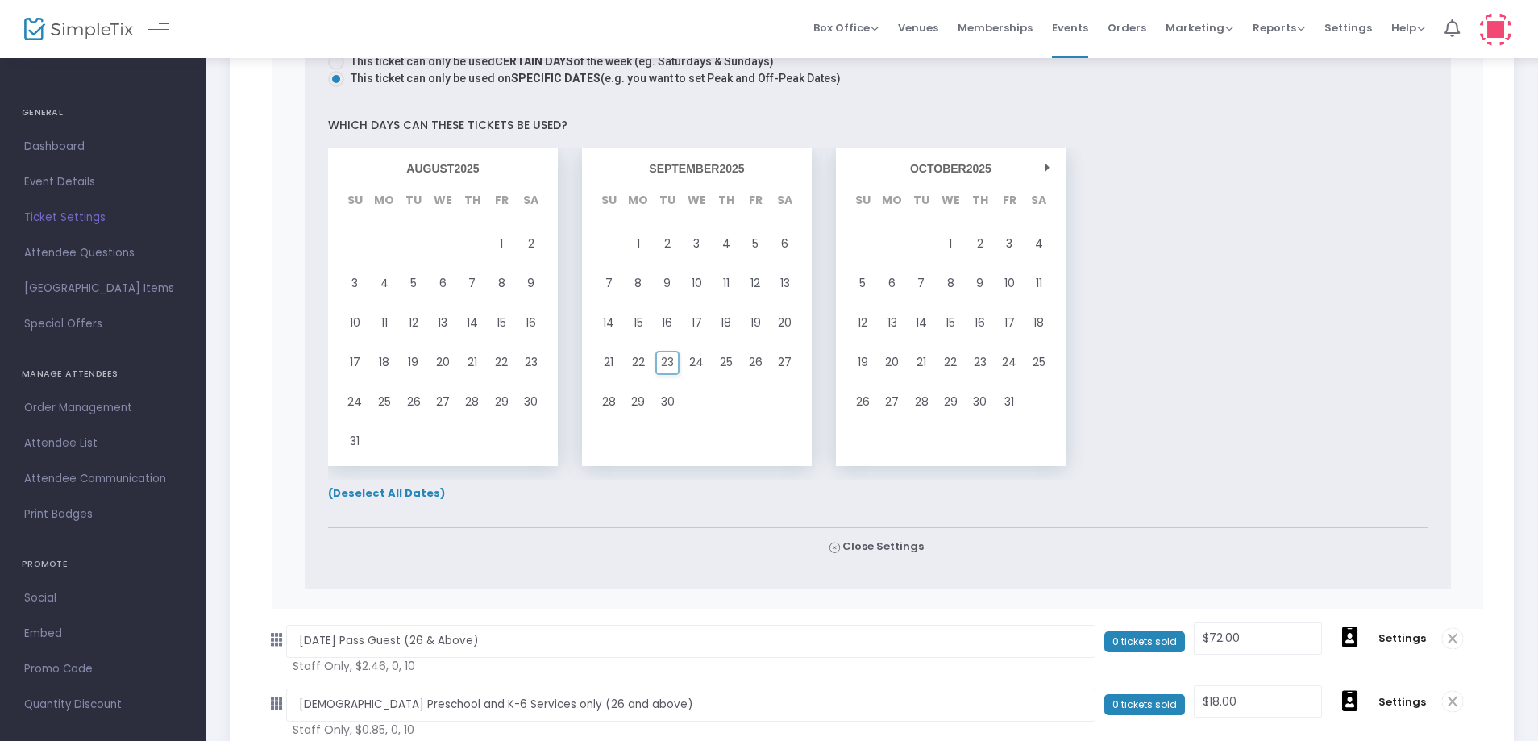
scroll to position [1290, 0]
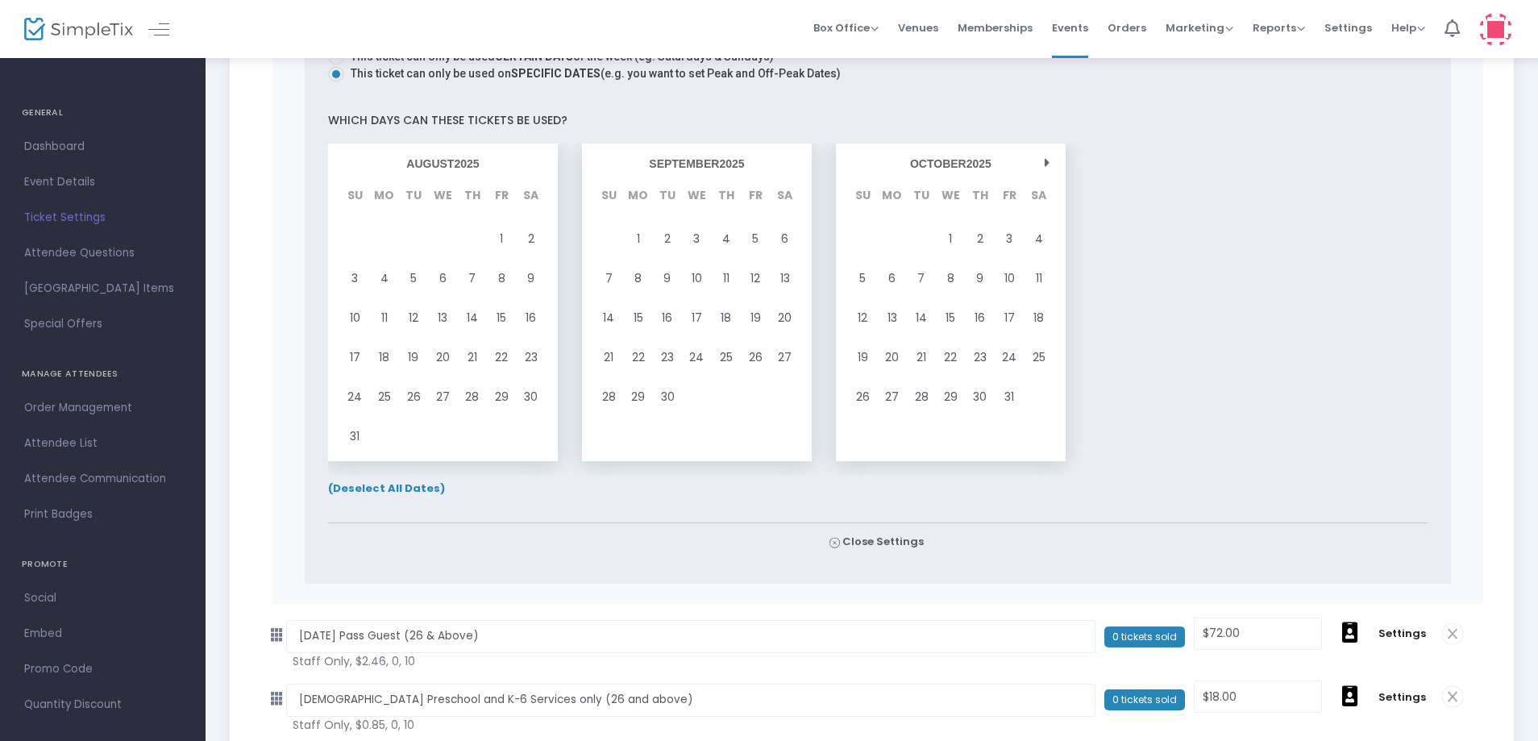
click at [414, 481] on span "(Deselect All Dates)" at bounding box center [386, 487] width 117 height 15
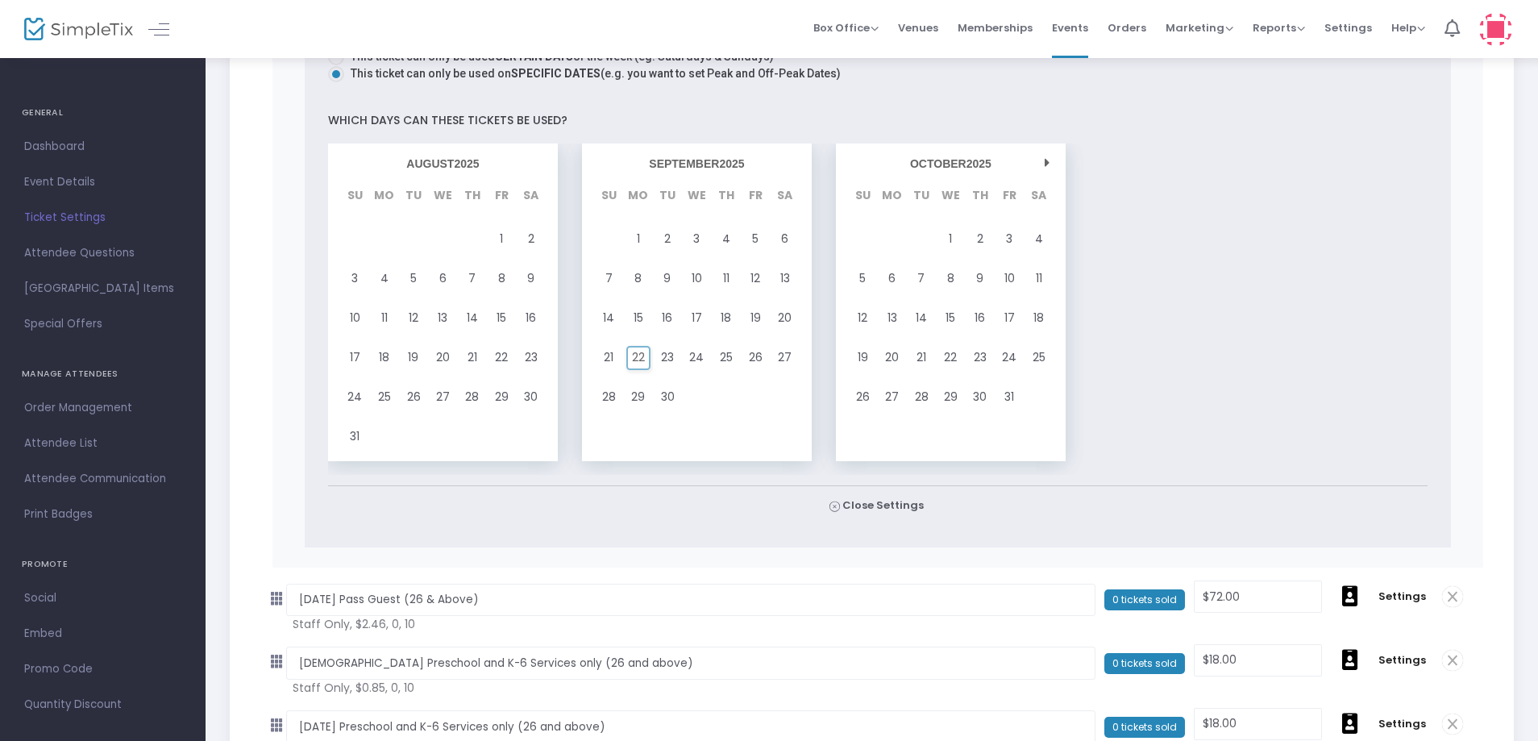
click at [646, 362] on div "22" at bounding box center [637, 358] width 29 height 40
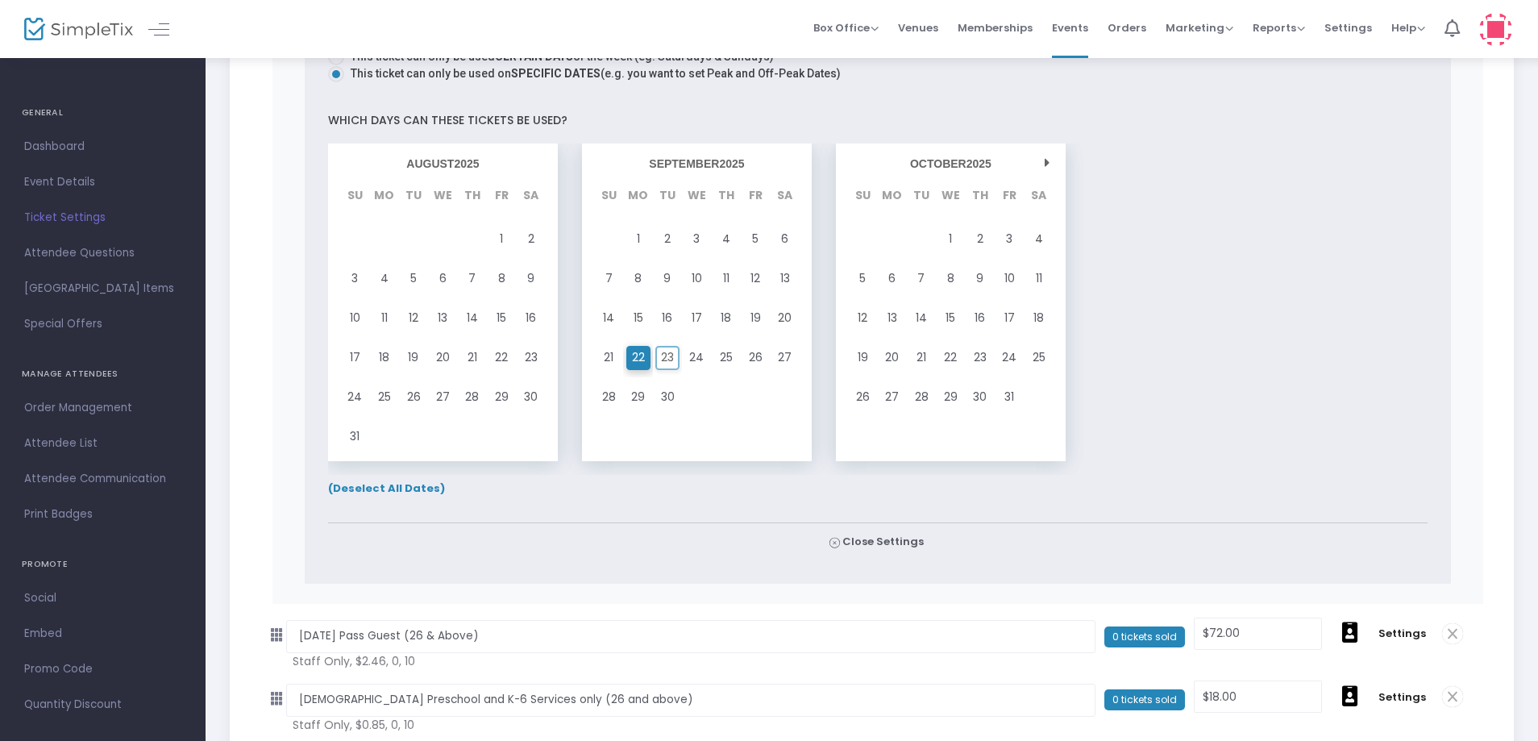
click at [659, 362] on div "23" at bounding box center [667, 358] width 29 height 40
click at [694, 364] on span "24" at bounding box center [696, 358] width 15 height 22
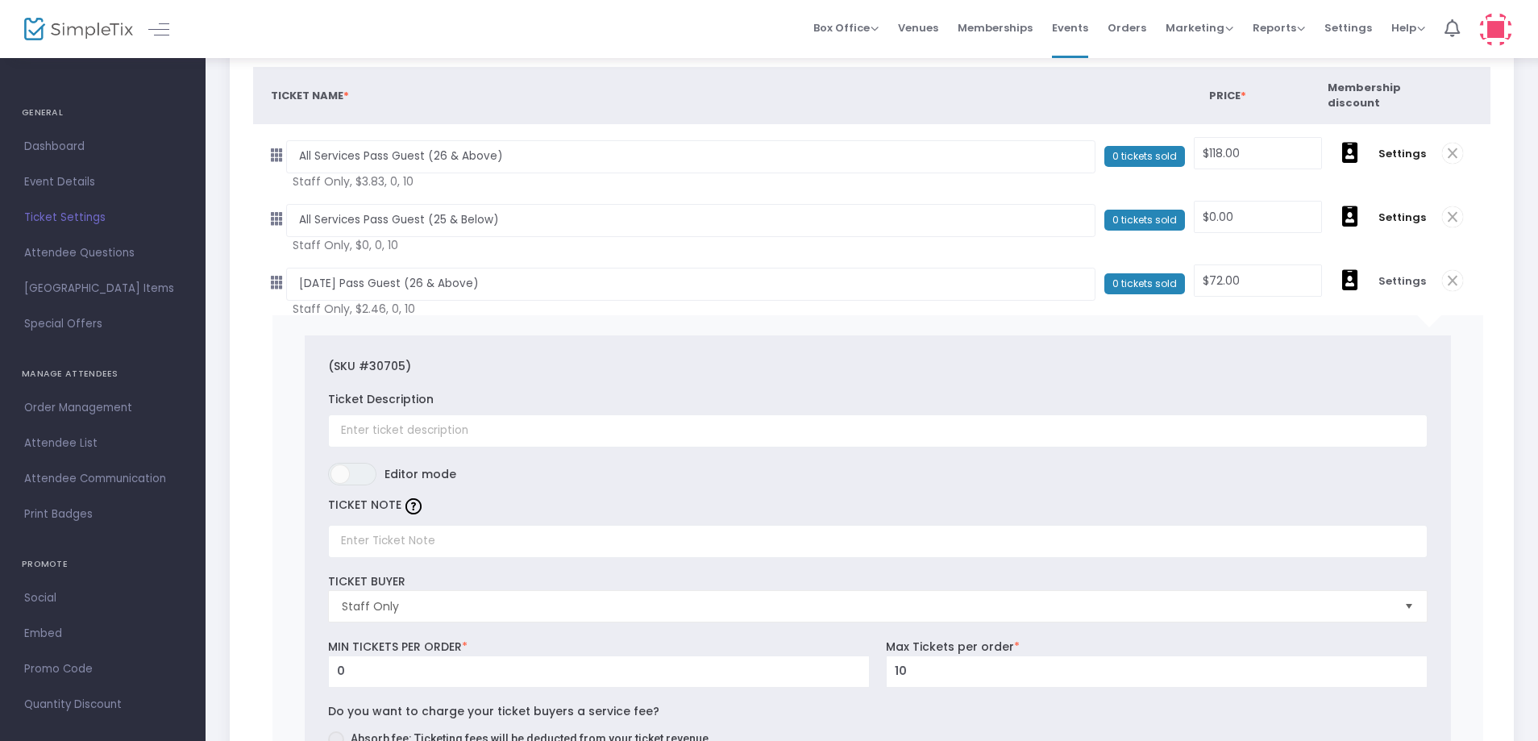
scroll to position [0, 0]
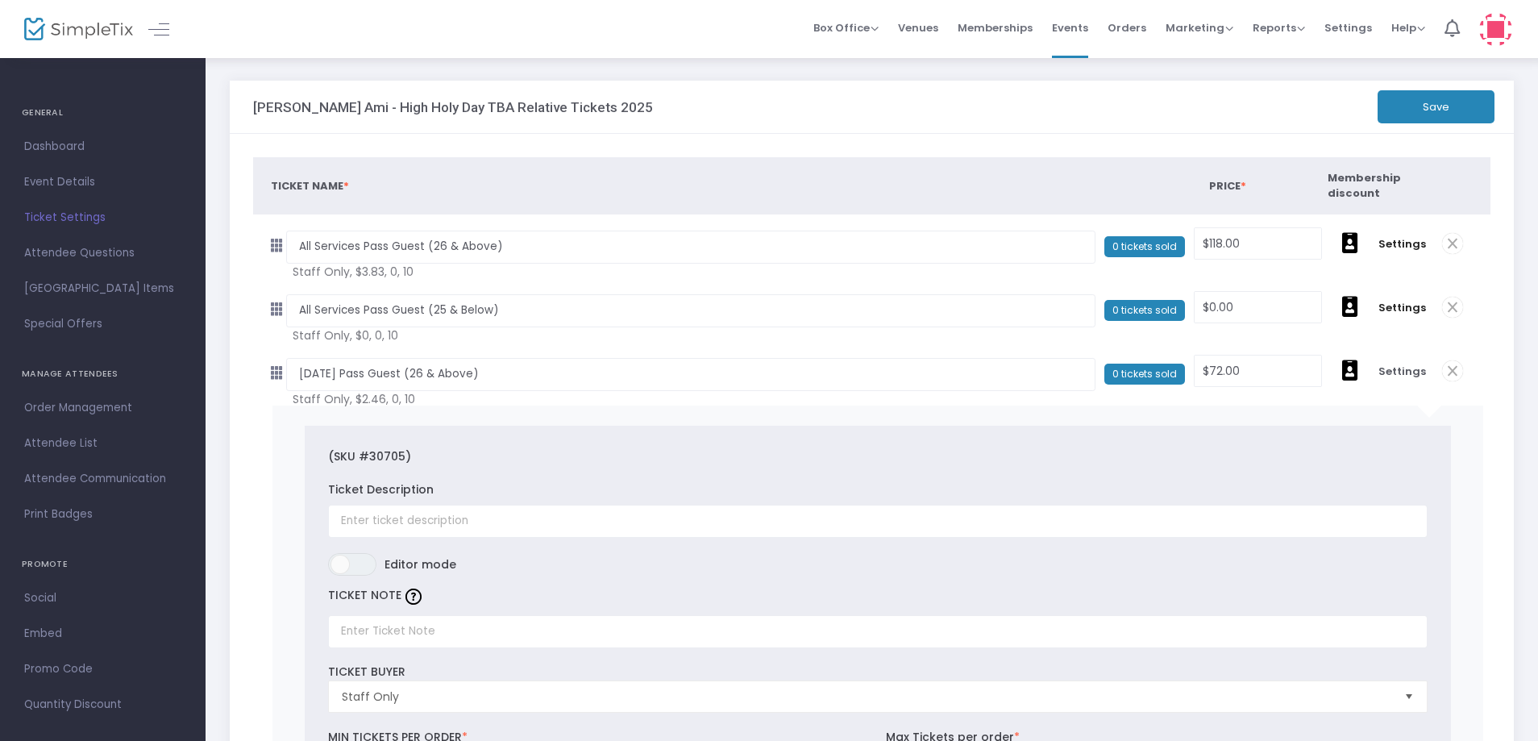
click at [1441, 113] on button "Save" at bounding box center [1436, 106] width 117 height 33
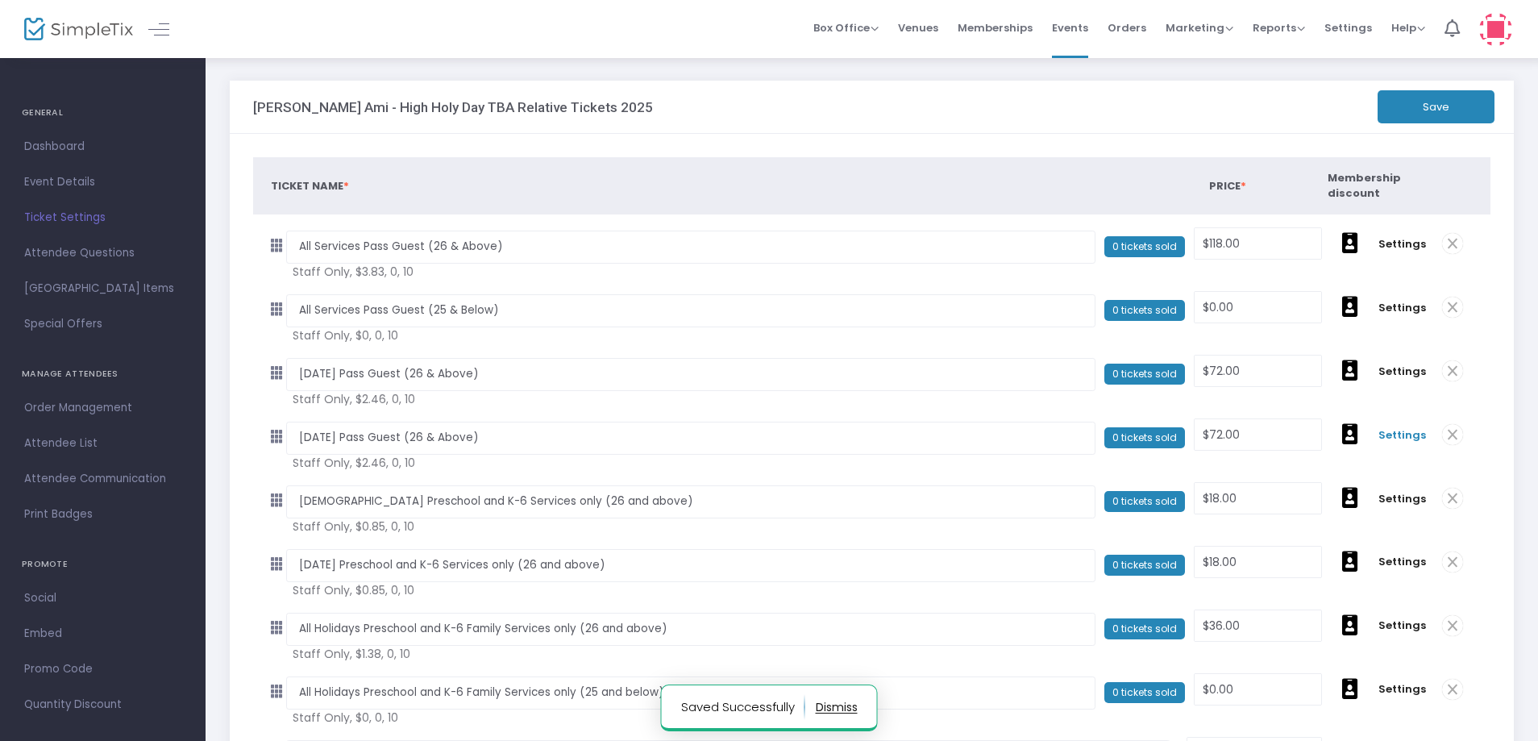
click at [1413, 433] on span "Settings" at bounding box center [1403, 435] width 48 height 16
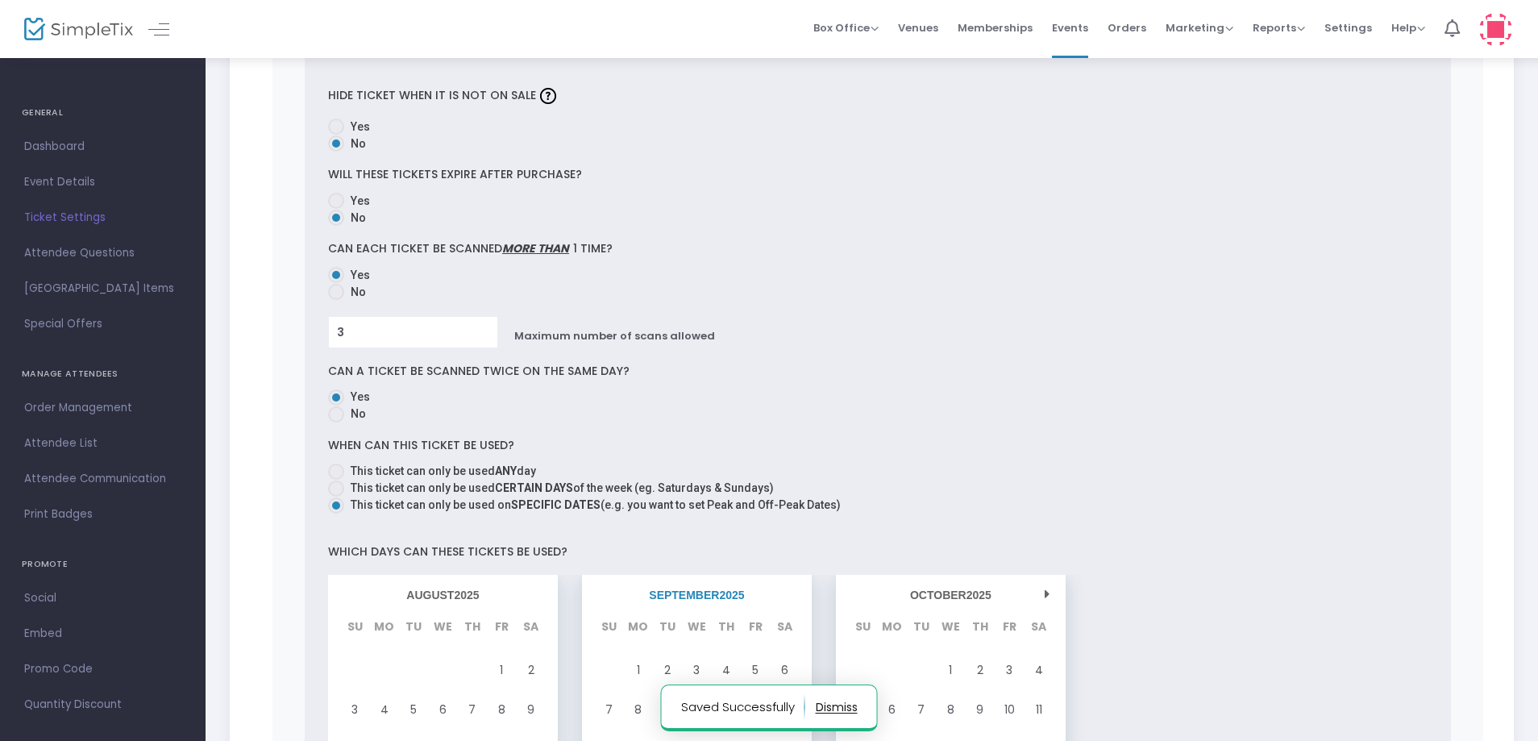
scroll to position [1209, 0]
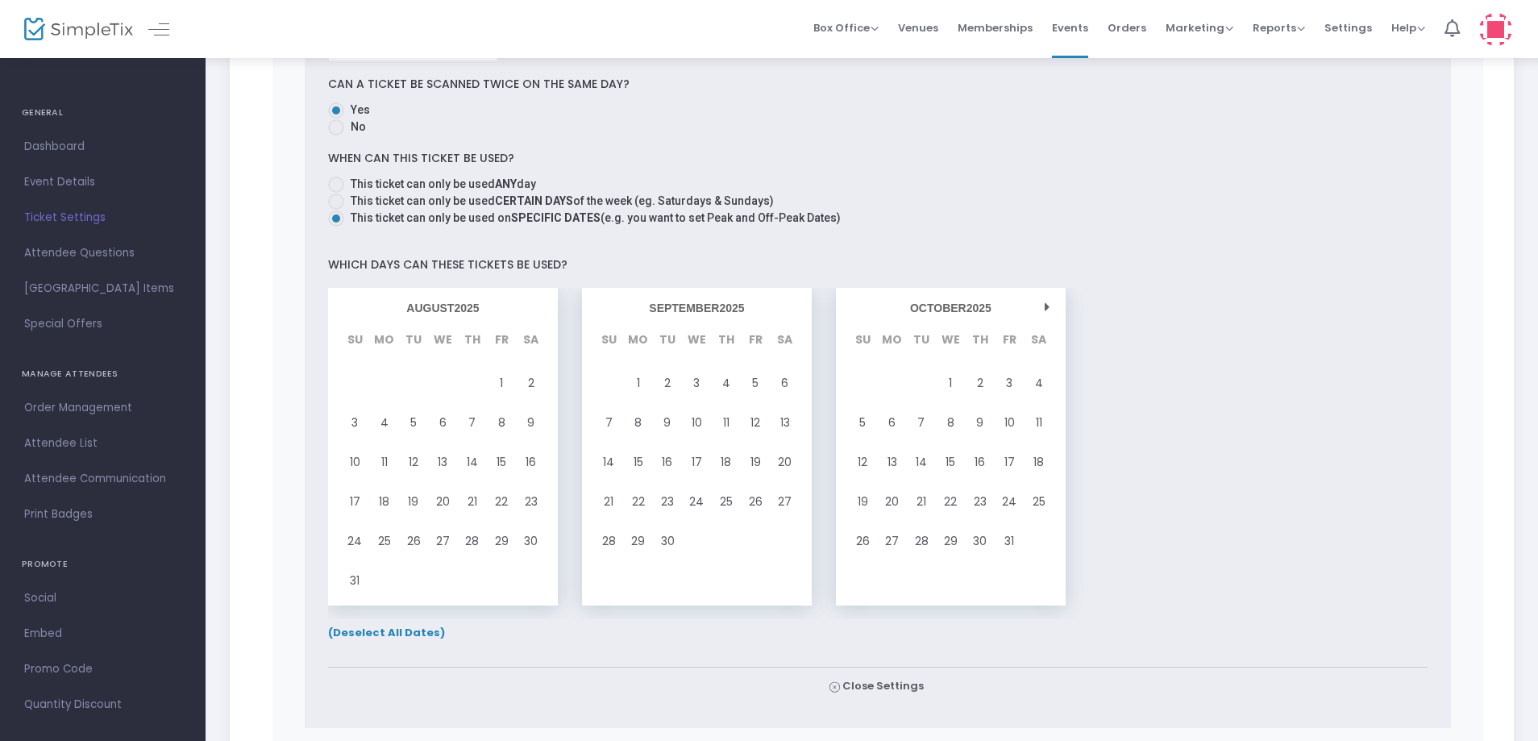
click at [413, 626] on span "(Deselect All Dates)" at bounding box center [386, 632] width 117 height 15
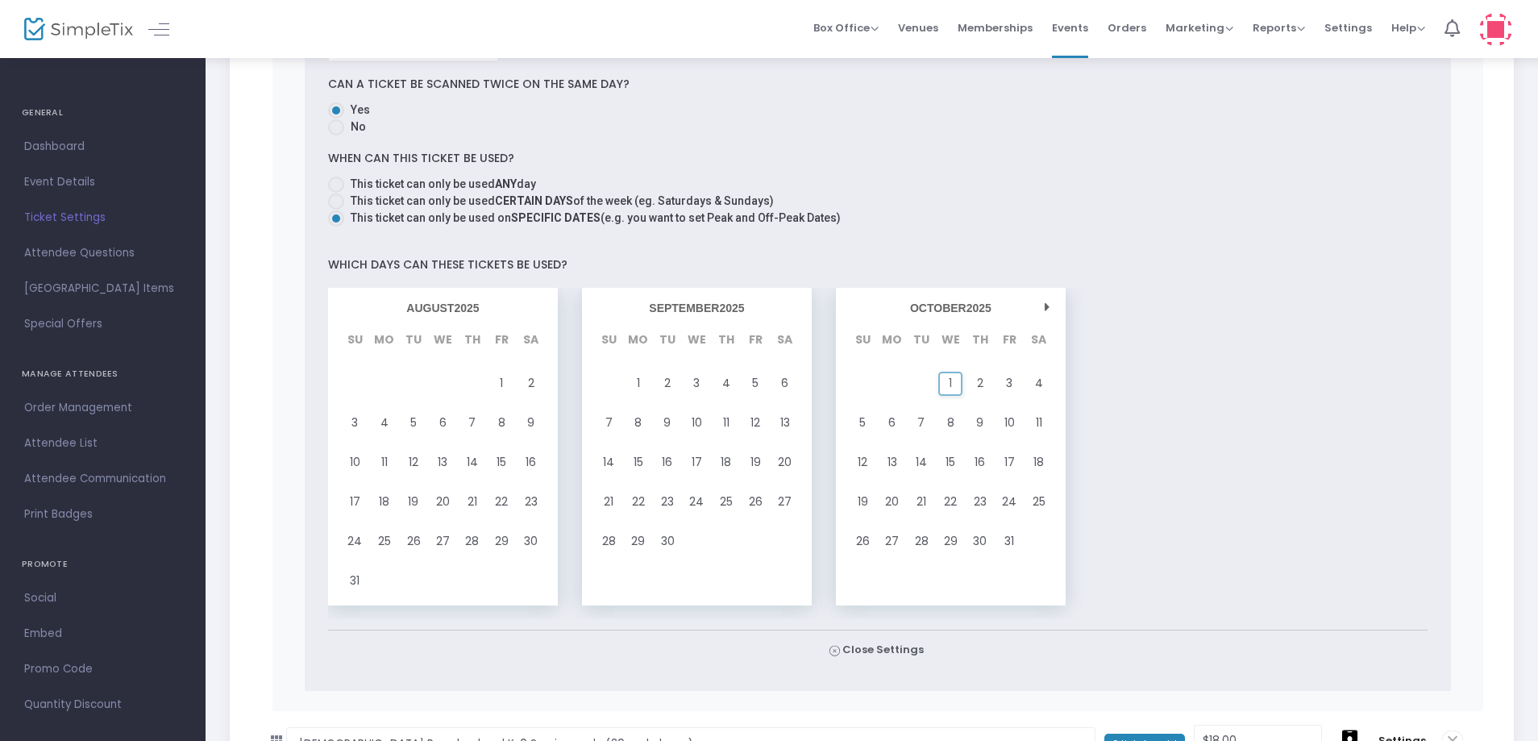
click at [963, 379] on div "1" at bounding box center [950, 384] width 29 height 40
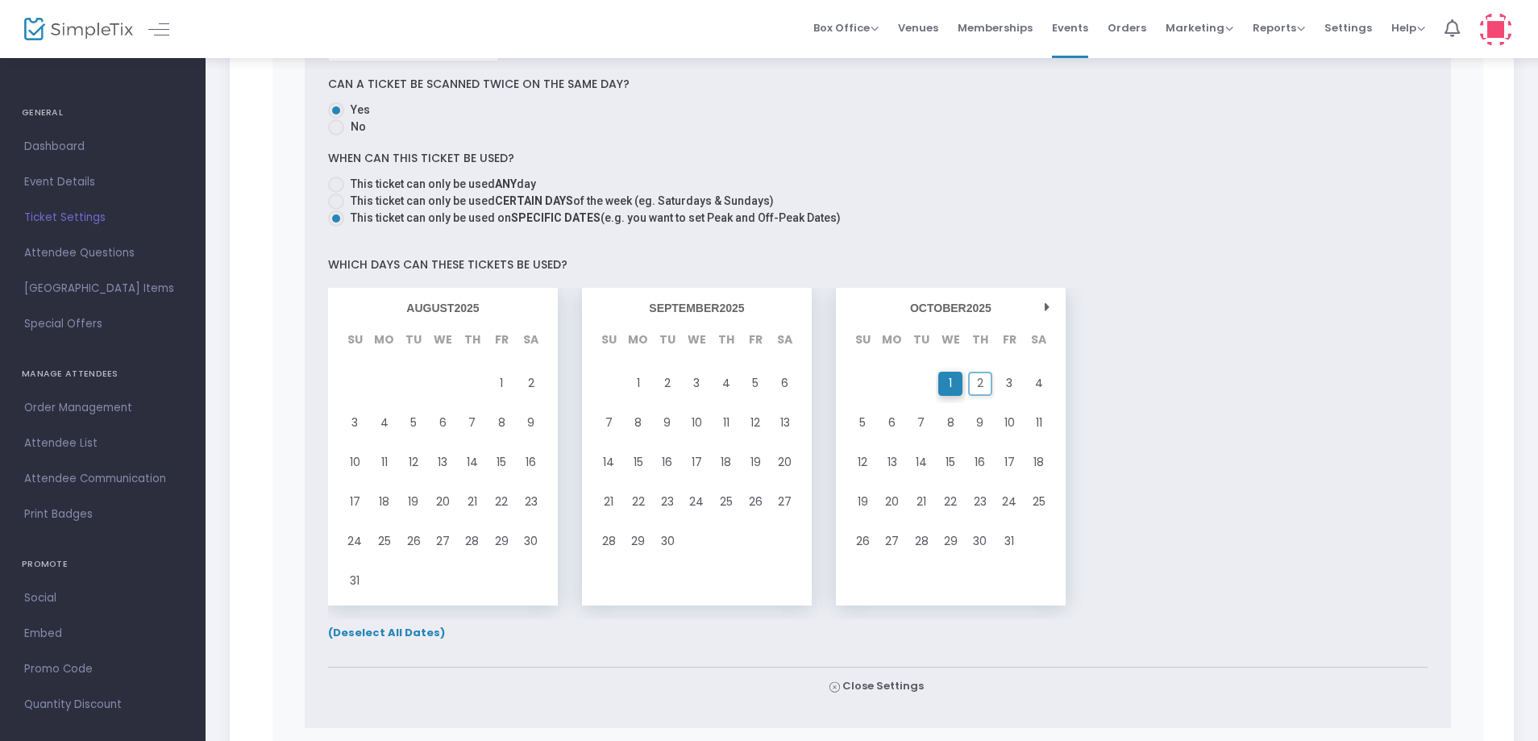
click at [978, 378] on span "2" at bounding box center [980, 383] width 6 height 22
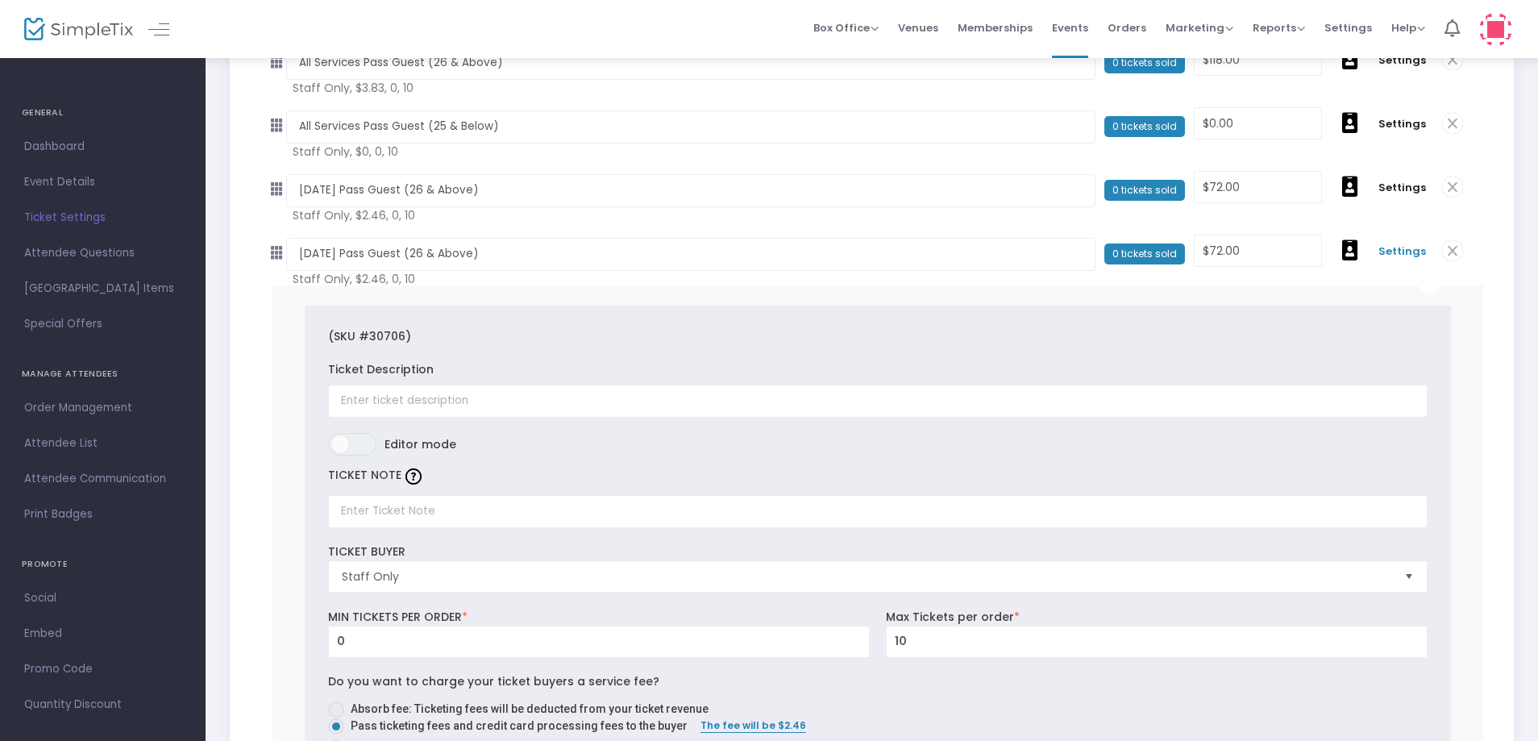
scroll to position [0, 0]
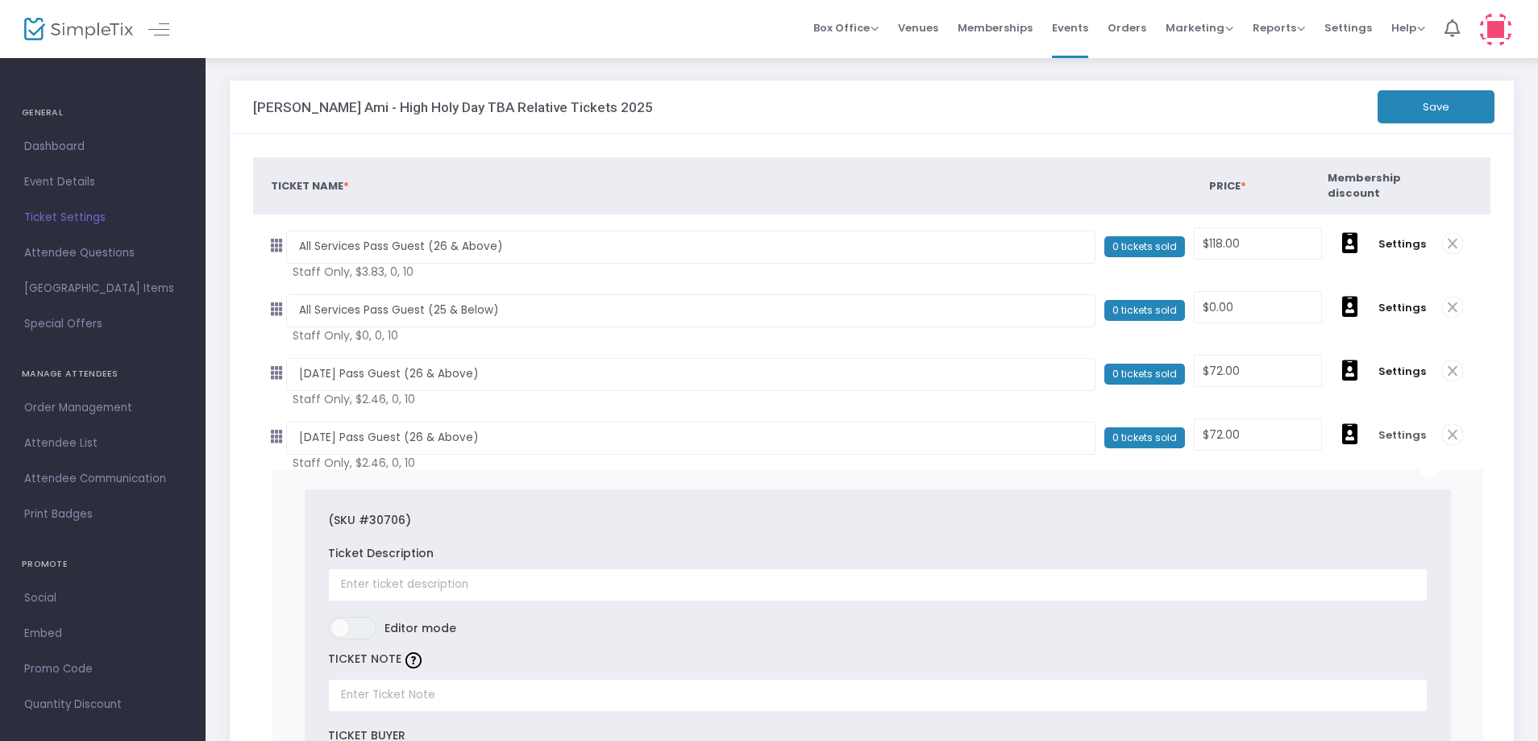
click at [1433, 114] on button "Save" at bounding box center [1436, 106] width 117 height 33
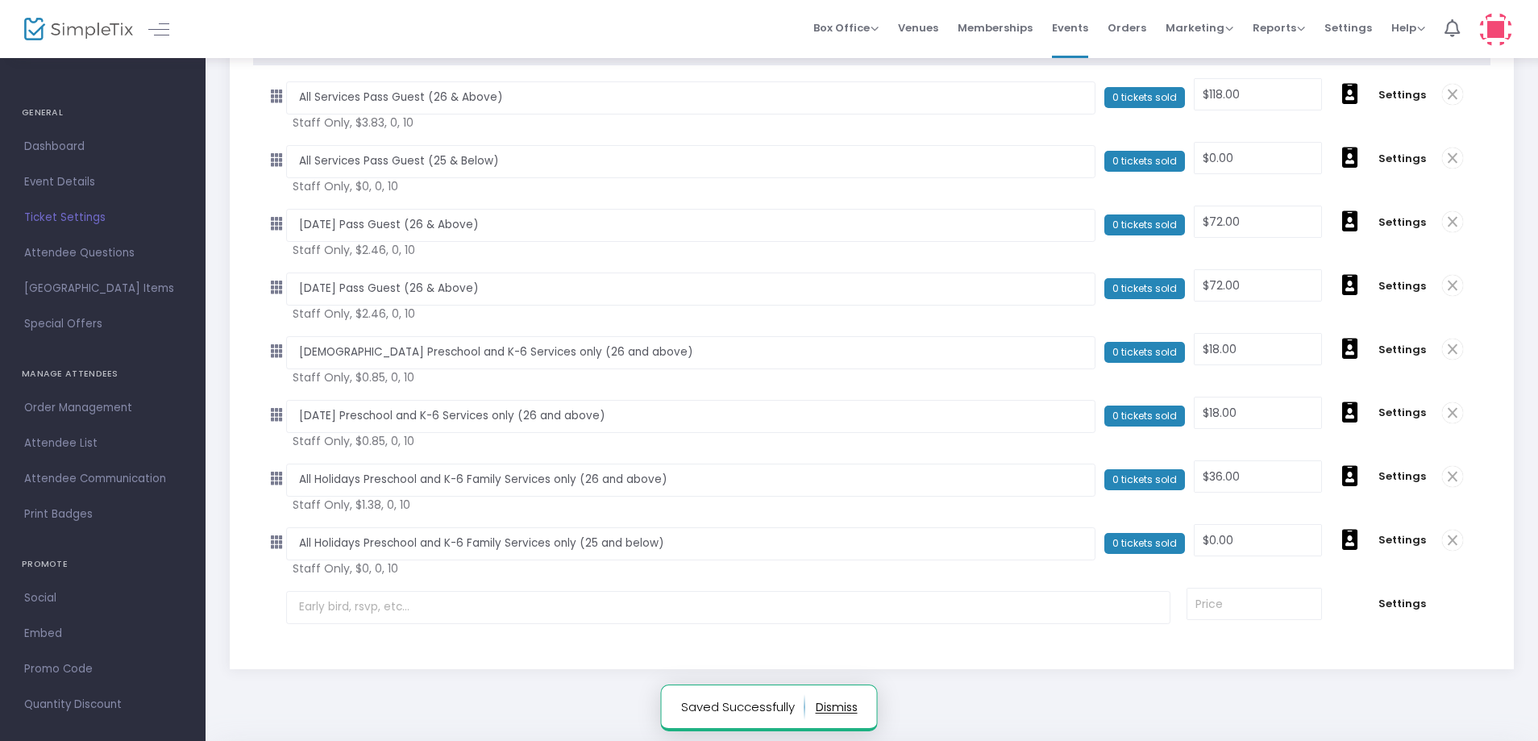
scroll to position [161, 0]
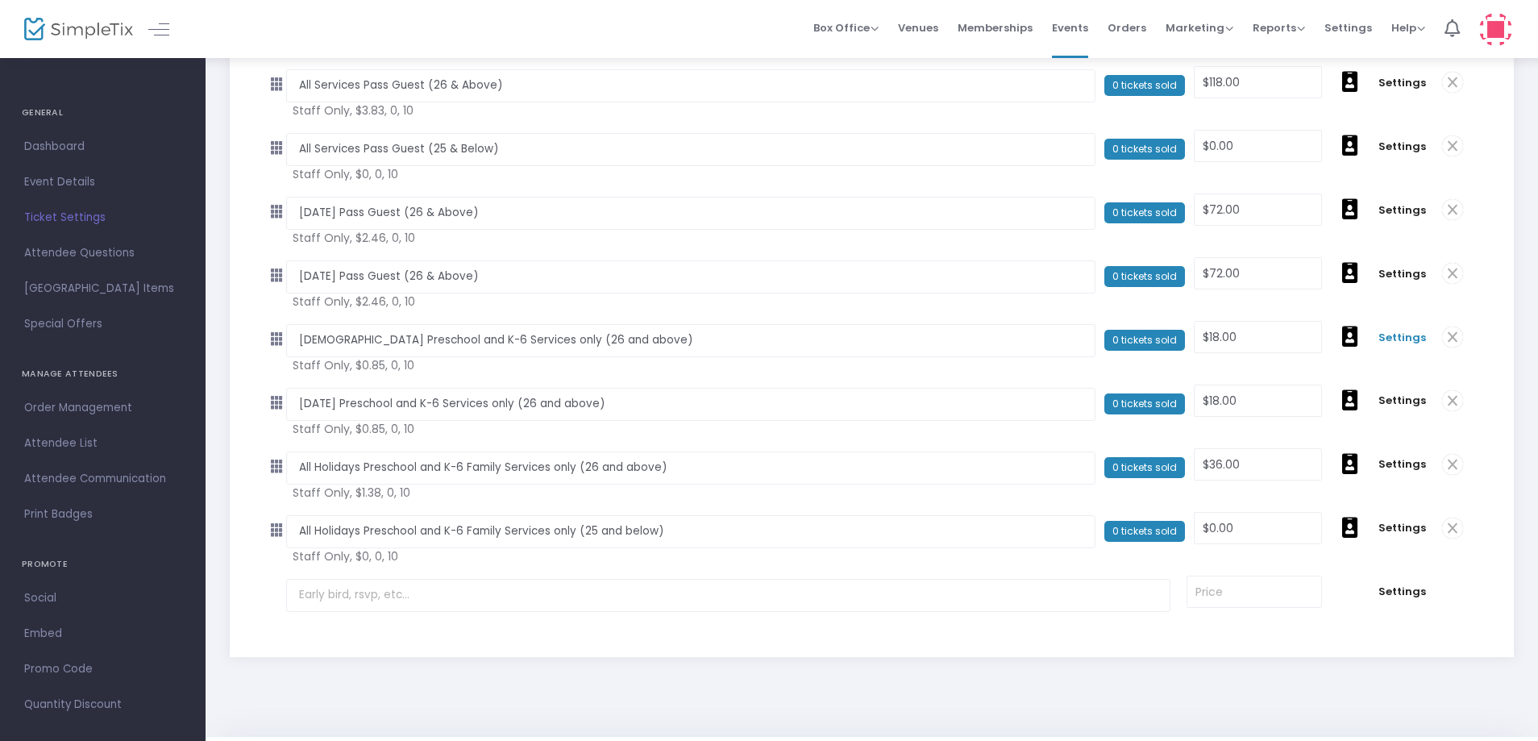
click at [1405, 339] on span "Settings" at bounding box center [1403, 338] width 48 height 16
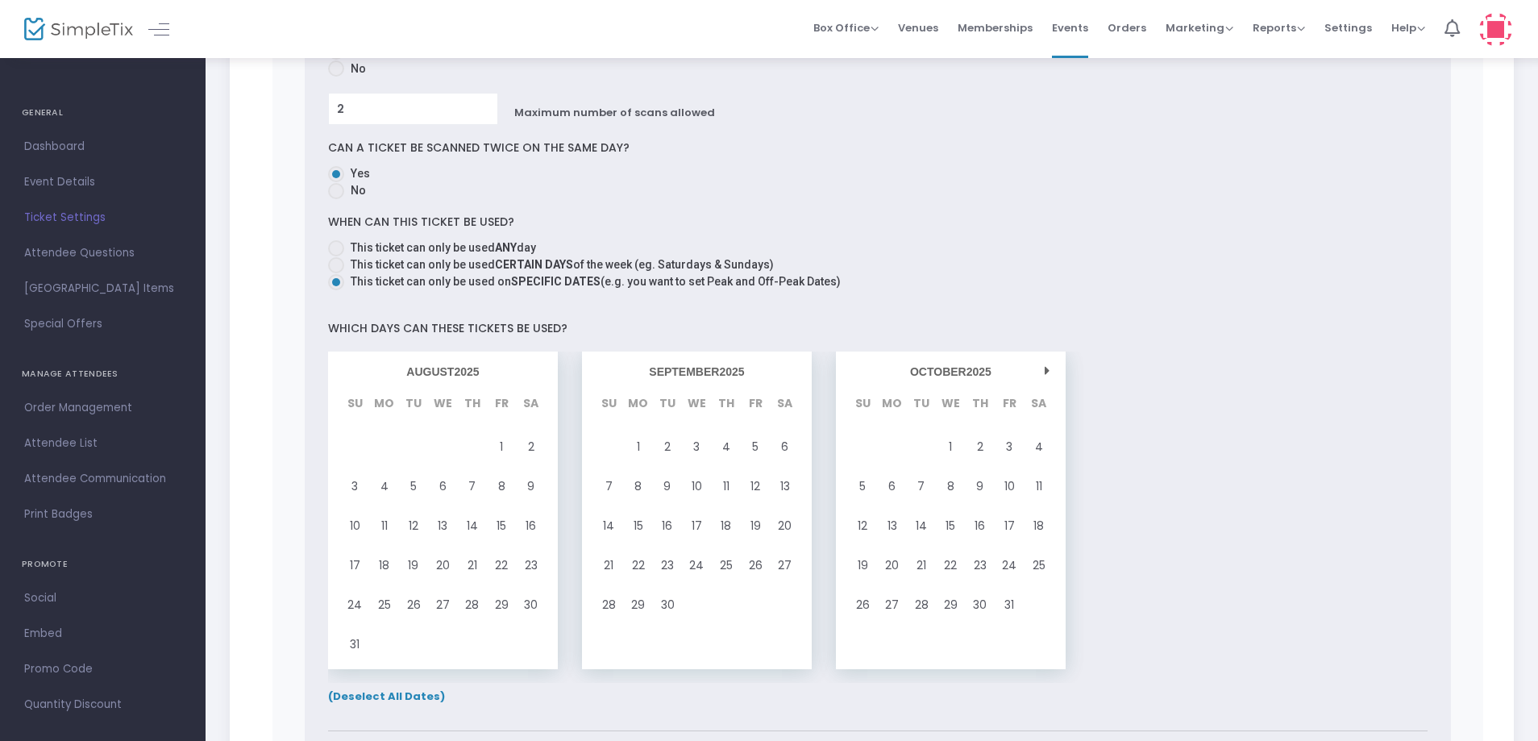
scroll to position [1290, 0]
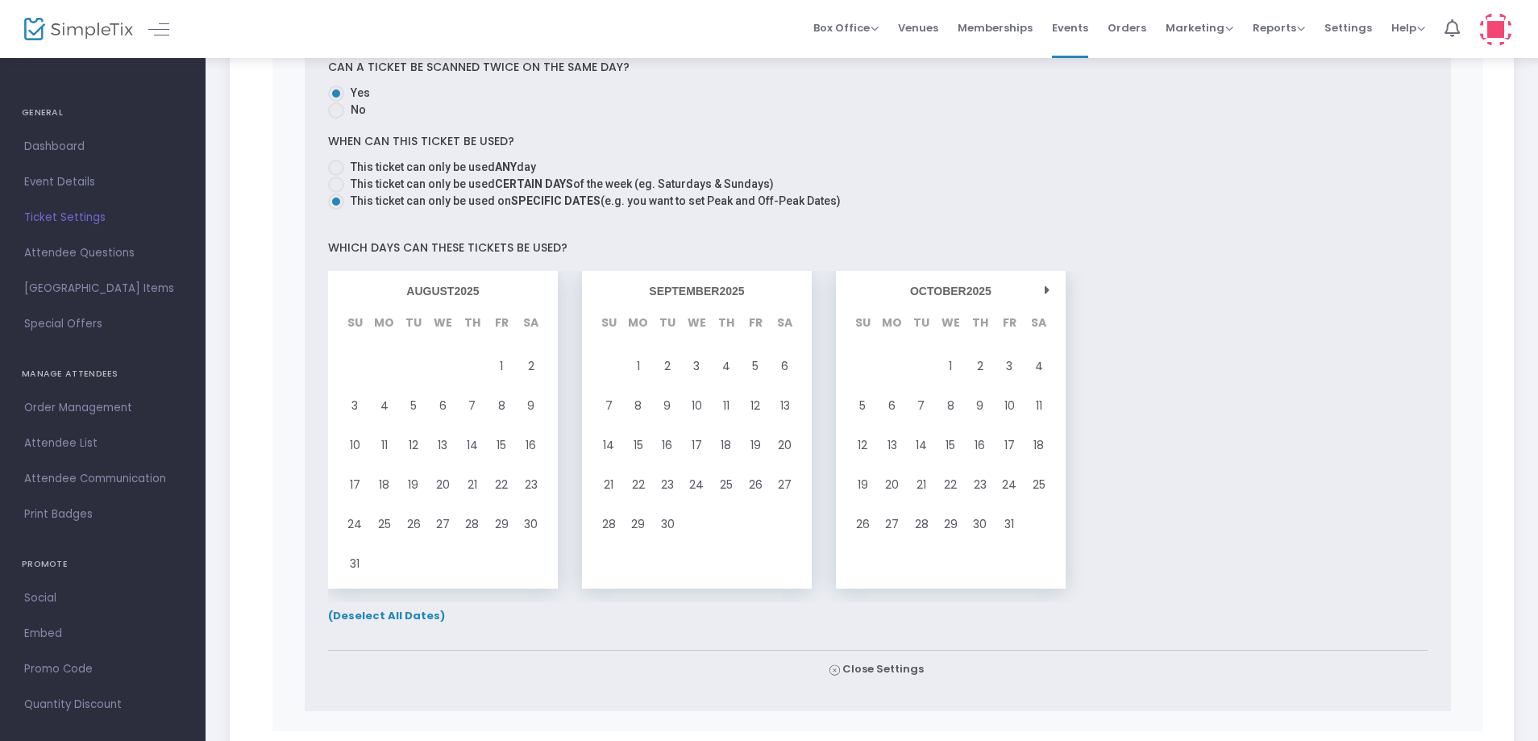
click at [412, 622] on span "(Deselect All Dates)" at bounding box center [386, 615] width 117 height 15
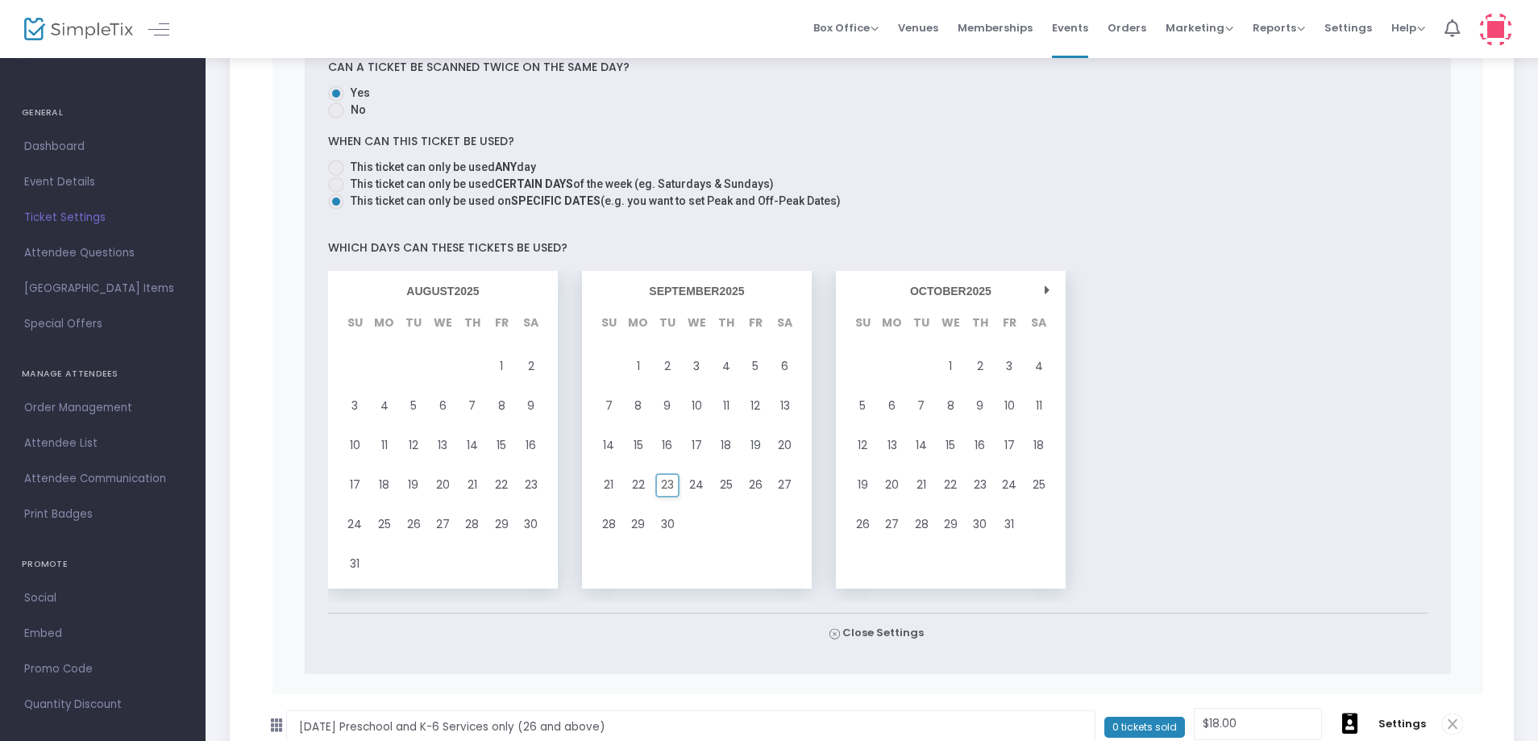
click at [668, 485] on span "23" at bounding box center [667, 485] width 13 height 22
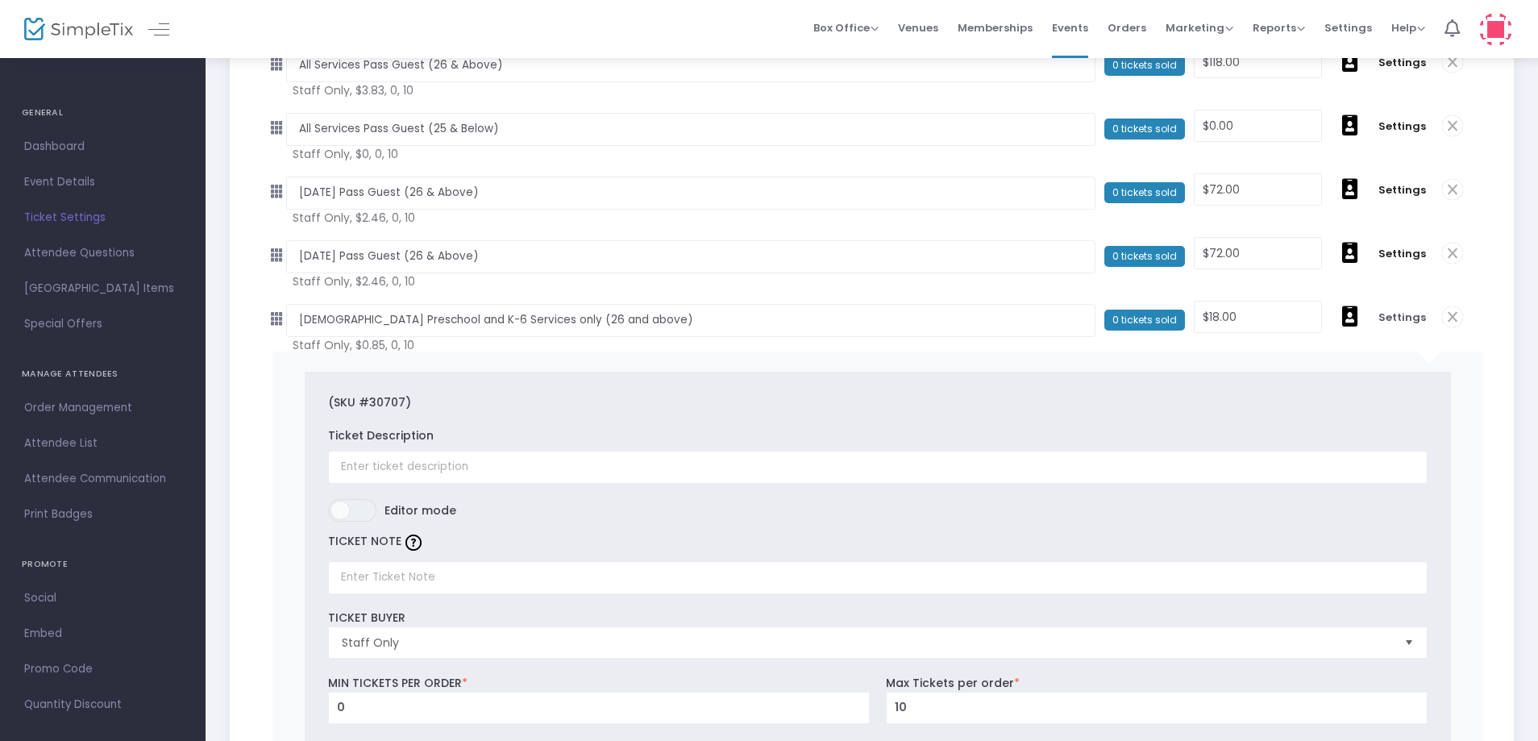
scroll to position [0, 0]
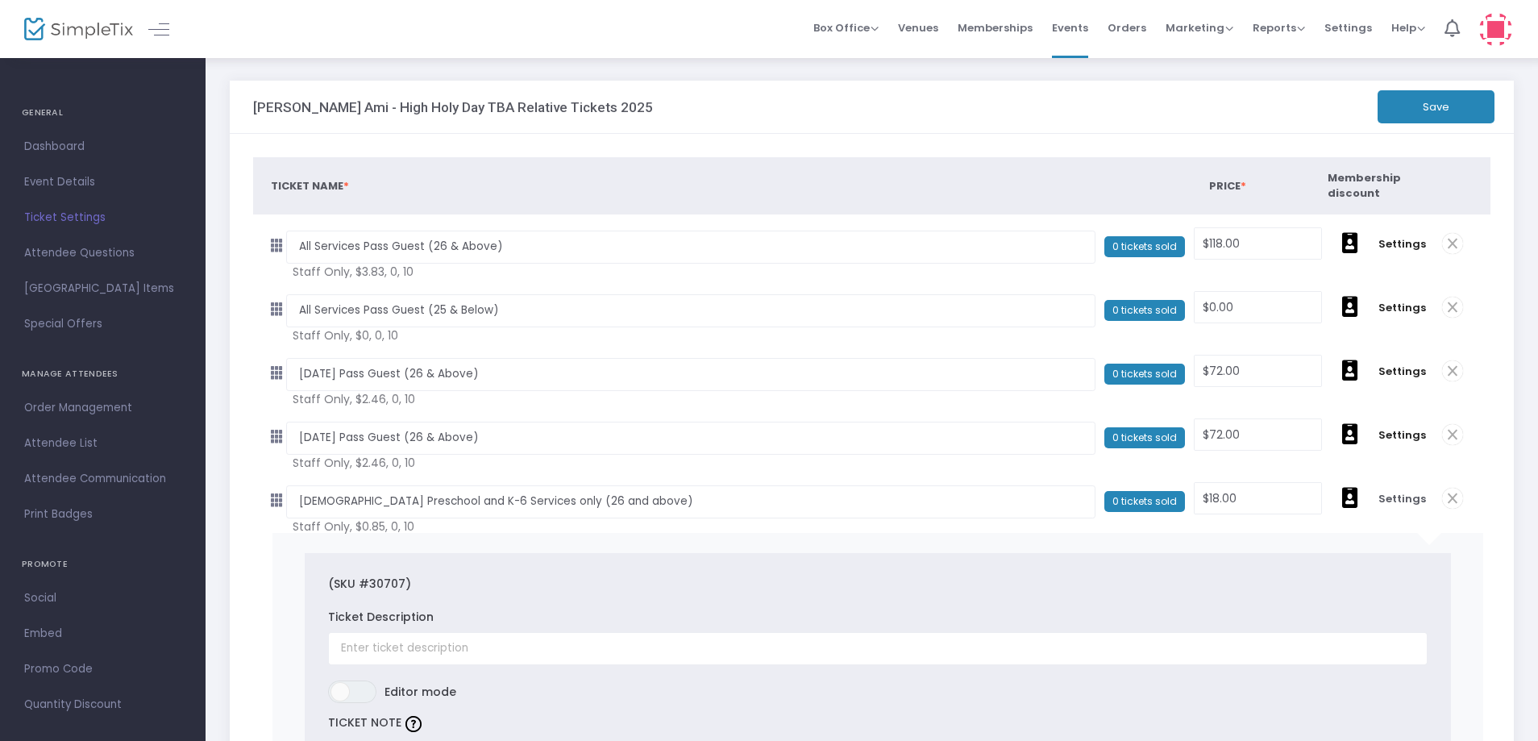
click at [1437, 111] on button "Save" at bounding box center [1436, 106] width 117 height 33
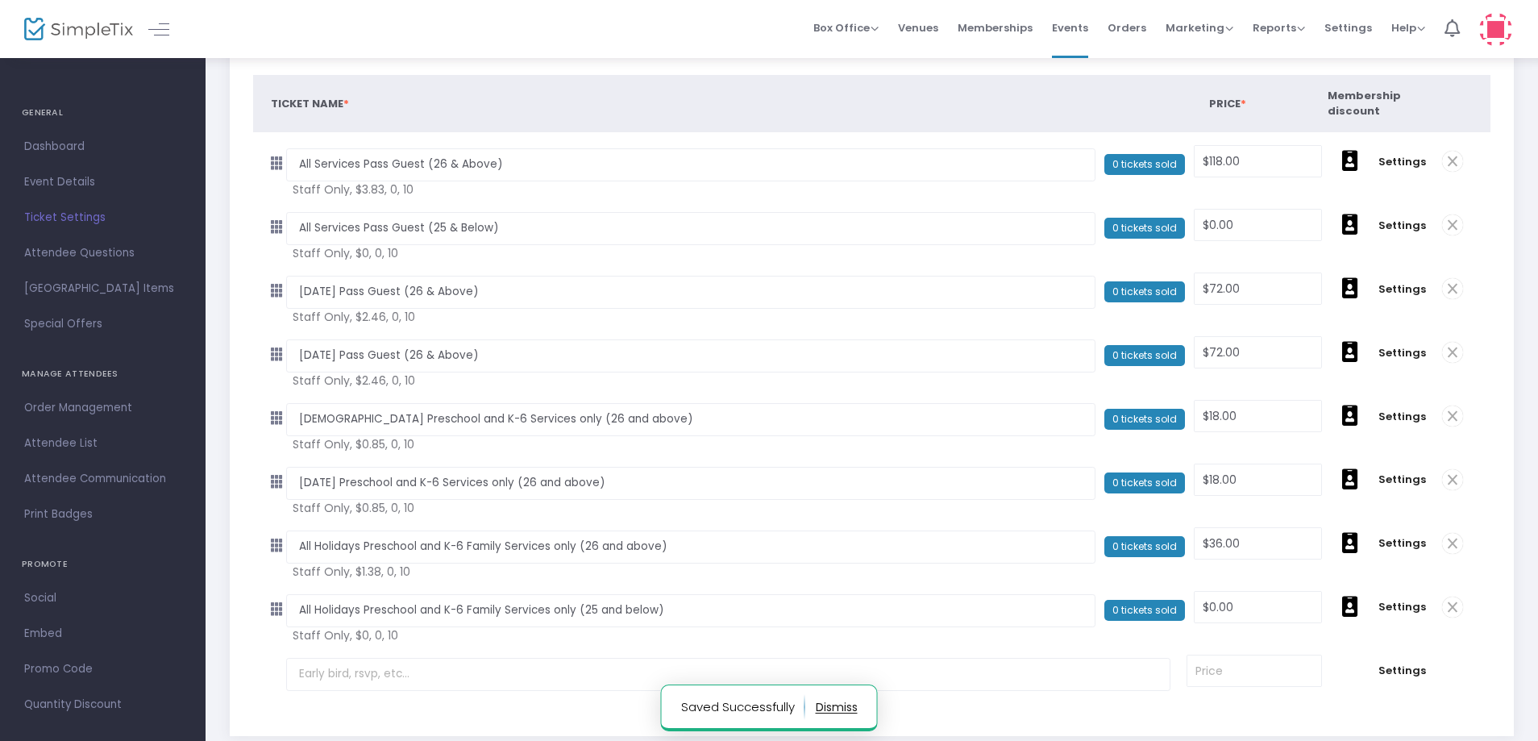
scroll to position [161, 0]
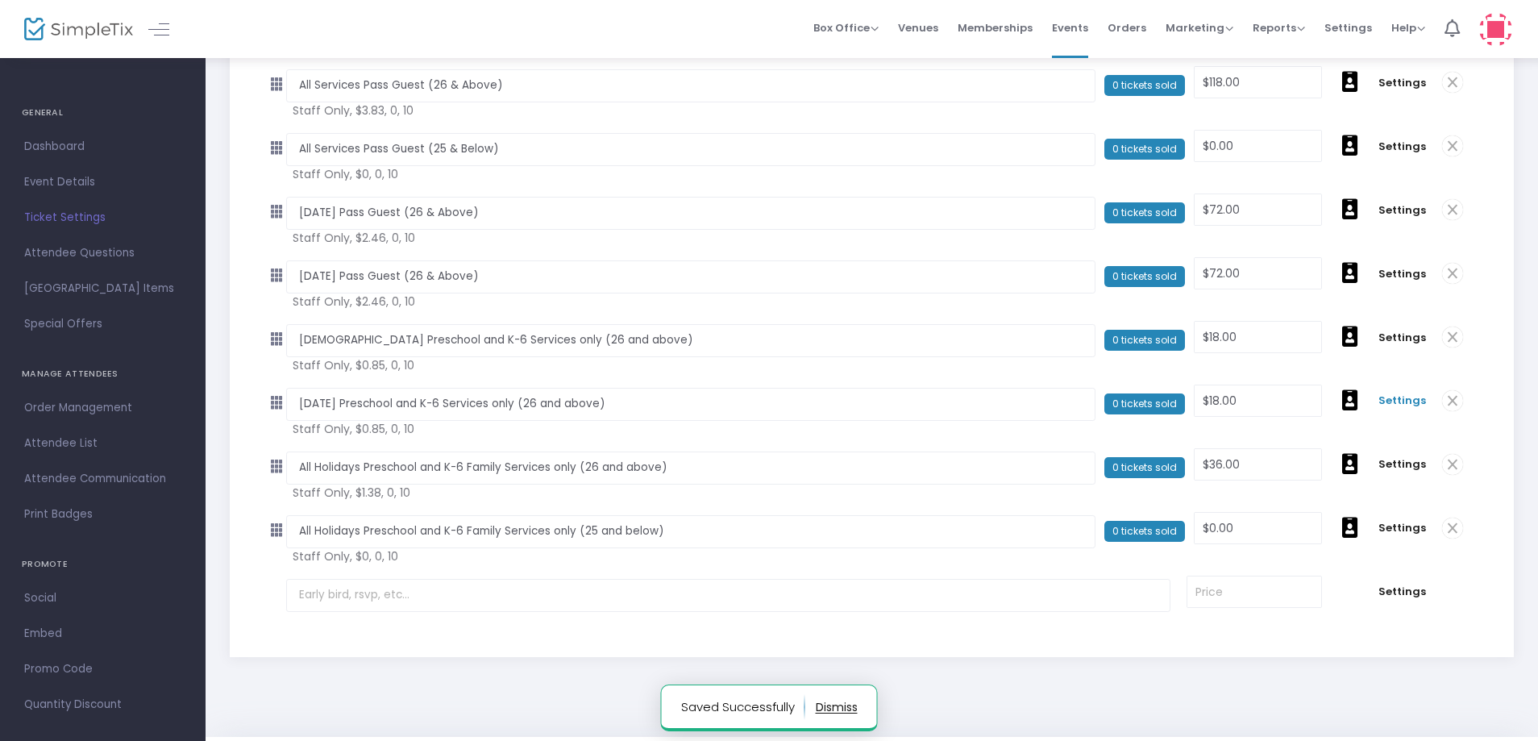
click at [1395, 397] on span "Settings" at bounding box center [1403, 401] width 48 height 16
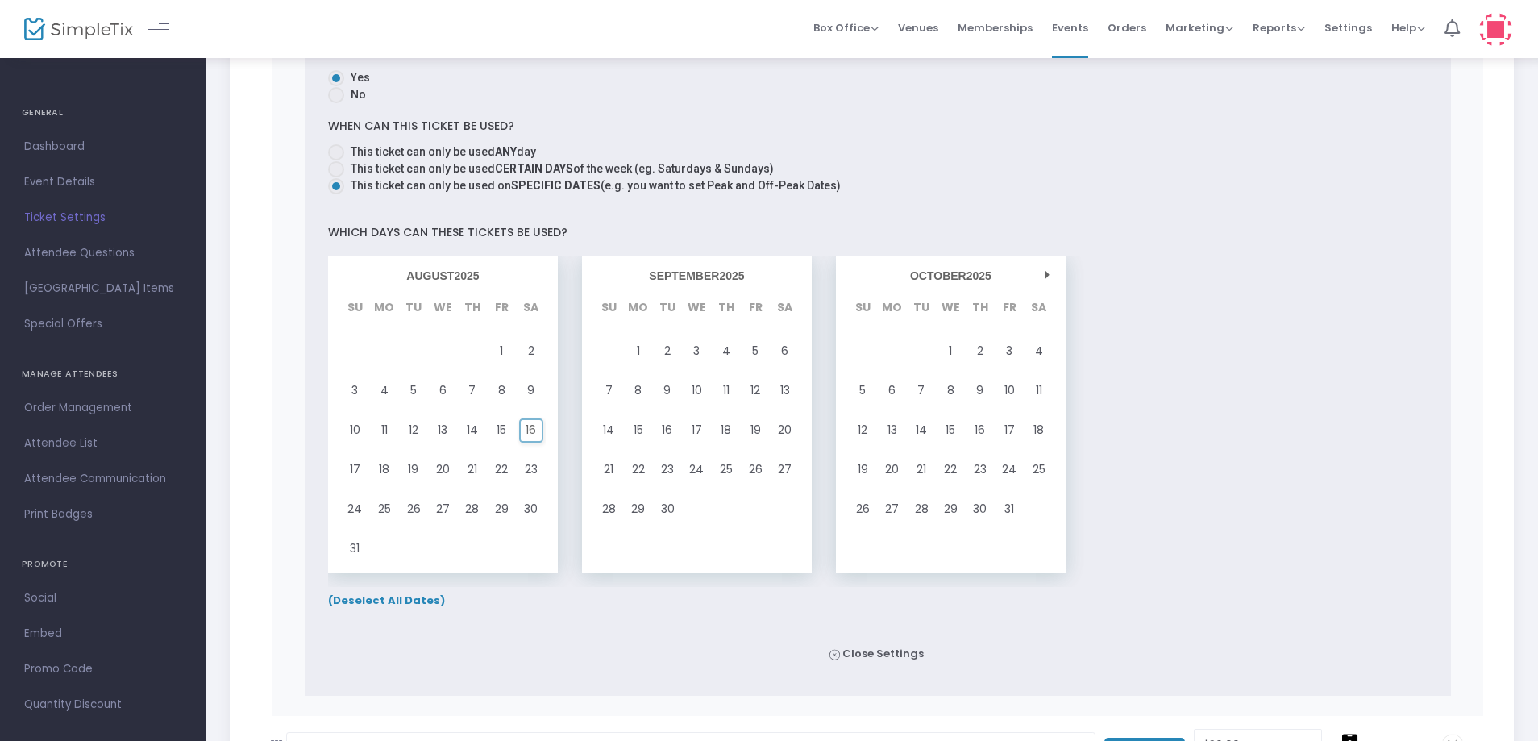
scroll to position [1371, 0]
click at [422, 602] on span "(Deselect All Dates)" at bounding box center [386, 598] width 117 height 15
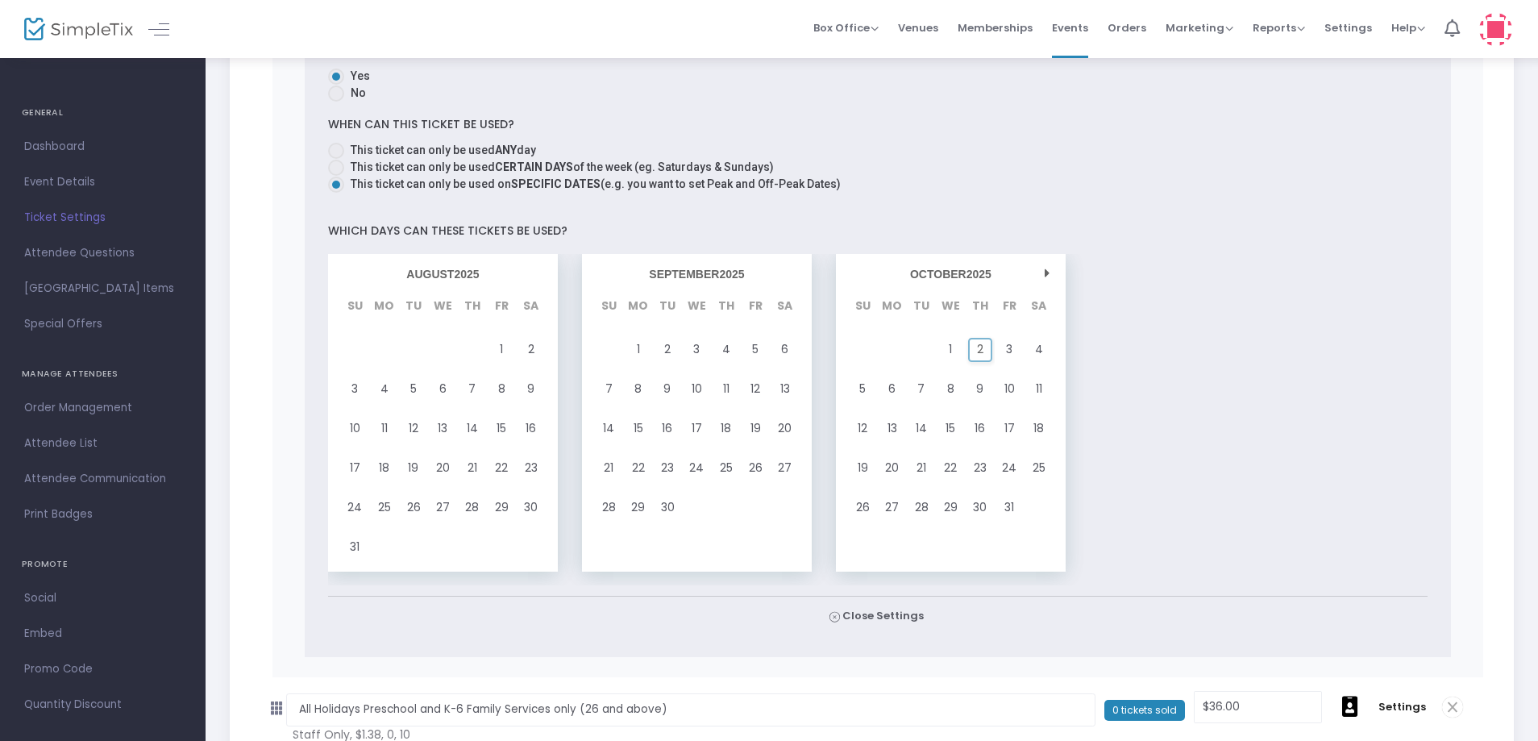
click at [984, 352] on div "2" at bounding box center [980, 350] width 29 height 40
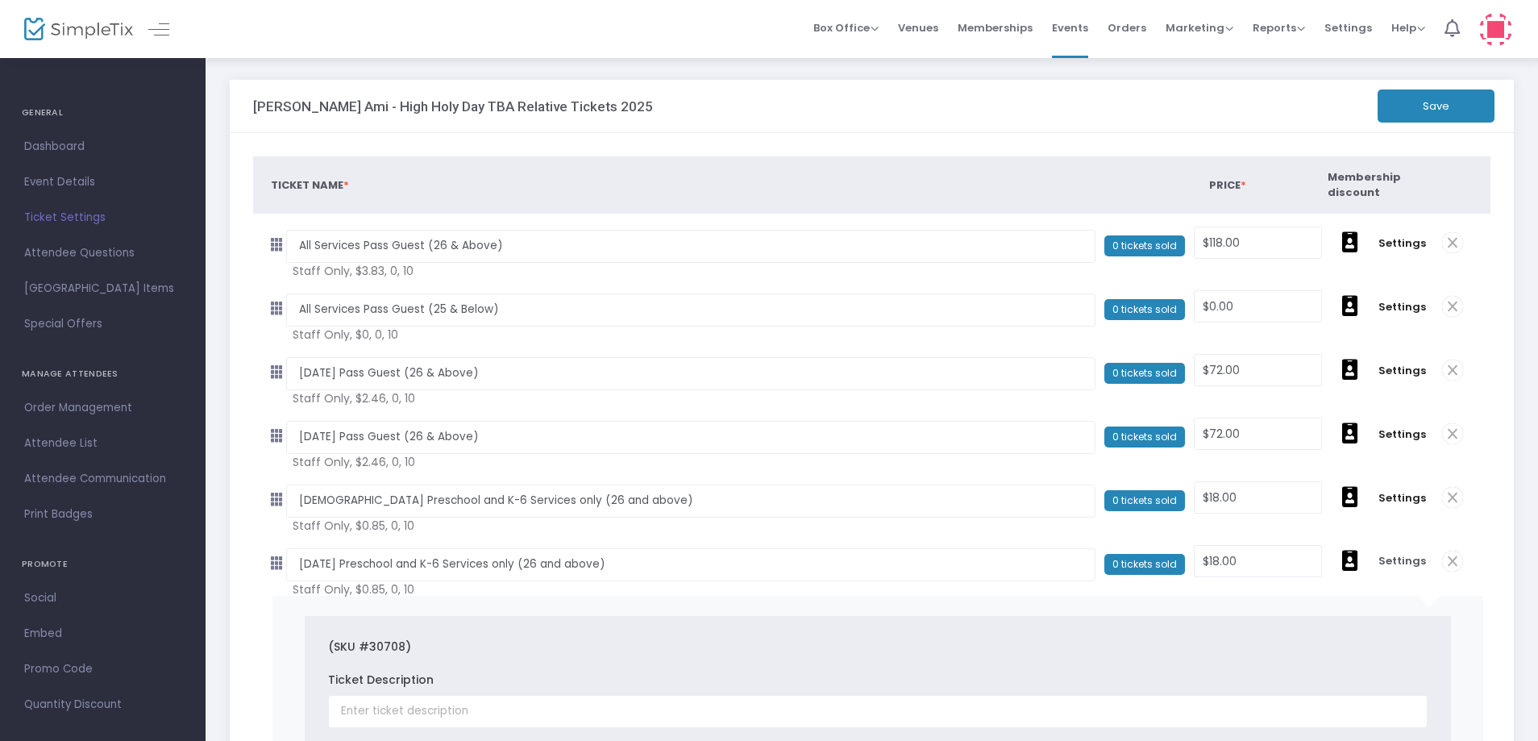
scroll to position [0, 0]
click at [1434, 106] on button "Save" at bounding box center [1436, 106] width 117 height 33
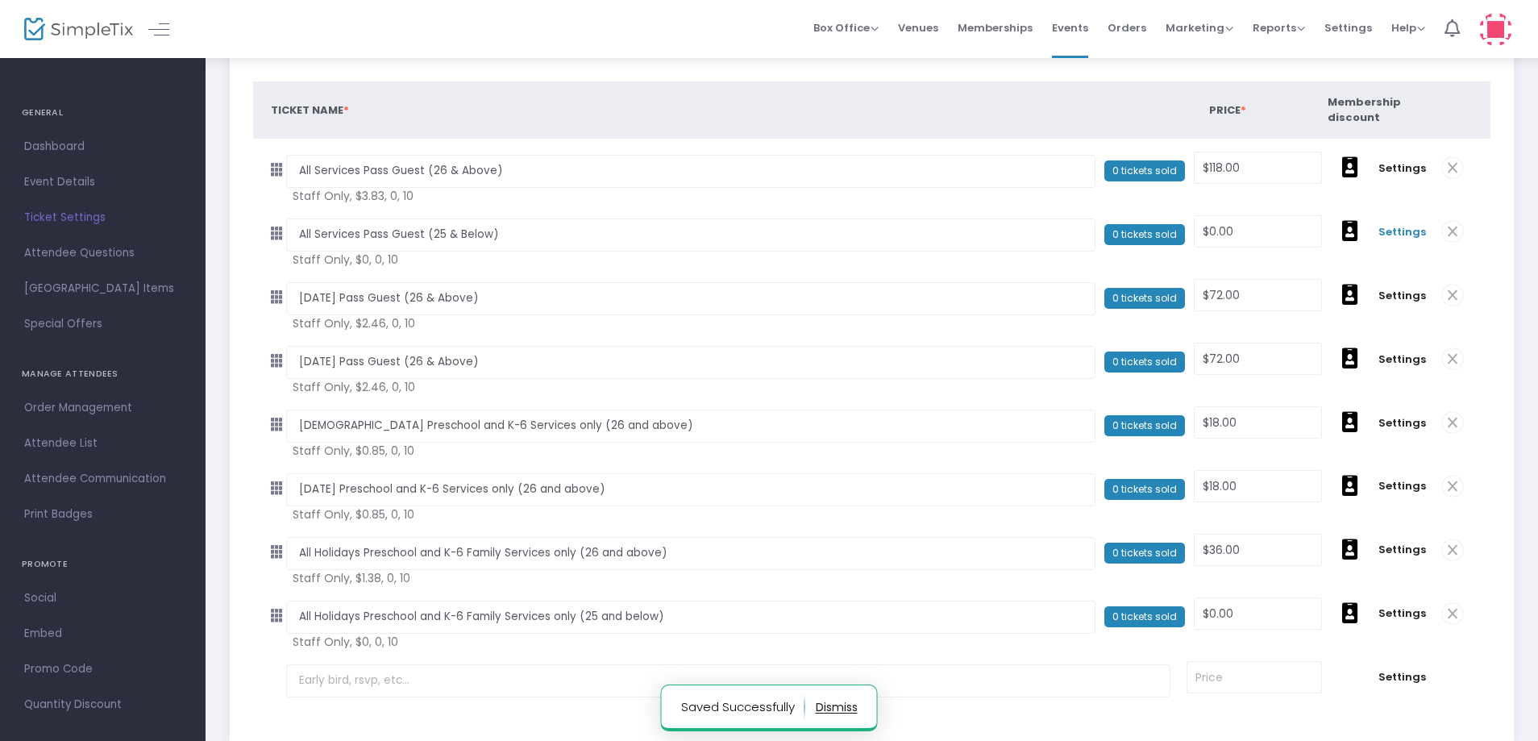
scroll to position [206, 0]
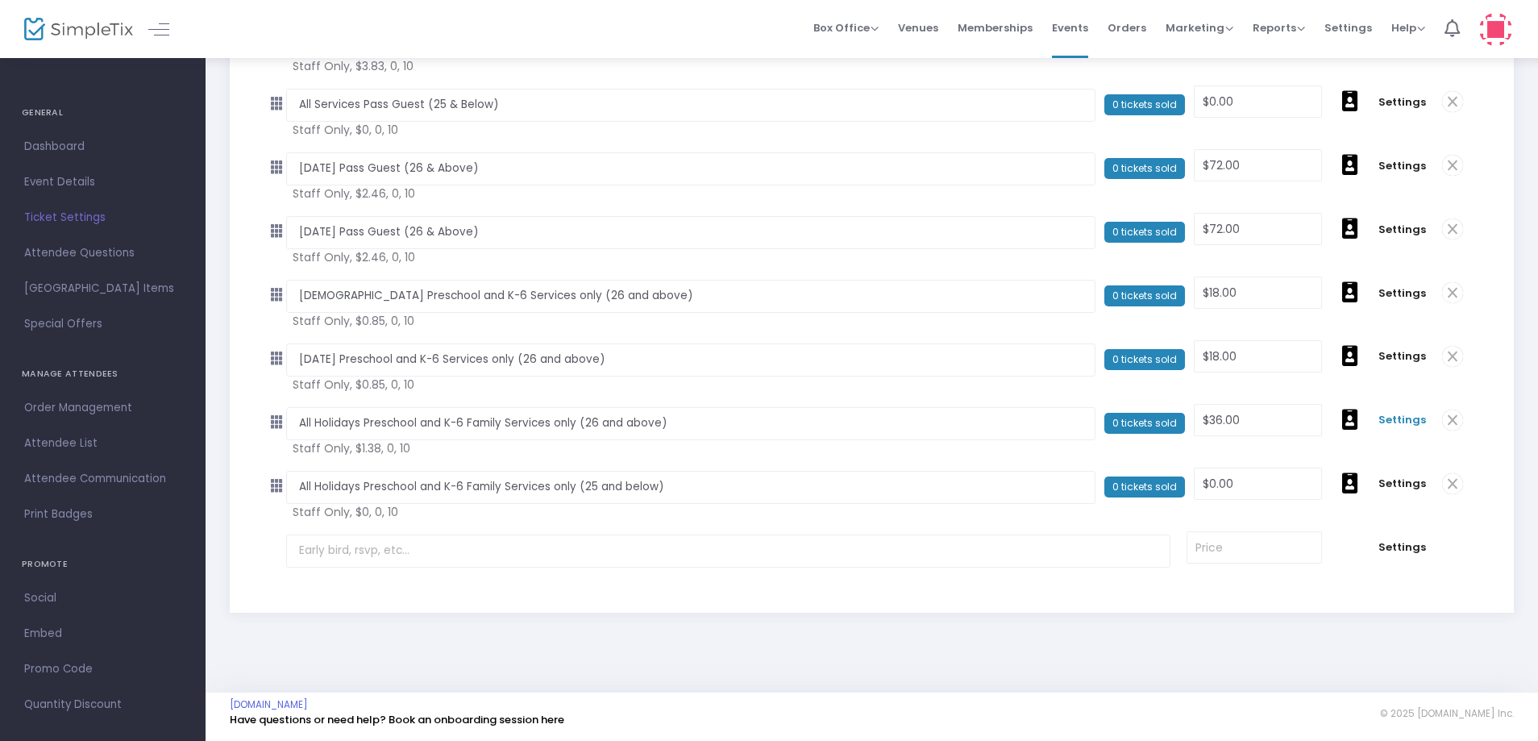
click at [1403, 420] on span "Settings" at bounding box center [1403, 420] width 48 height 16
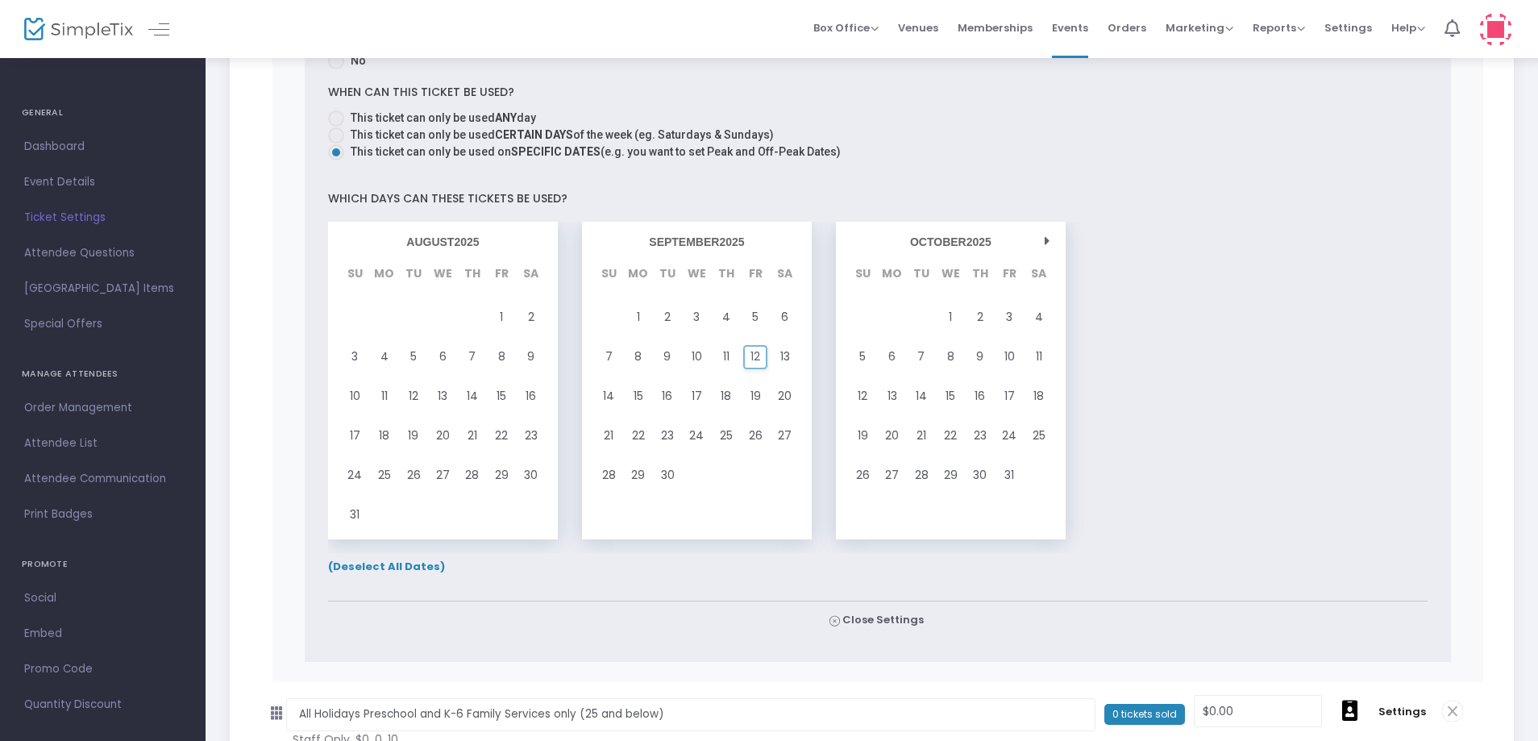
scroll to position [1495, 0]
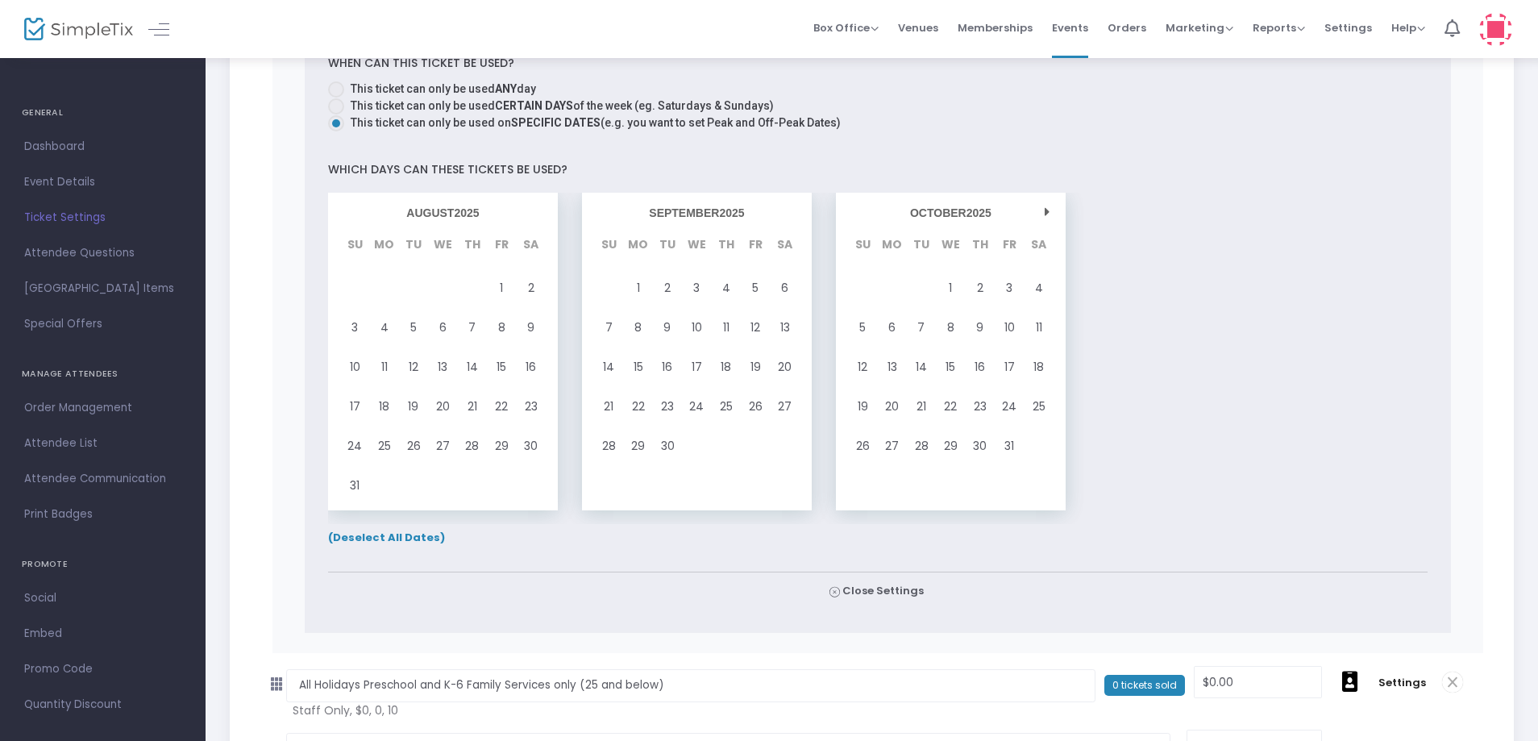
click at [359, 535] on span "(Deselect All Dates)" at bounding box center [386, 537] width 117 height 15
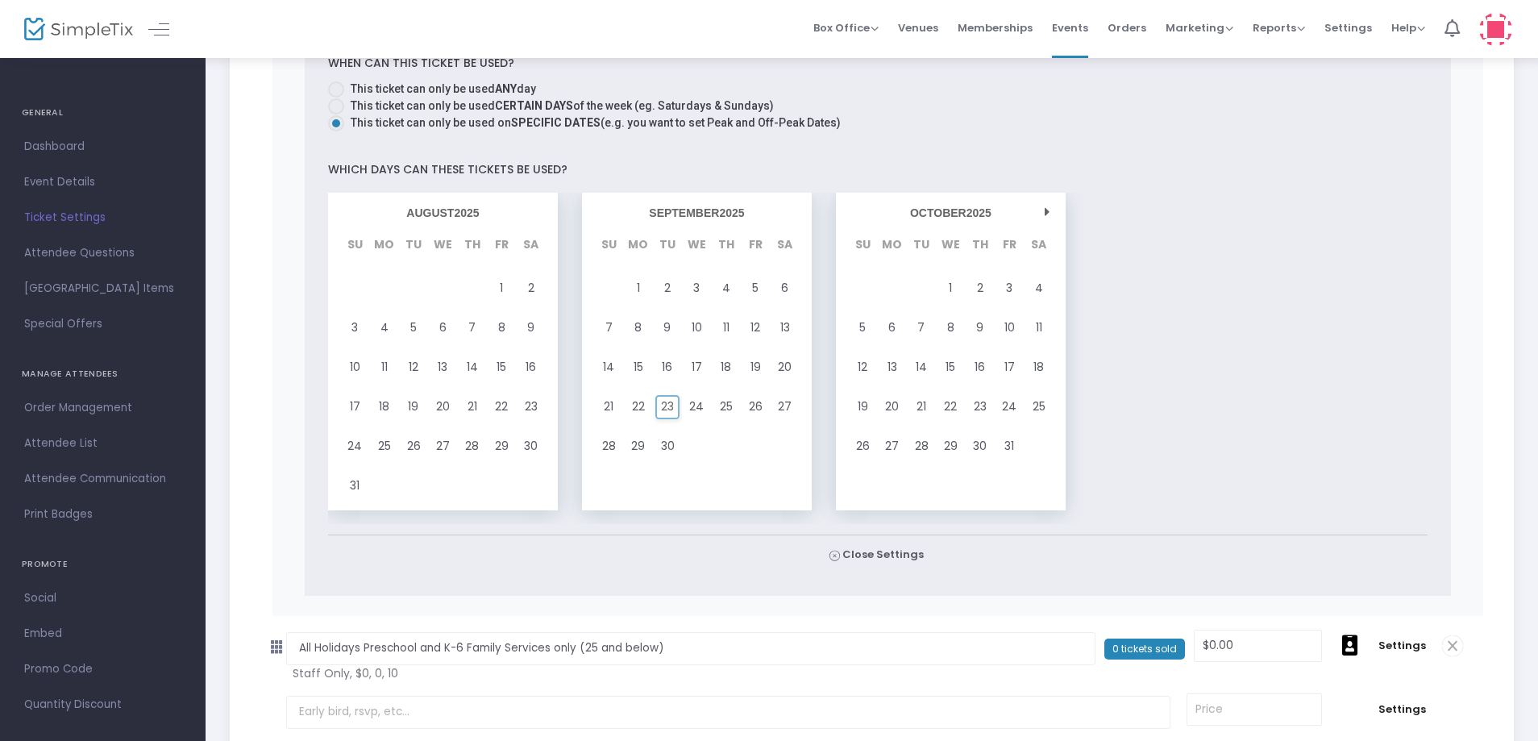
click at [657, 405] on div "23" at bounding box center [667, 407] width 29 height 40
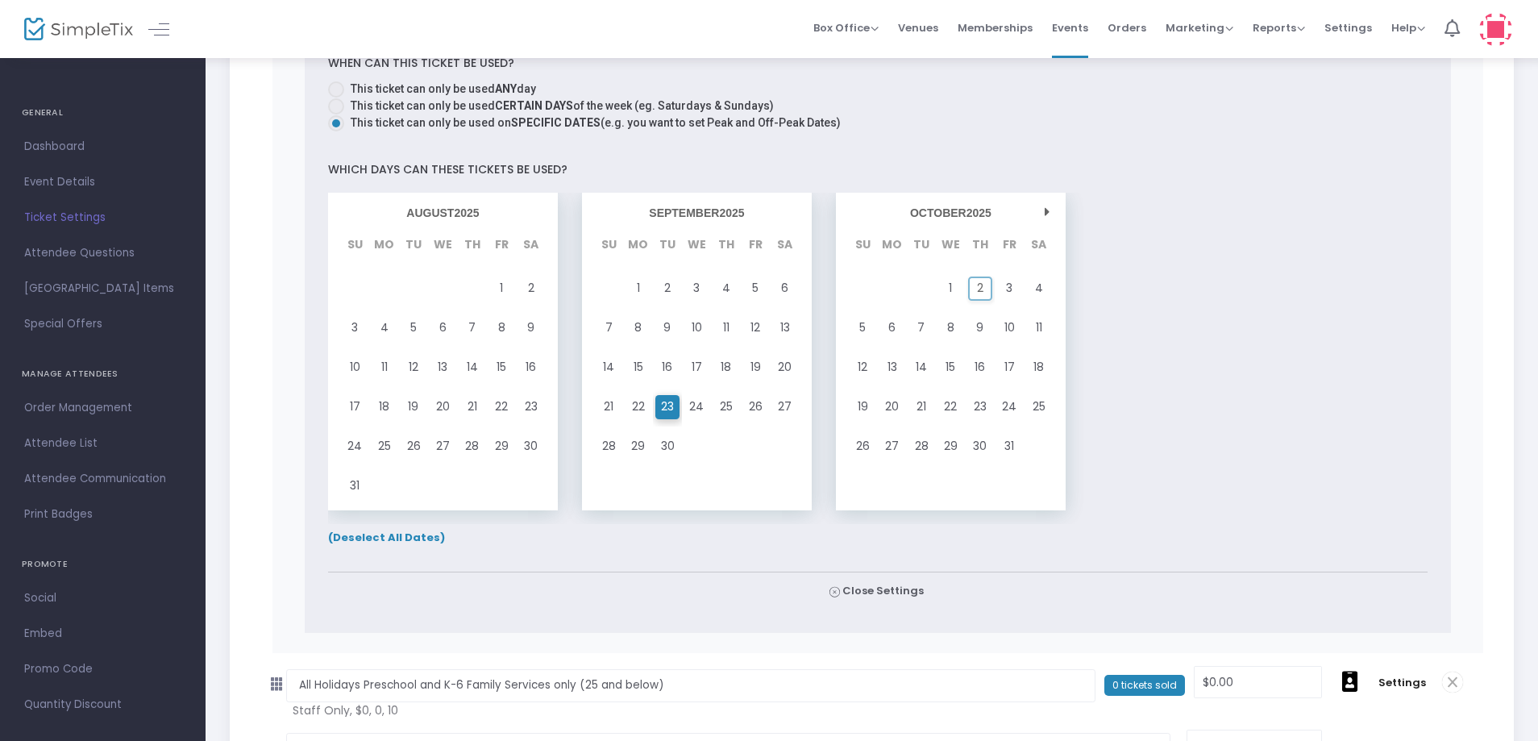
click at [985, 288] on div "2" at bounding box center [980, 288] width 29 height 40
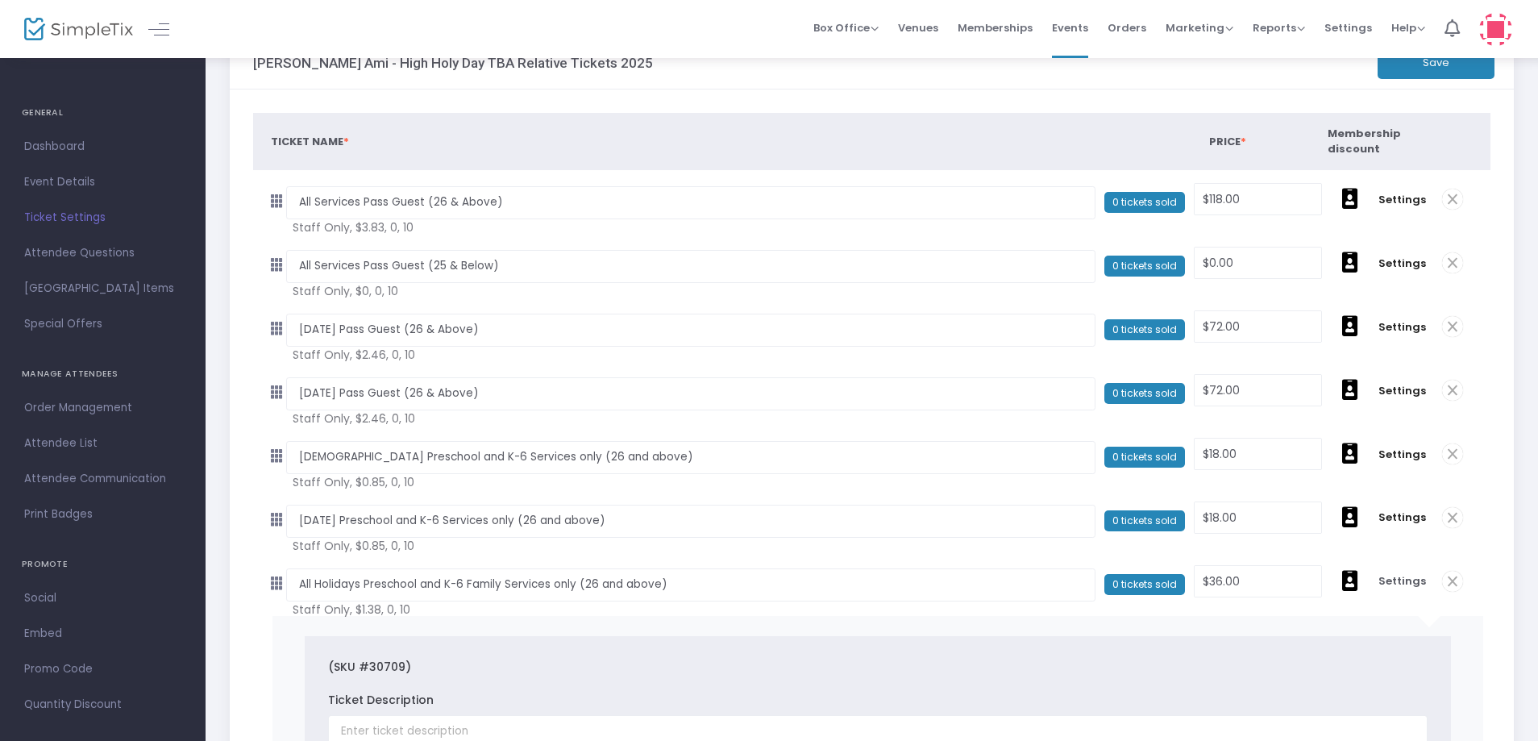
scroll to position [0, 0]
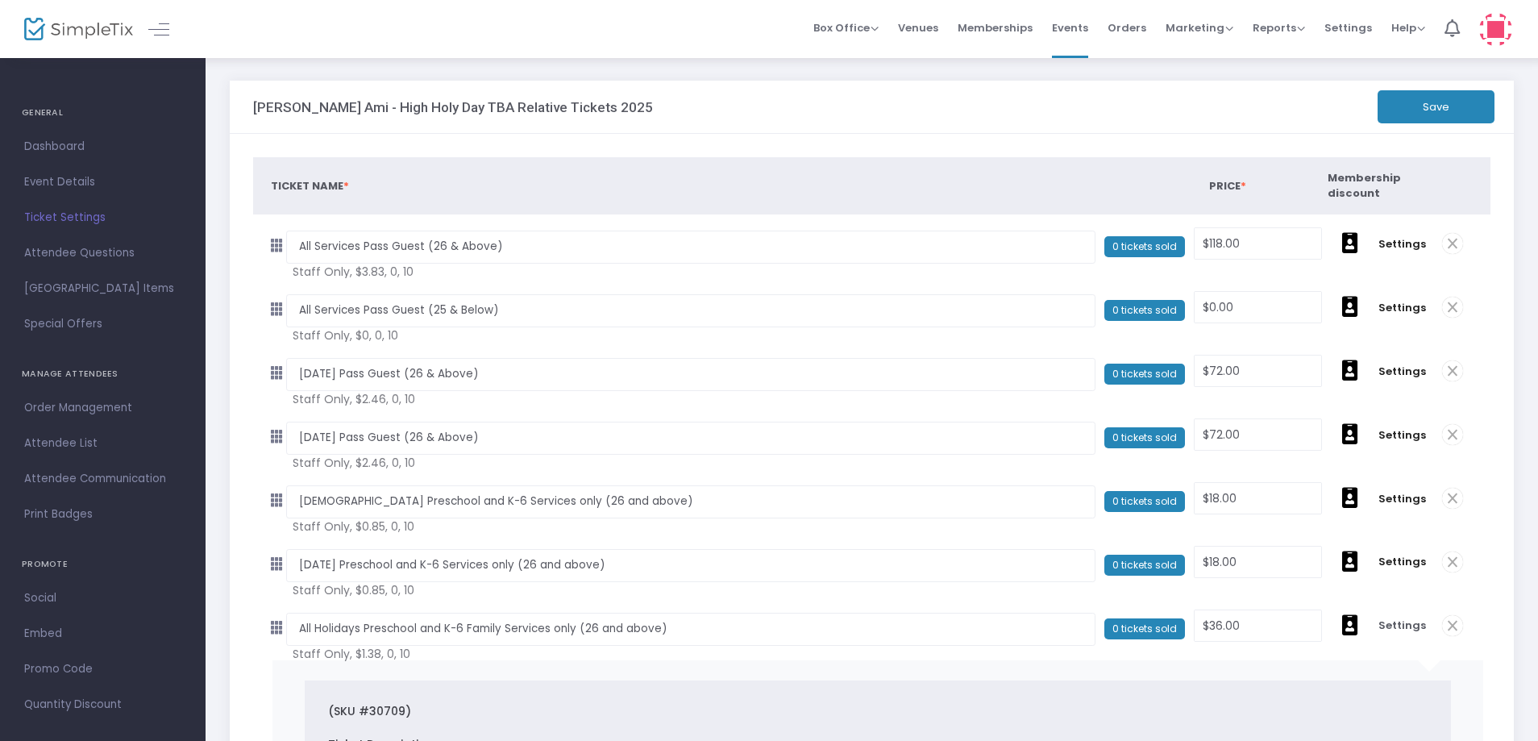
click at [1436, 112] on button "Save" at bounding box center [1436, 106] width 117 height 33
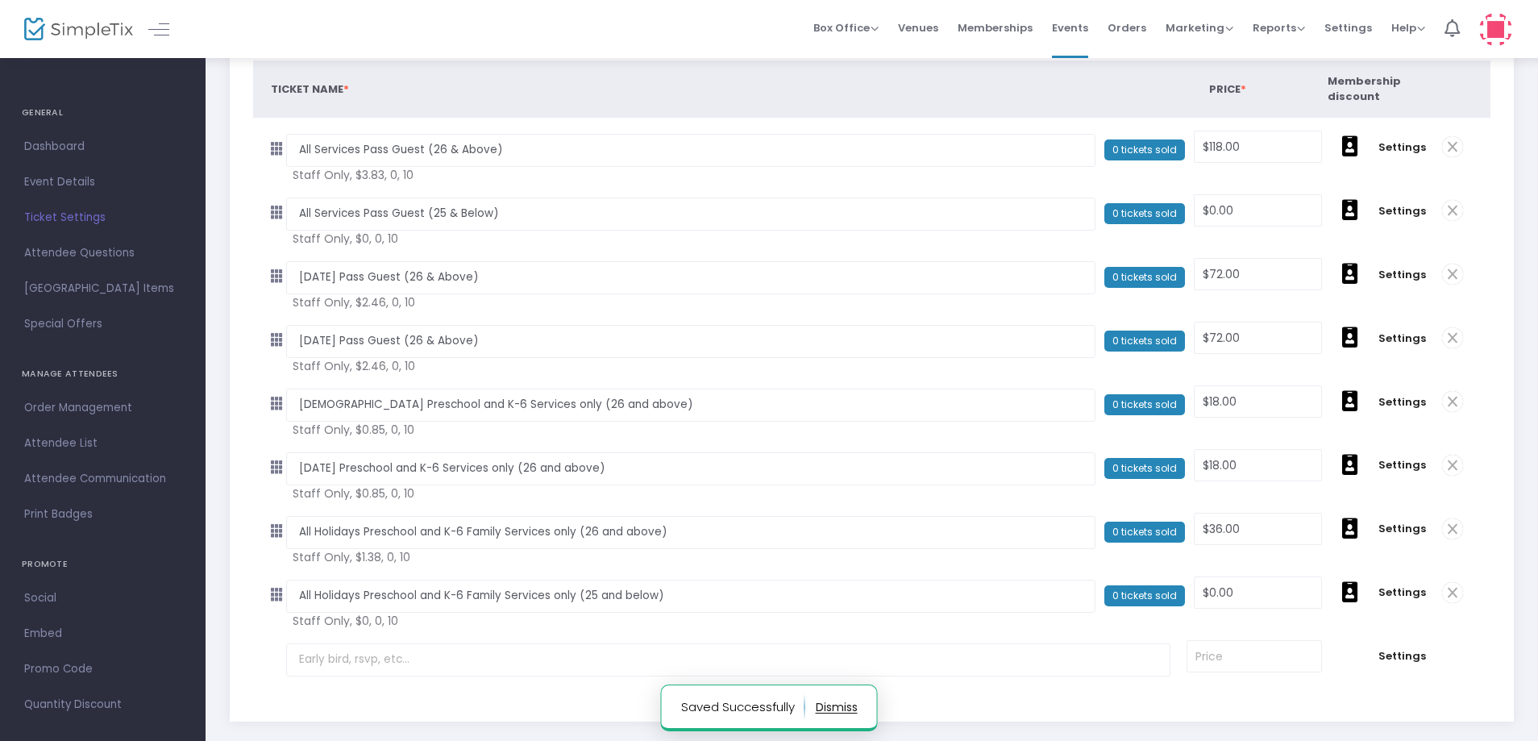
scroll to position [206, 0]
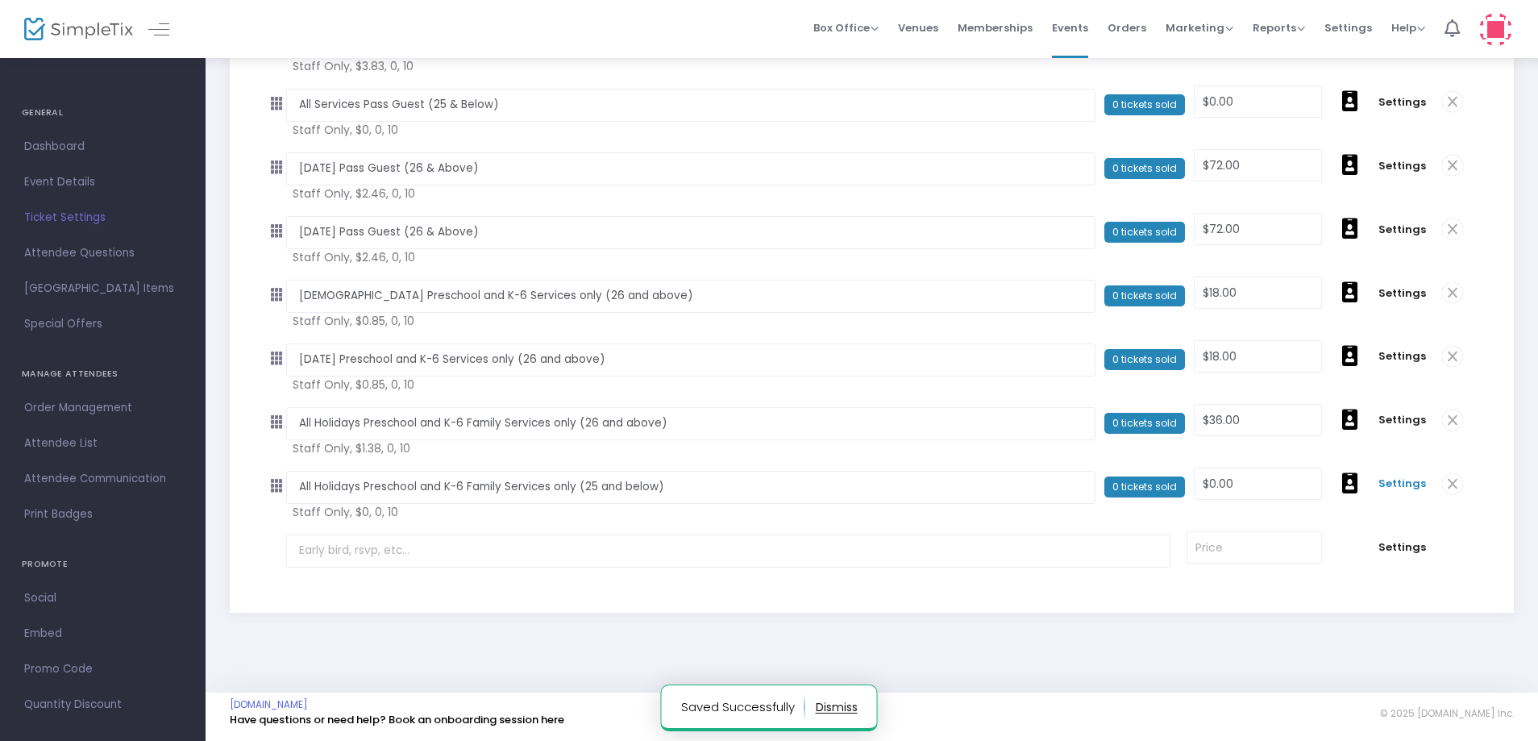
click at [1401, 486] on span "Settings" at bounding box center [1403, 484] width 48 height 16
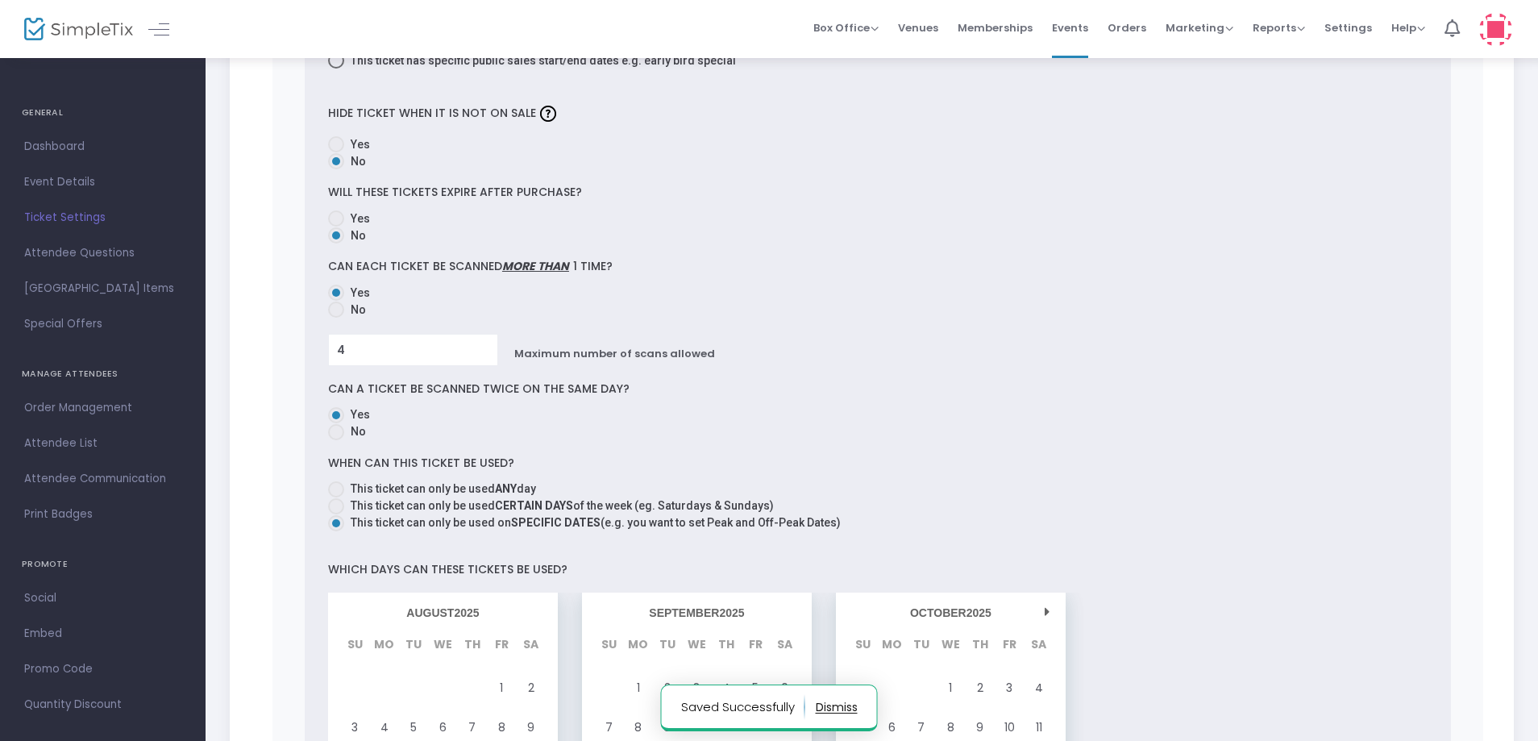
scroll to position [1415, 0]
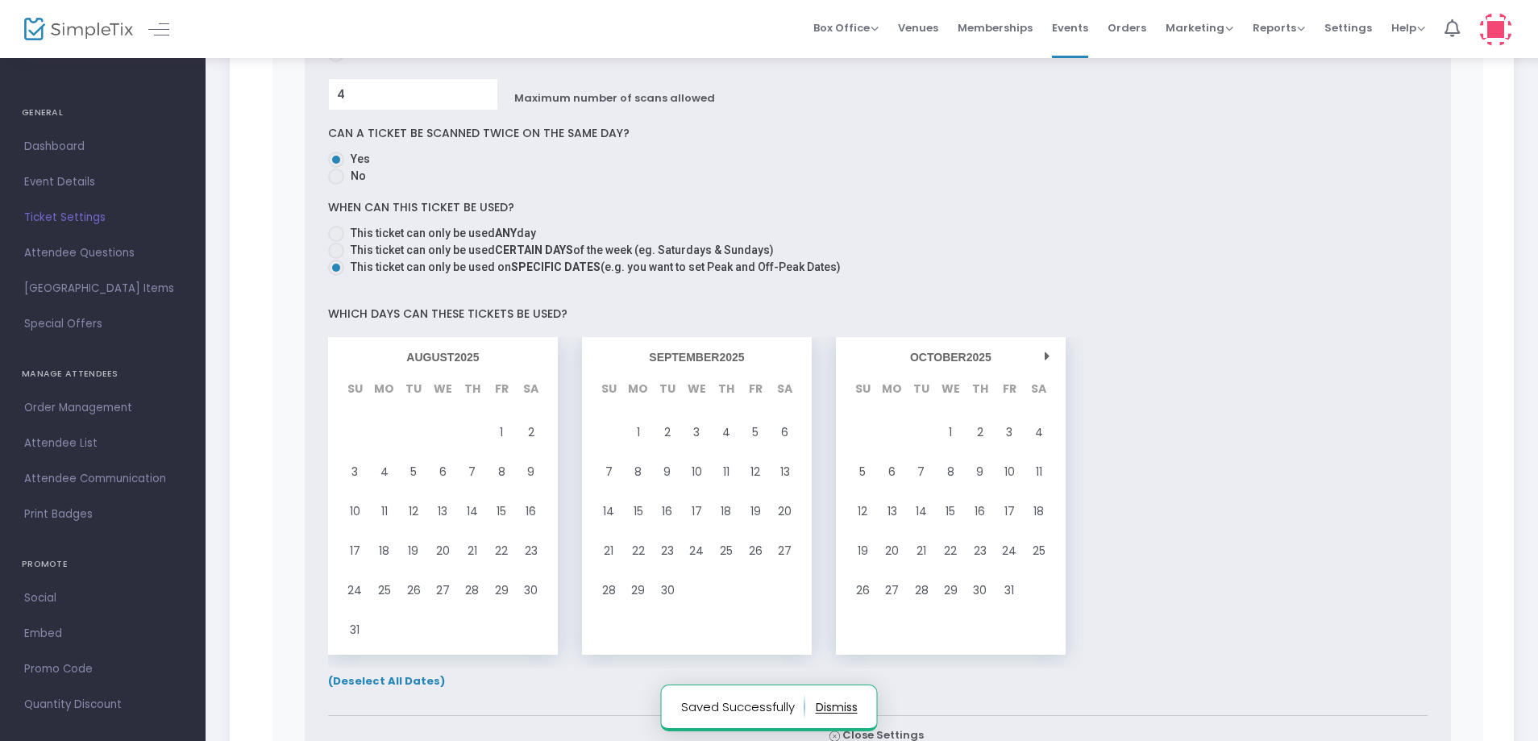
click at [373, 235] on span "This ticket can only be used ANY day" at bounding box center [440, 233] width 192 height 17
click at [336, 242] on input "This ticket can only be used ANY day" at bounding box center [335, 242] width 1 height 1
radio input "true"
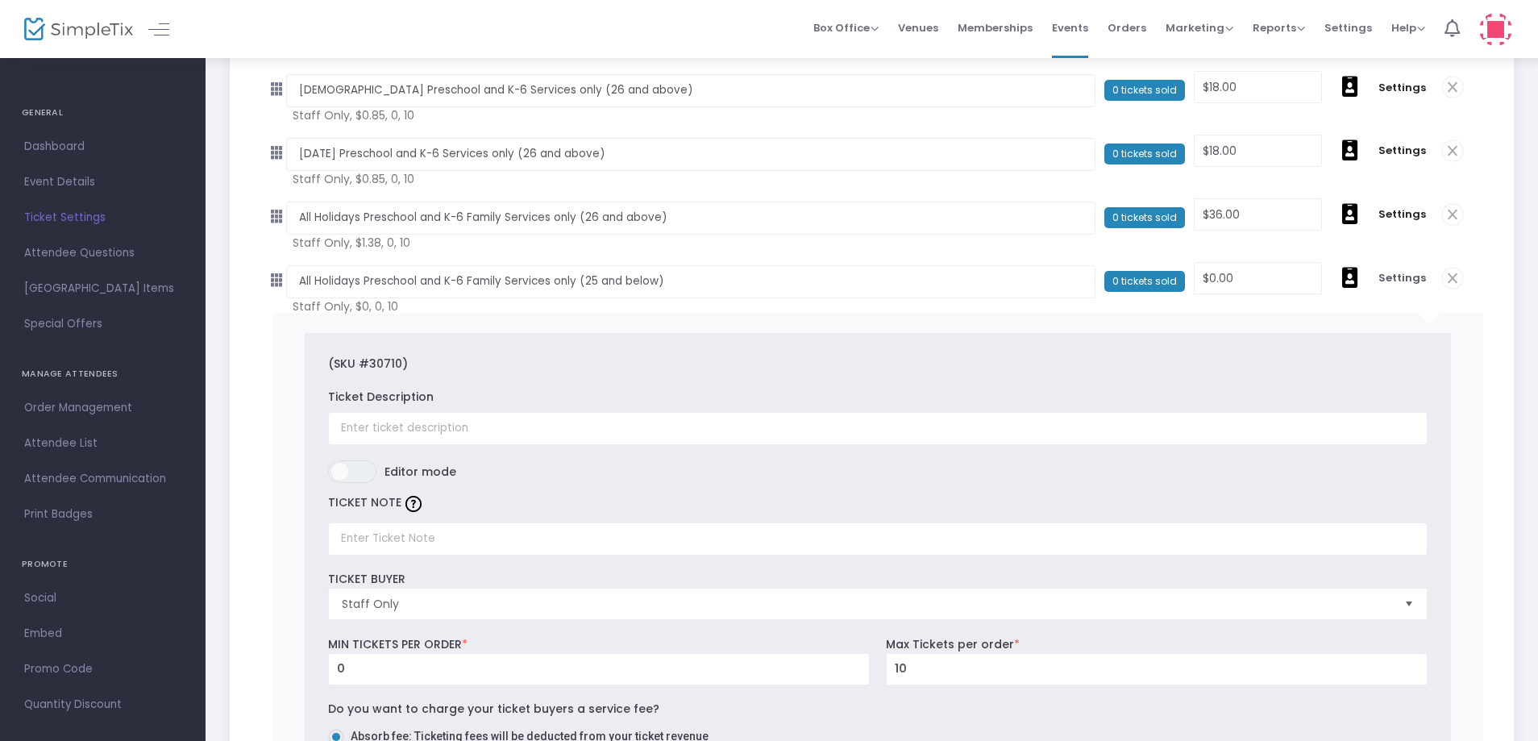
scroll to position [0, 0]
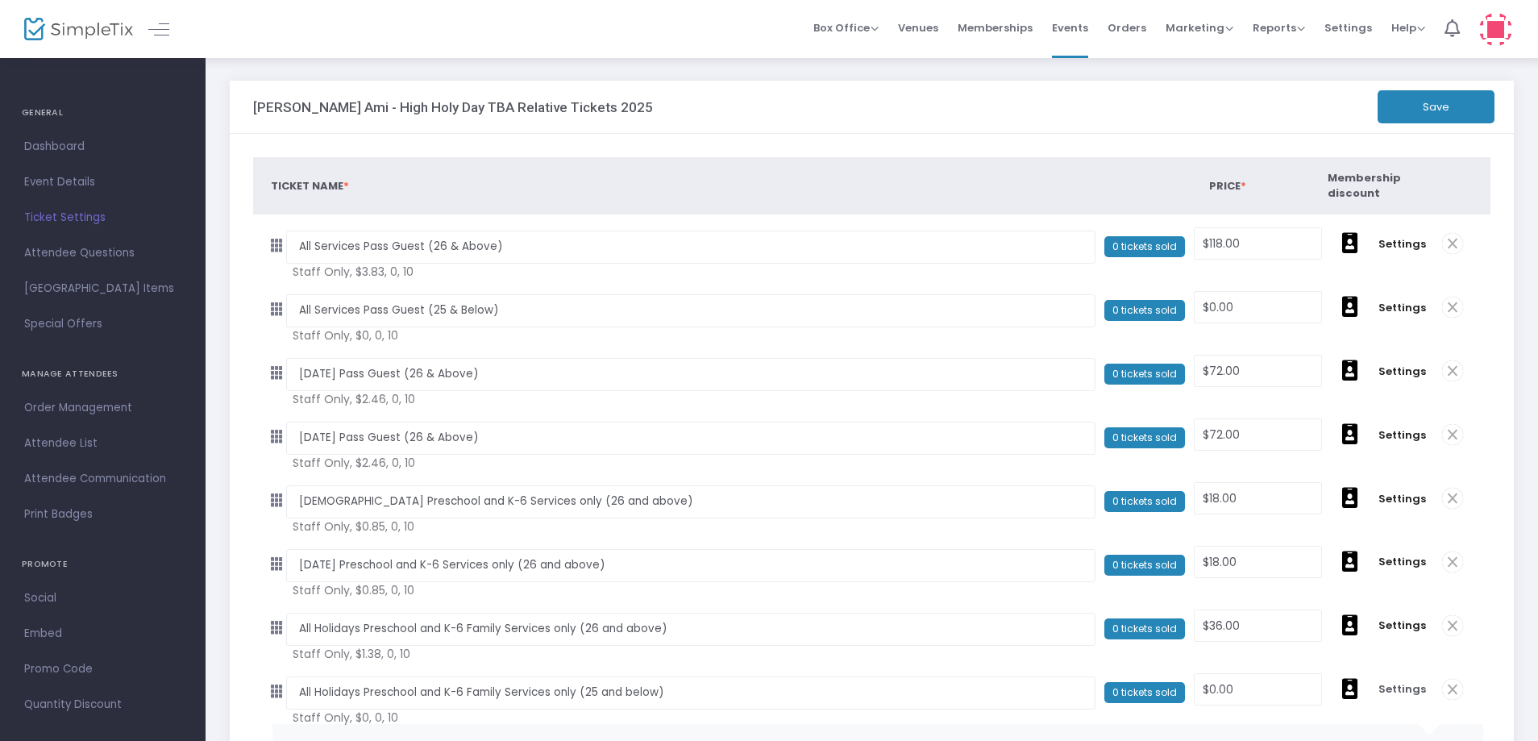
click at [1438, 109] on button "Save" at bounding box center [1436, 106] width 117 height 33
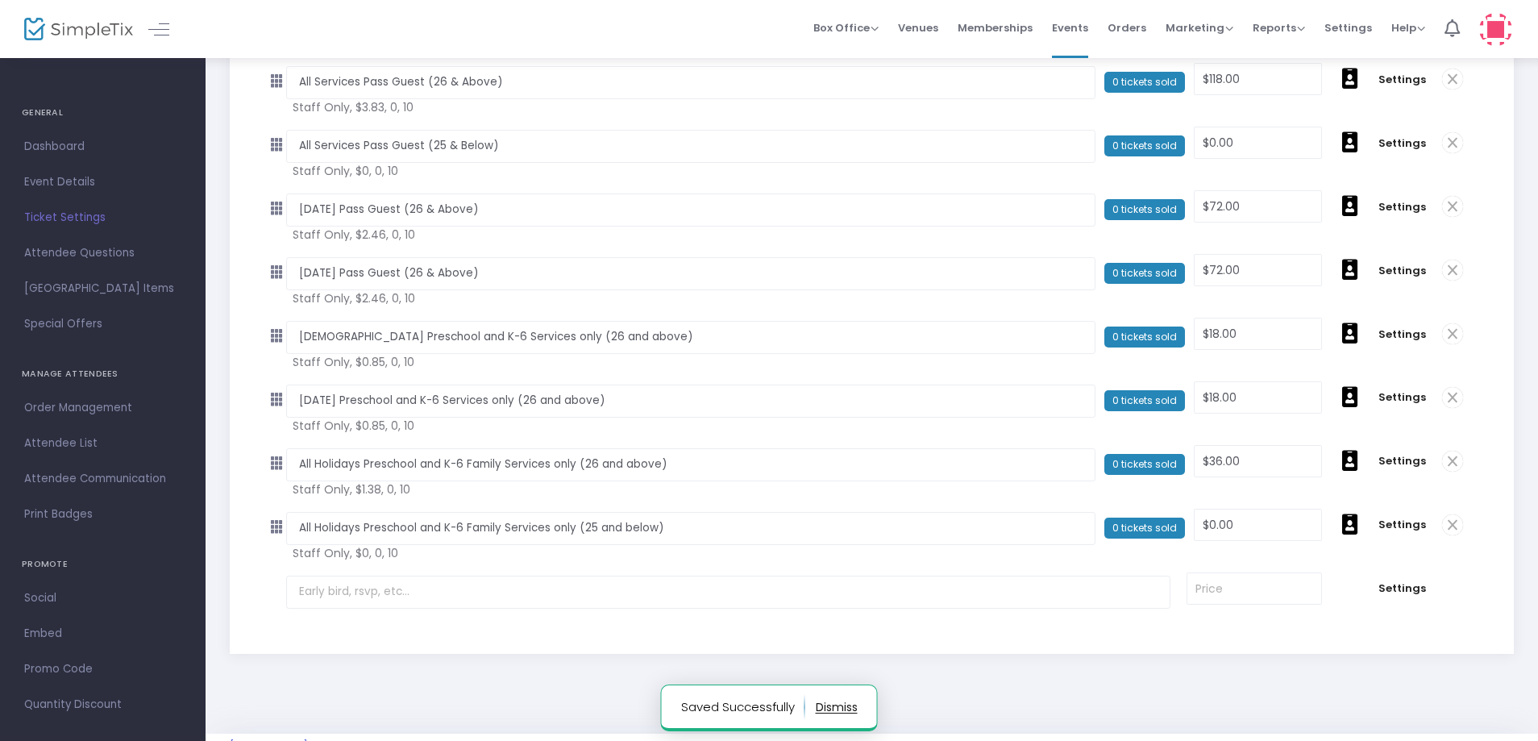
scroll to position [206, 0]
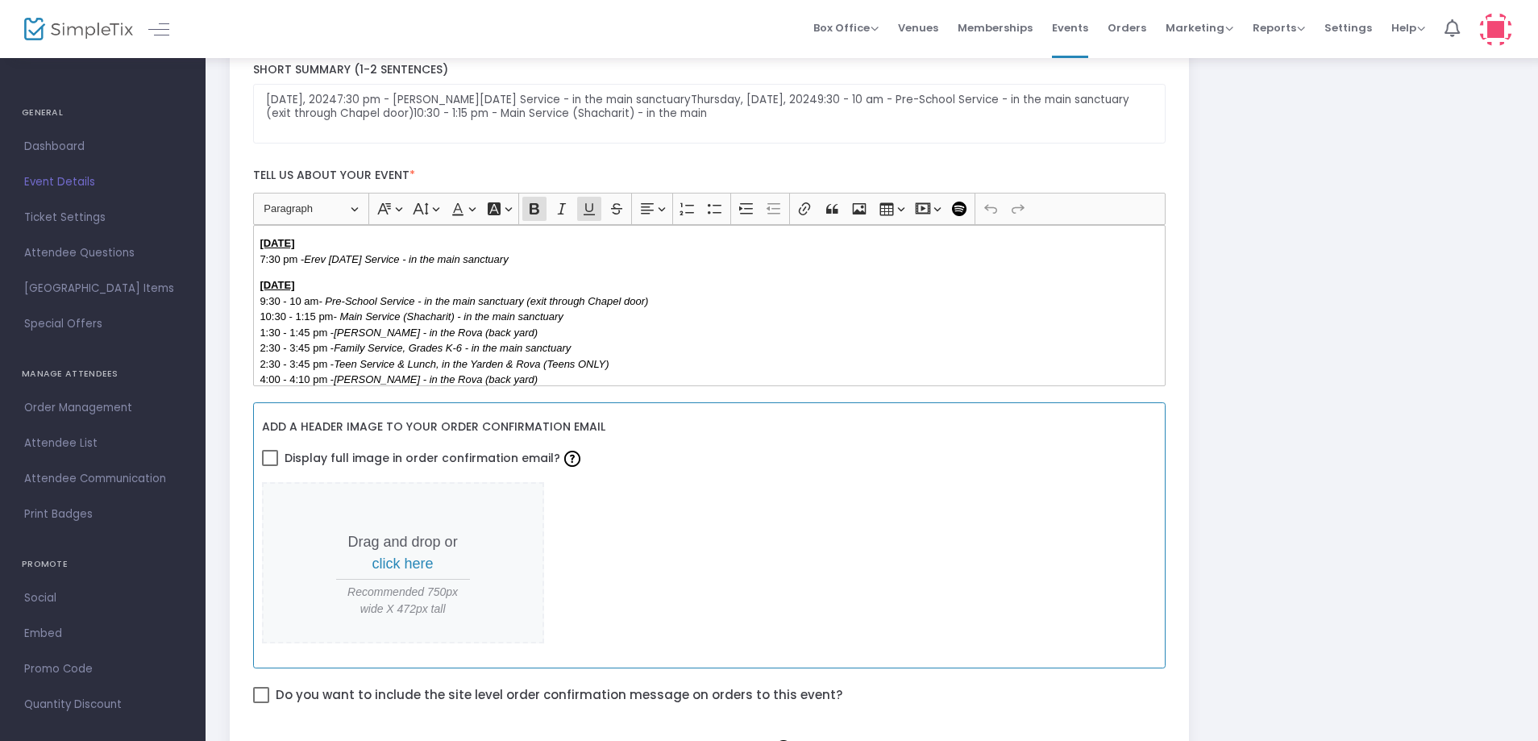
scroll to position [403, 0]
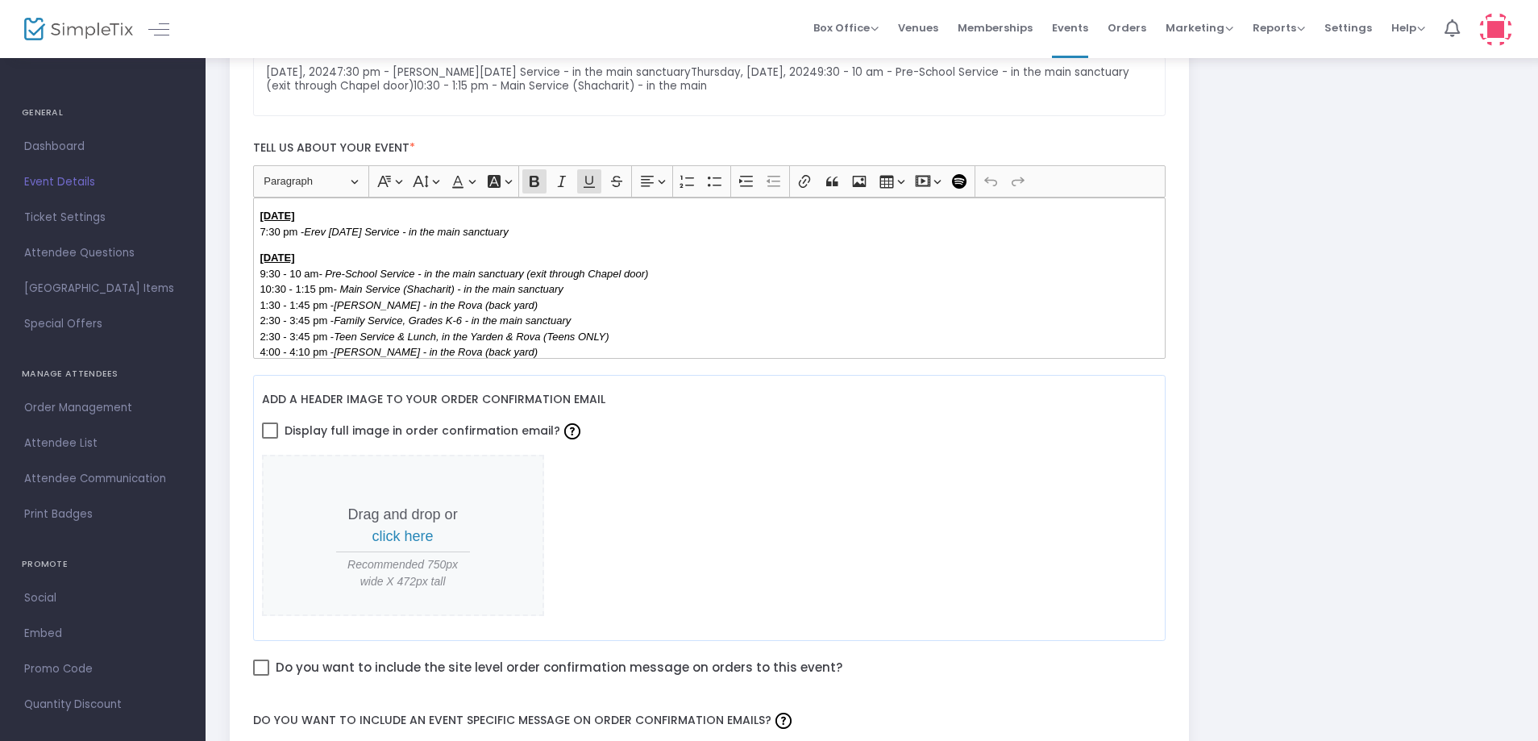
click at [554, 321] on icon "Family Service, Grades K-6 - in the main sanctuary" at bounding box center [452, 320] width 237 height 12
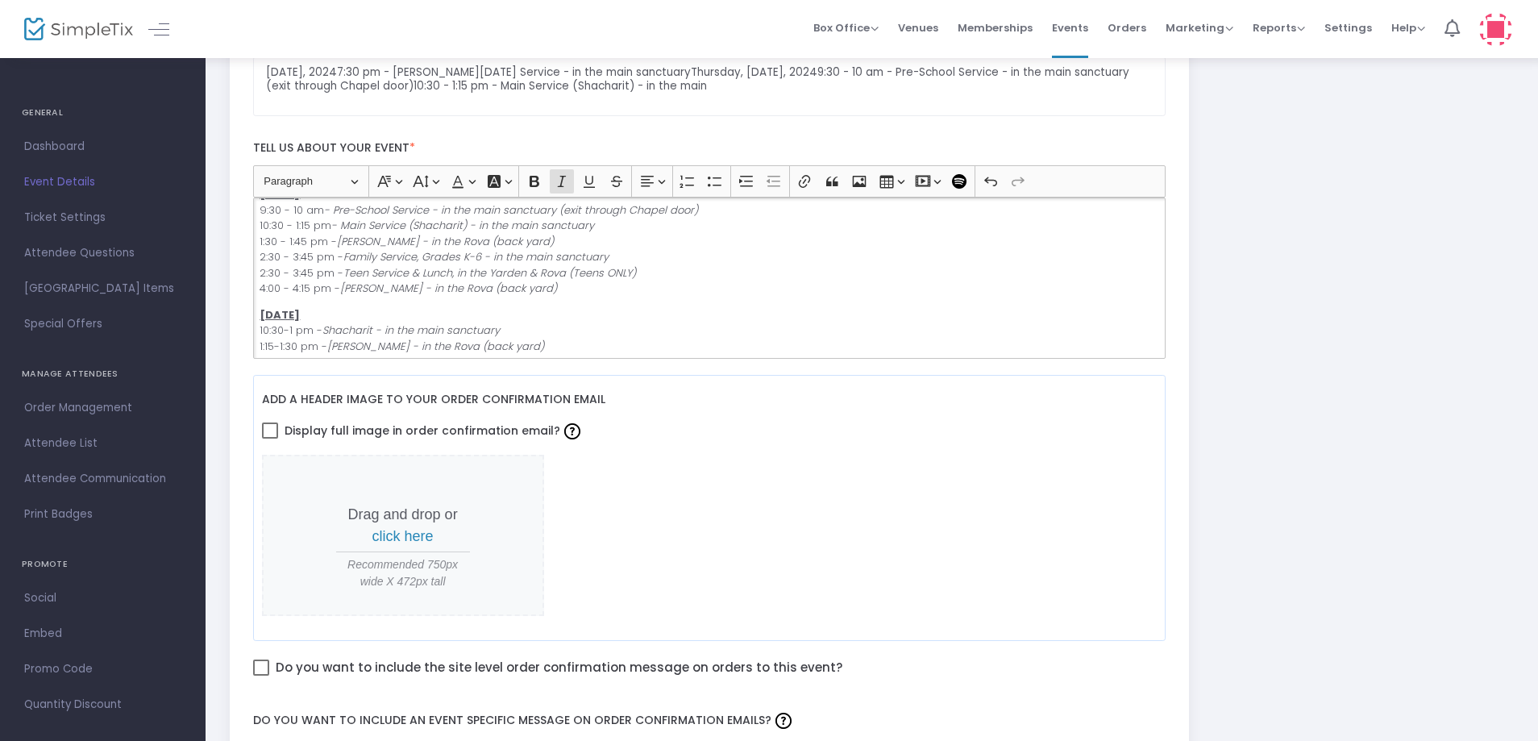
scroll to position [0, 0]
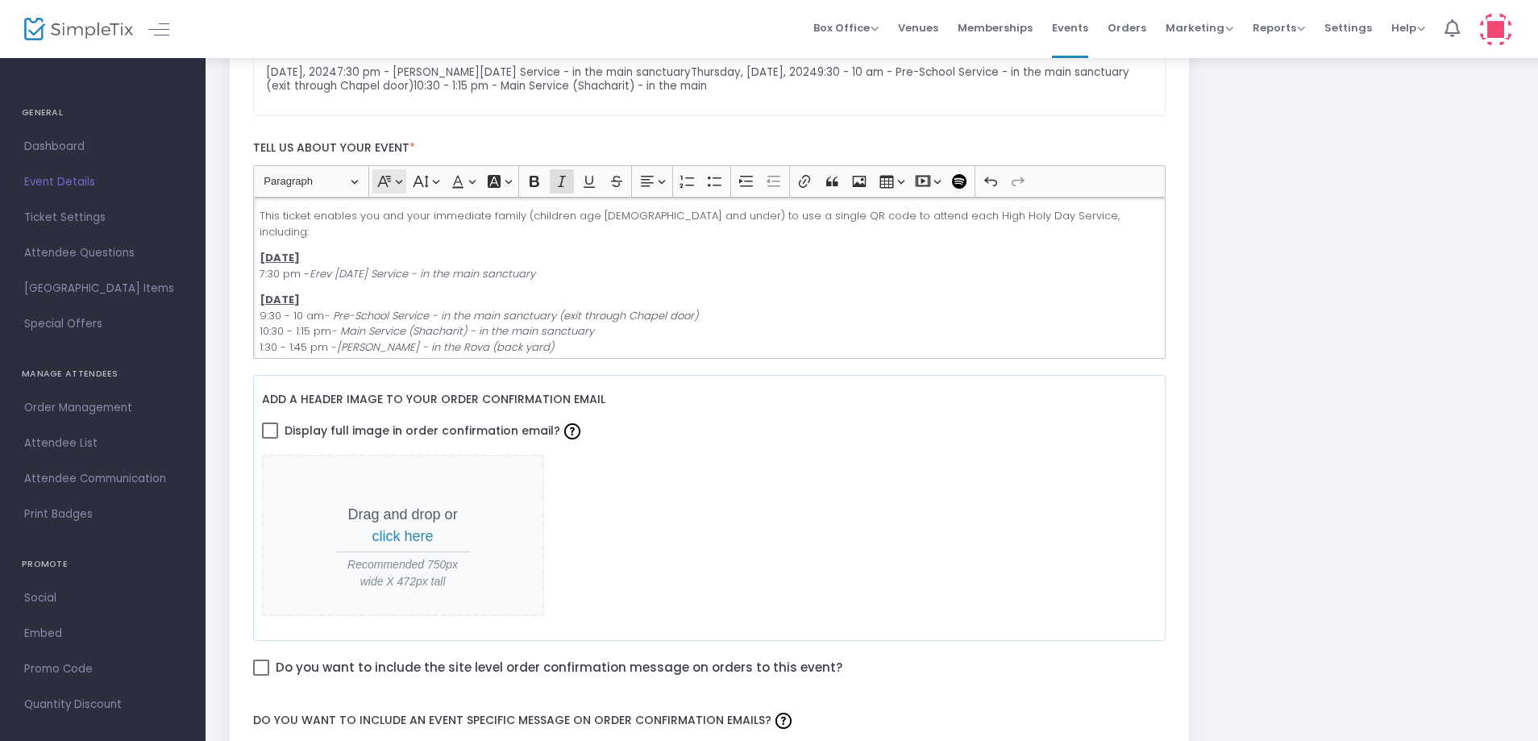
click at [389, 182] on icon "Editor toolbar" at bounding box center [384, 181] width 16 height 16
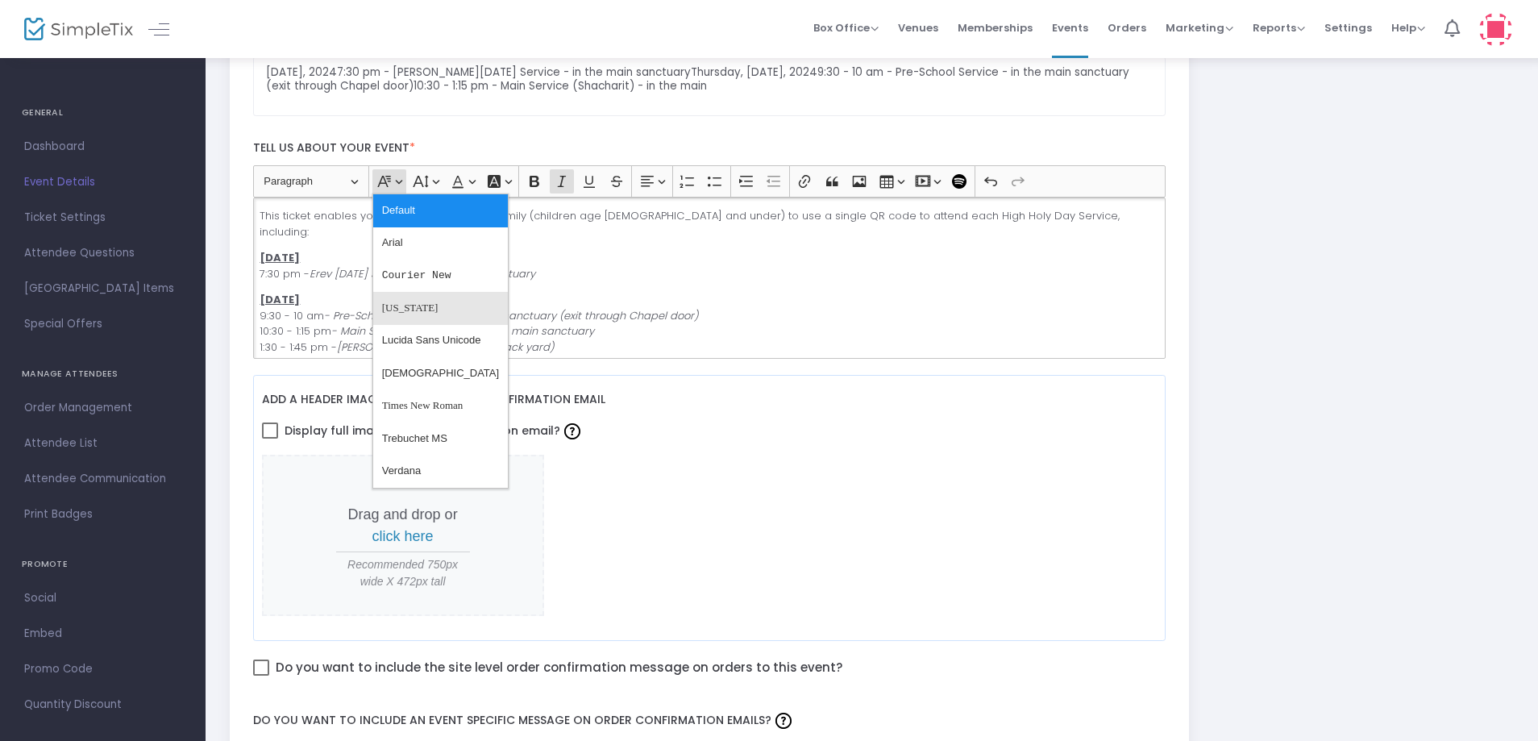
click at [409, 298] on span "[US_STATE]" at bounding box center [410, 308] width 56 height 23
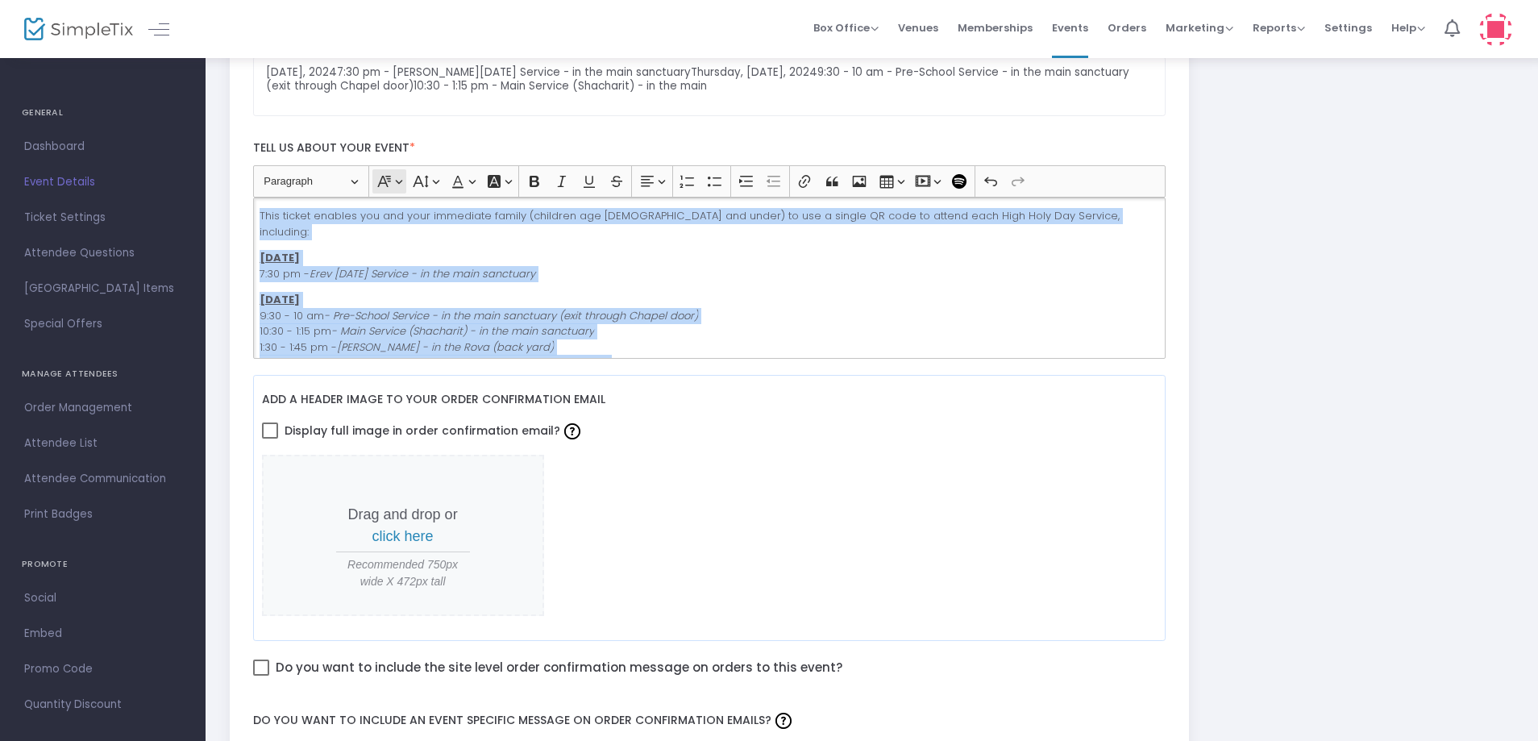
click at [401, 183] on button "Font Family Font Family" at bounding box center [388, 181] width 33 height 24
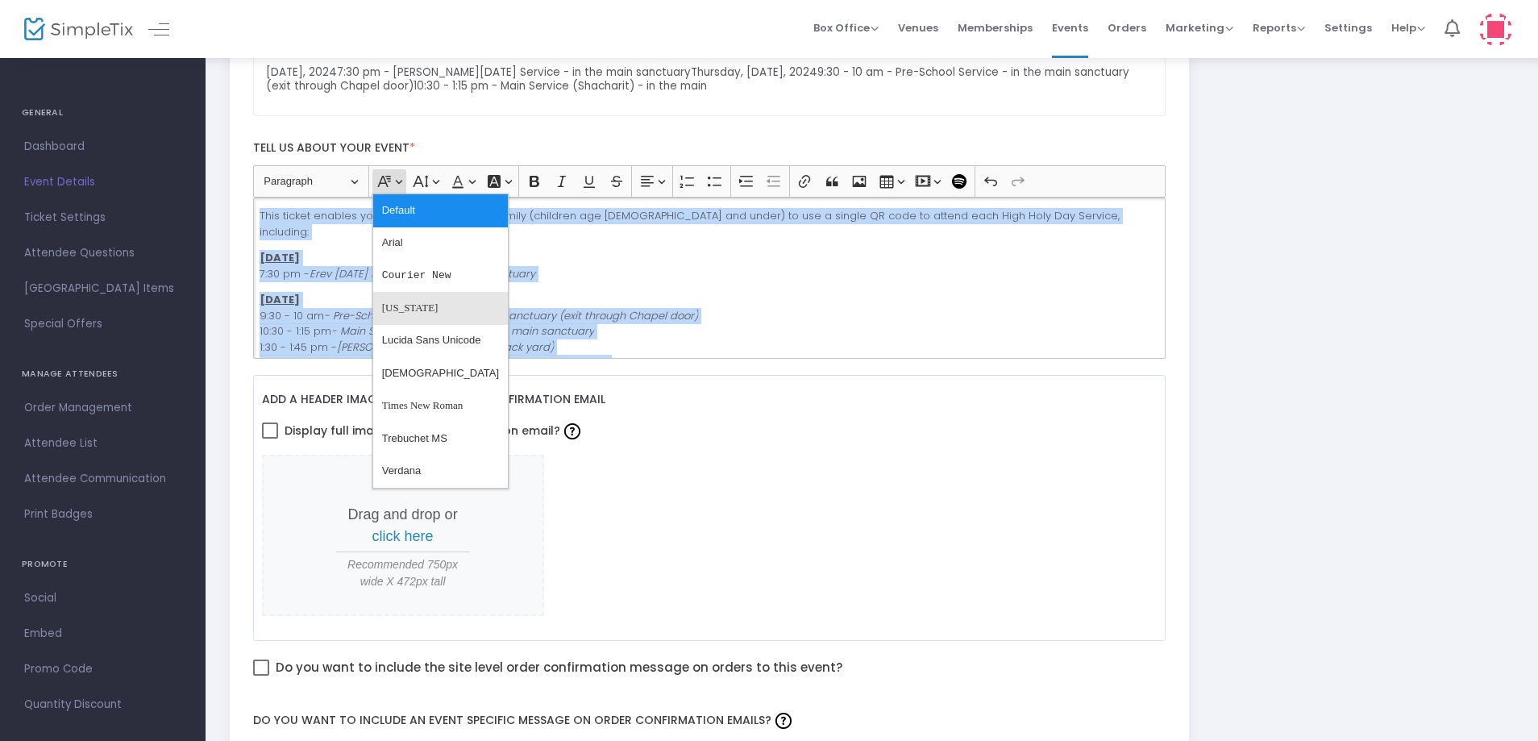
click at [402, 298] on span "[US_STATE]" at bounding box center [410, 308] width 56 height 23
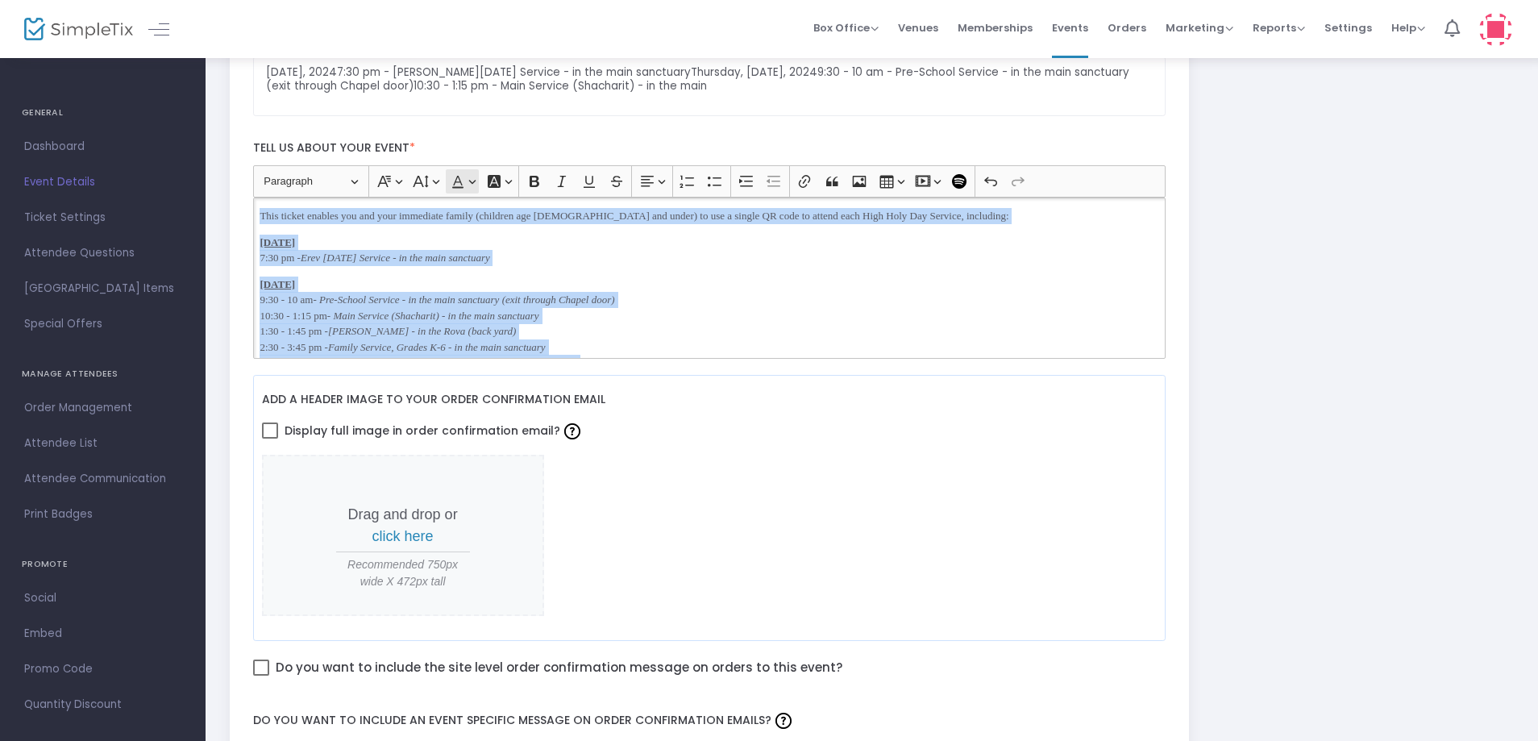
click at [468, 185] on button "Font Color Font Color" at bounding box center [462, 181] width 33 height 24
click at [464, 236] on button "Black Black" at bounding box center [462, 237] width 19 height 19
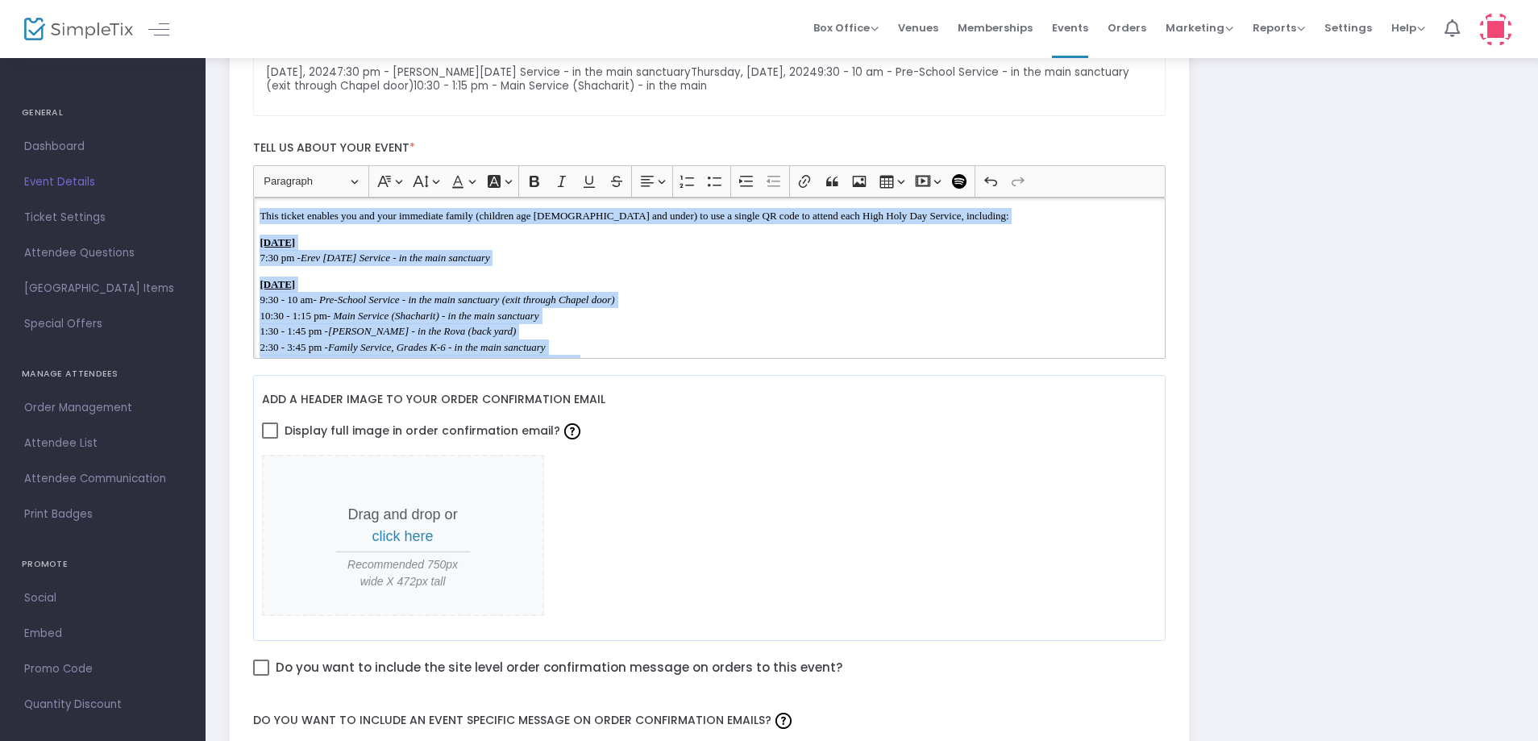
click at [619, 293] on p "Tuesday, September 23, 2025 9:30 - 10 am - Pre-School Service - in the main san…" at bounding box center [709, 332] width 899 height 110
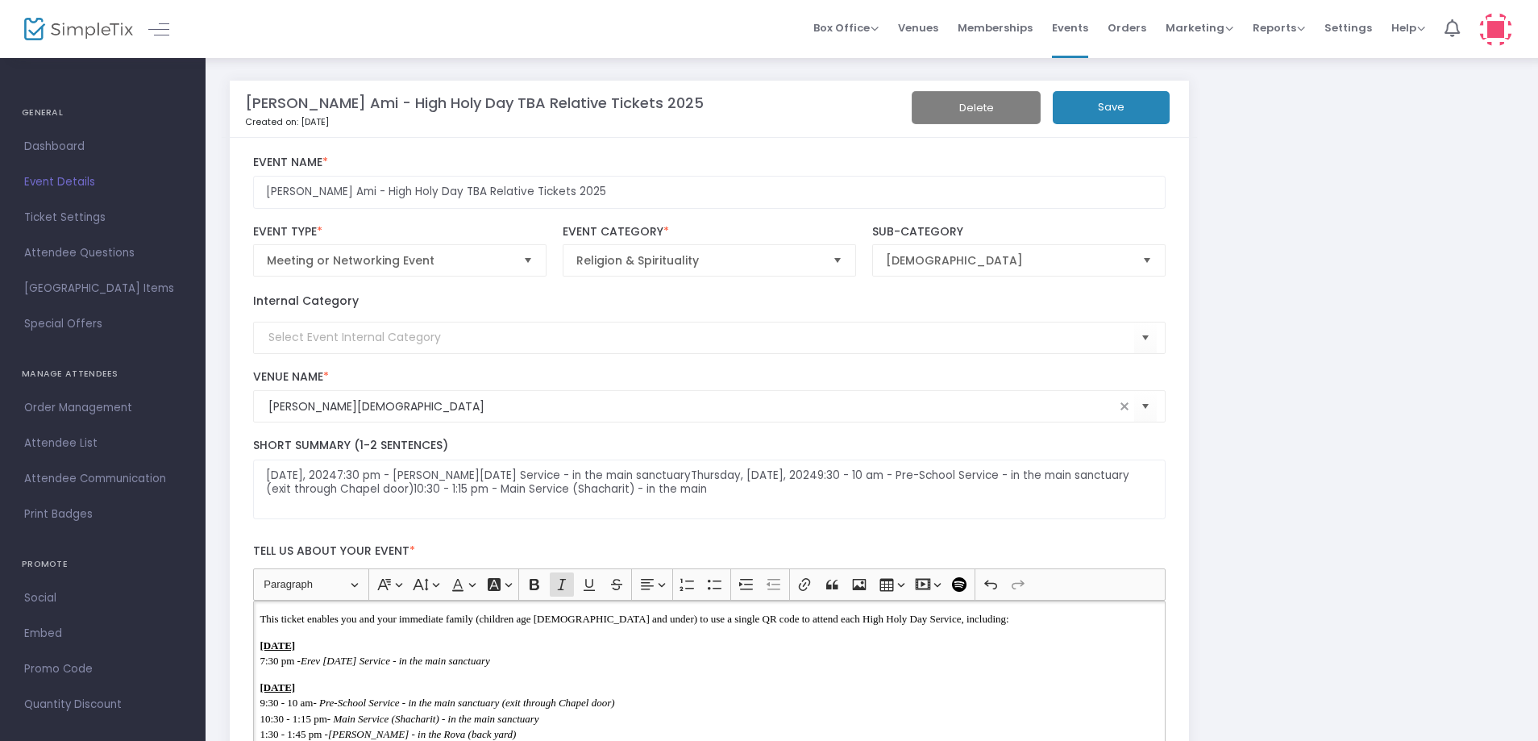
click at [1108, 106] on button "Save" at bounding box center [1111, 107] width 117 height 33
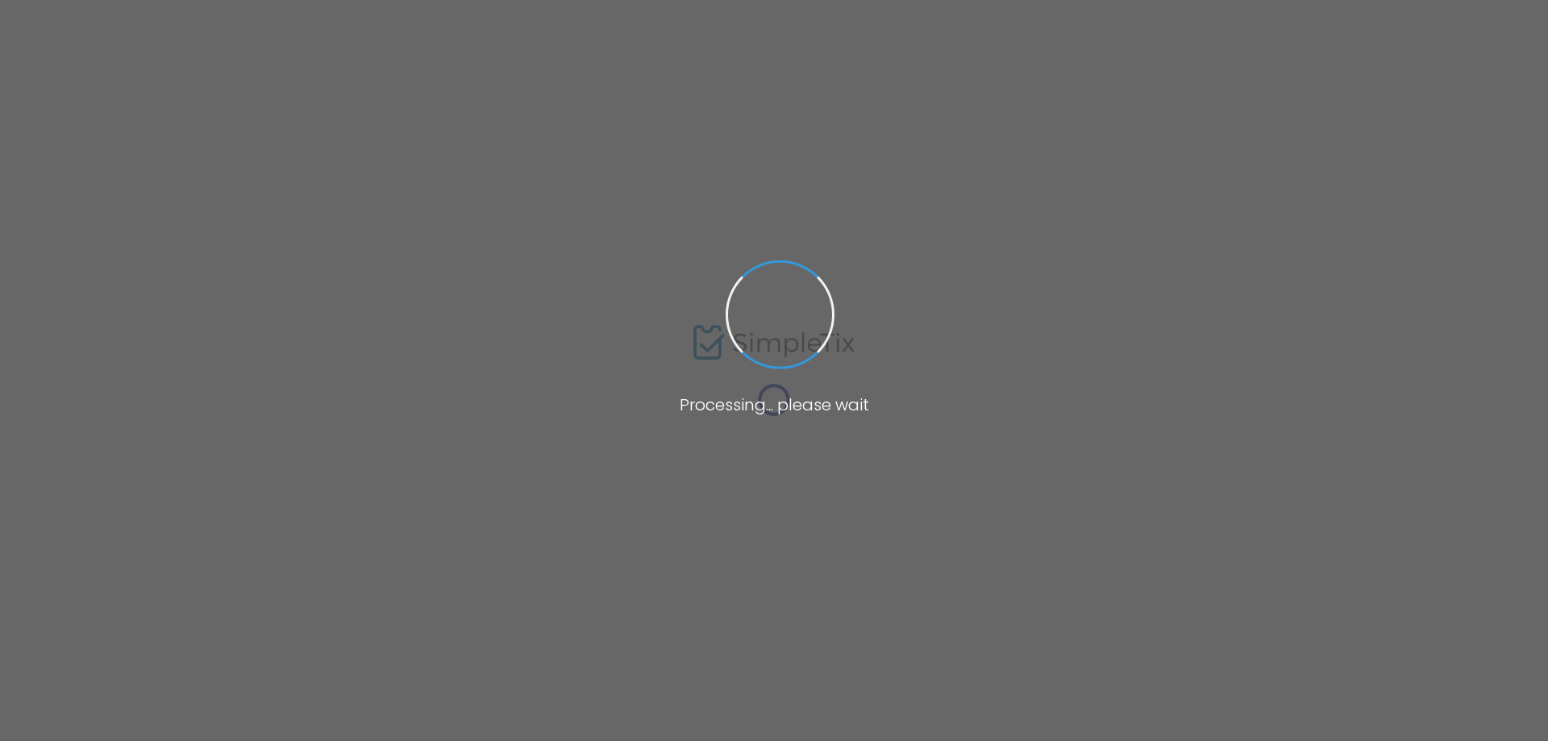
type input "[PERSON_NAME][DEMOGRAPHIC_DATA]"
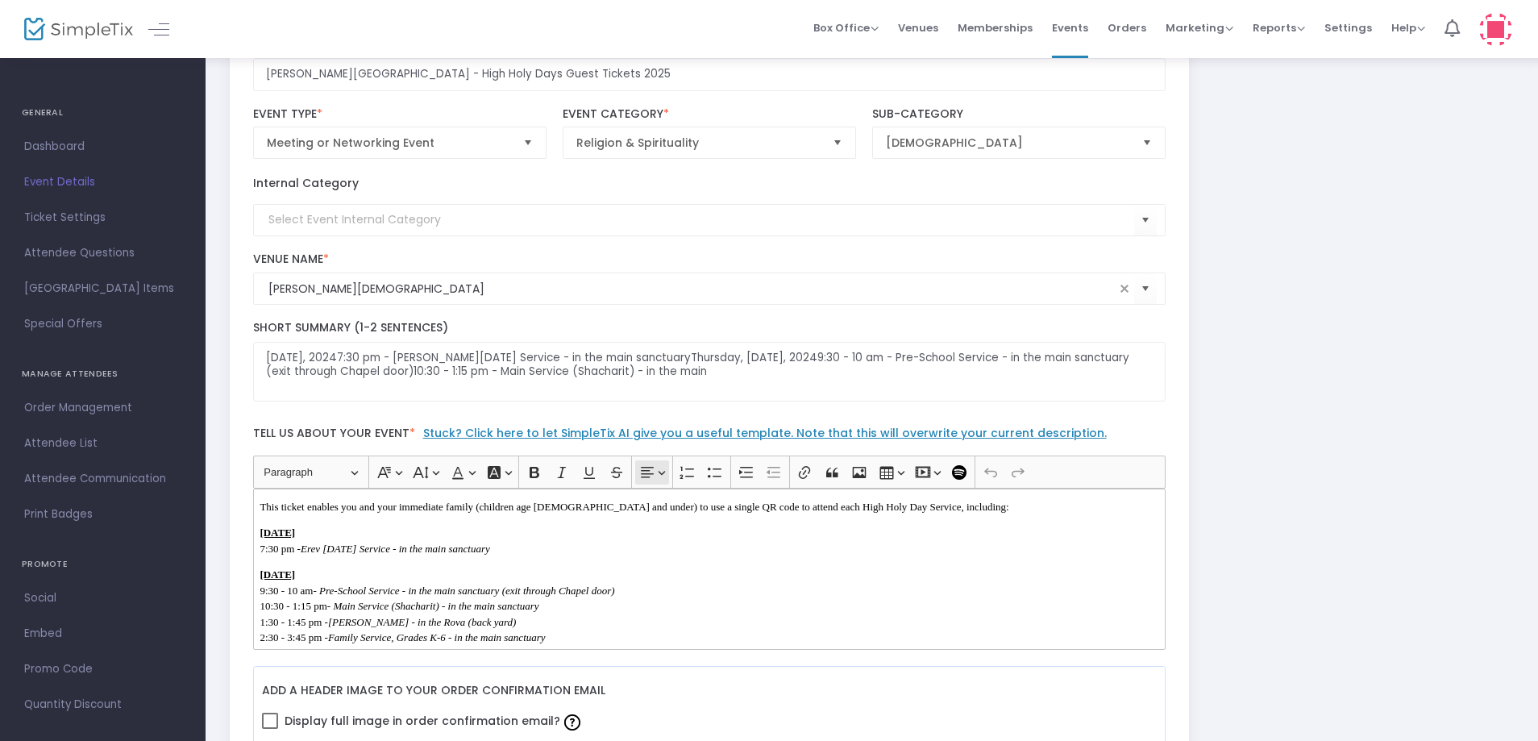
scroll to position [322, 0]
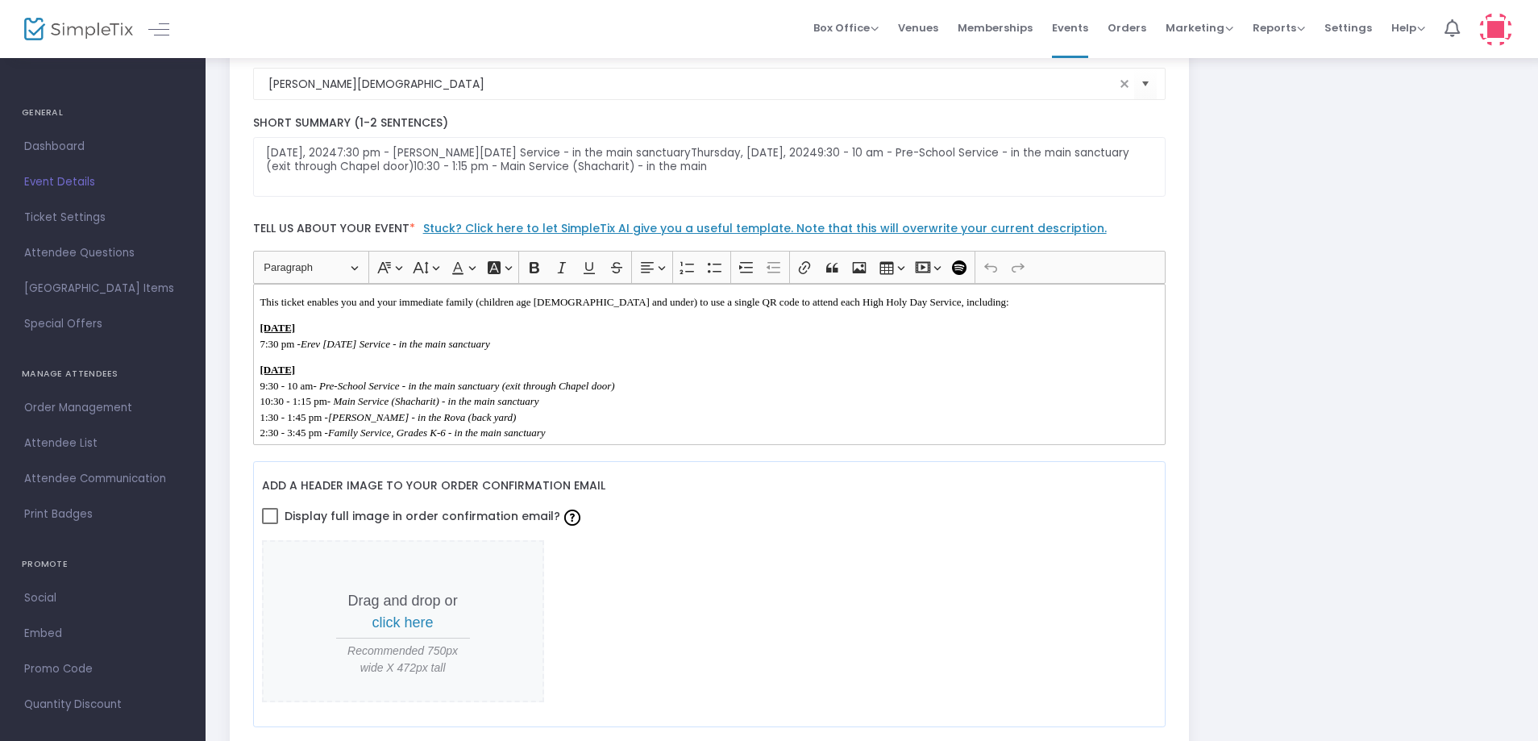
click at [562, 330] on p "[DATE] 7:30 pm - [PERSON_NAME][DATE] Service - in the main sanctuary" at bounding box center [709, 335] width 899 height 31
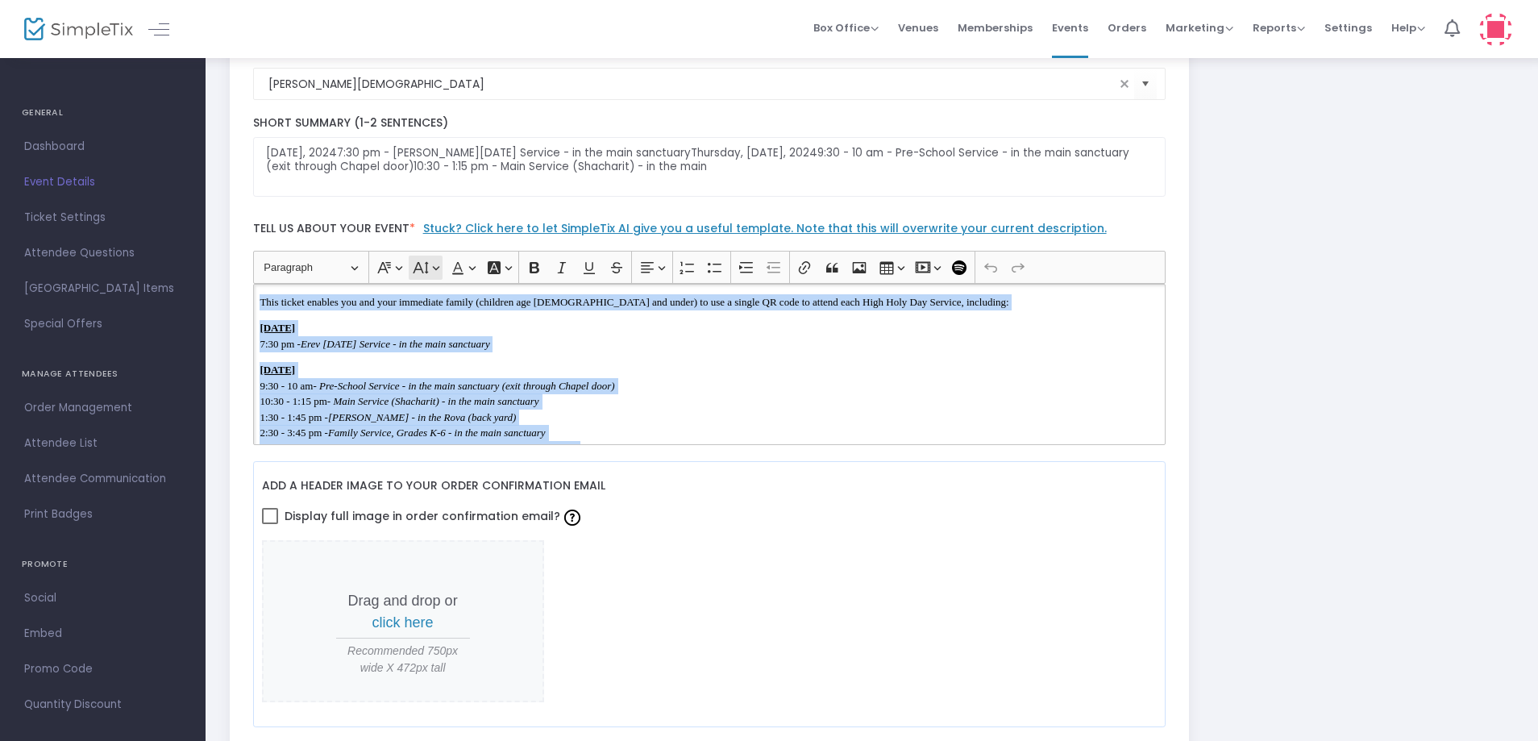
click at [442, 269] on button "Font Size Font Size" at bounding box center [425, 268] width 33 height 24
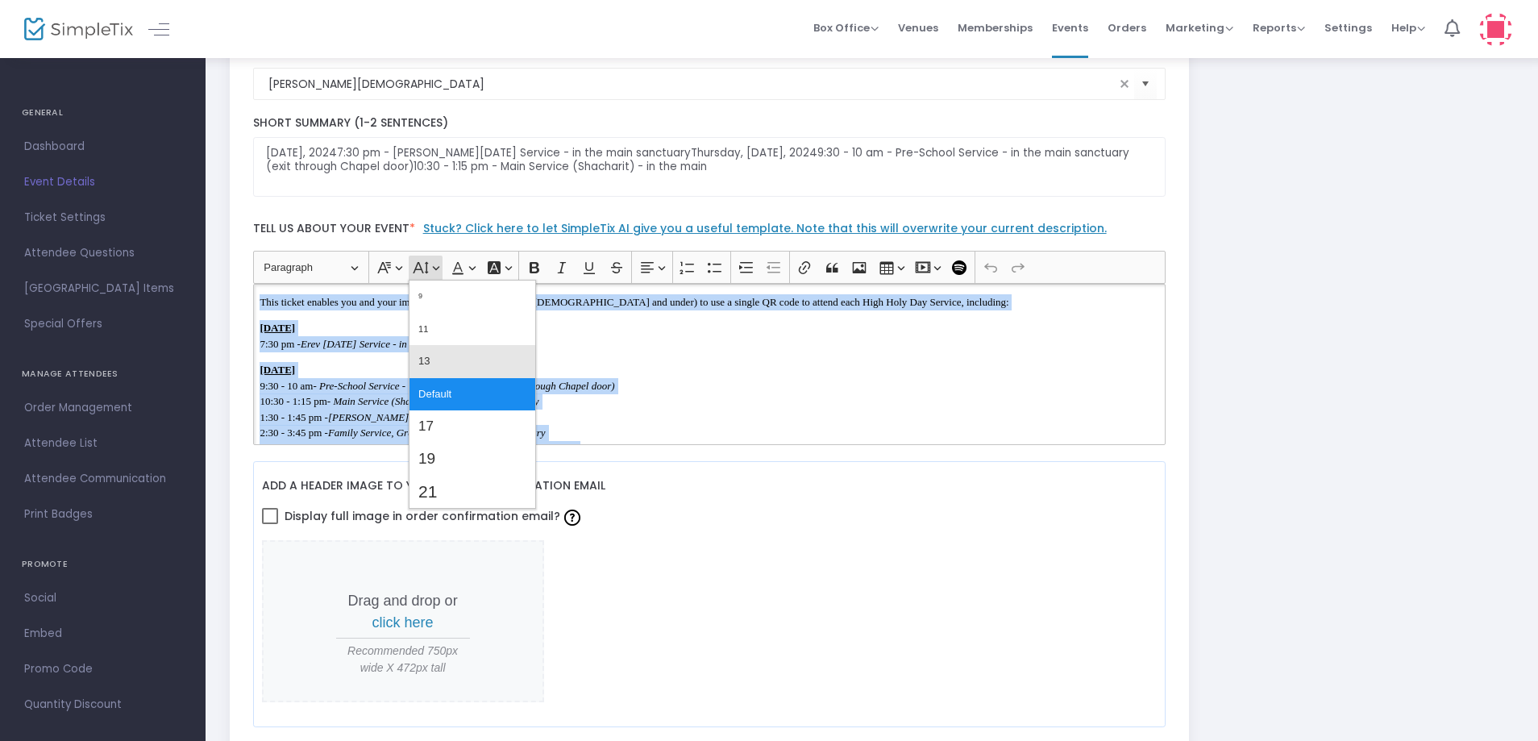
click at [456, 355] on button "13" at bounding box center [473, 361] width 126 height 32
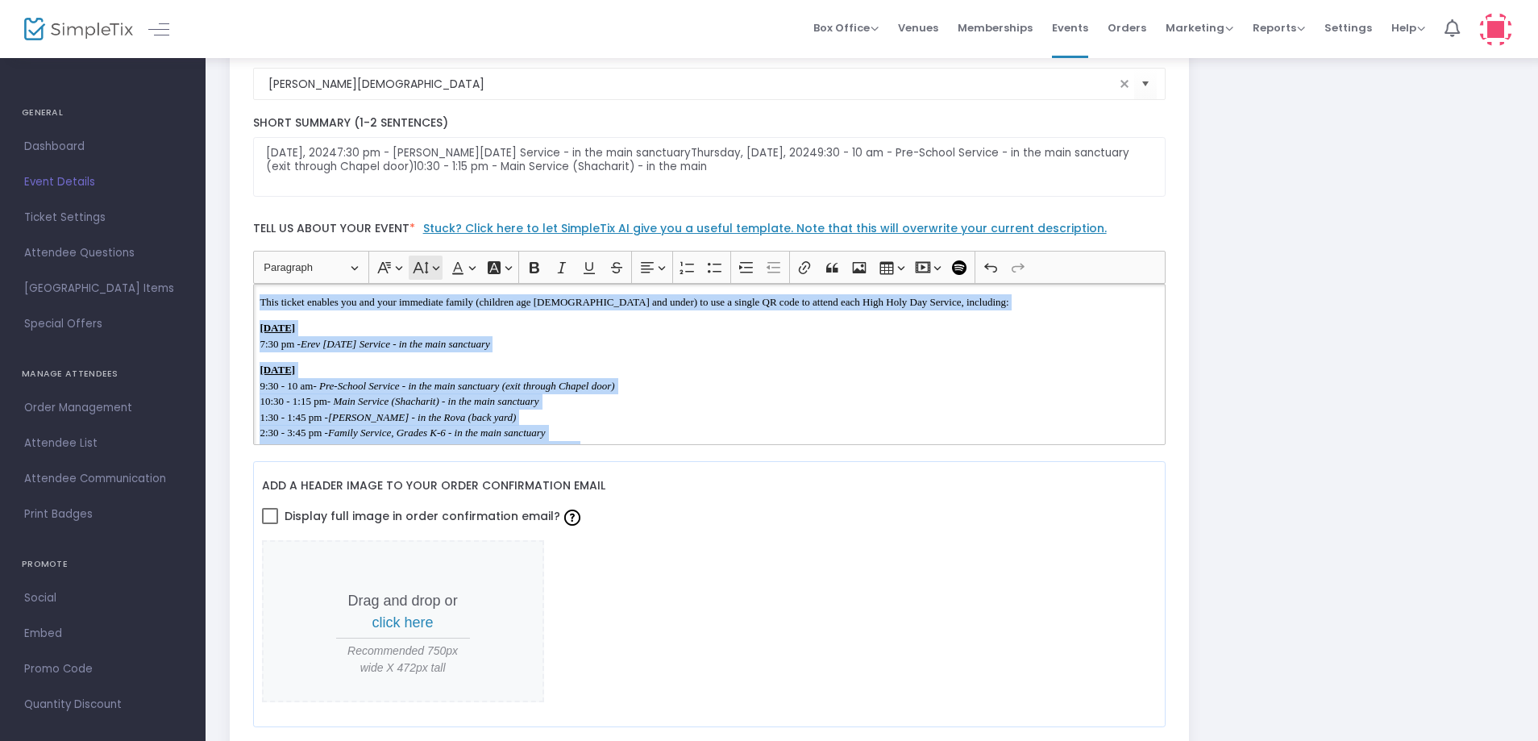
click at [435, 272] on button "Font Size Font Size" at bounding box center [425, 268] width 33 height 24
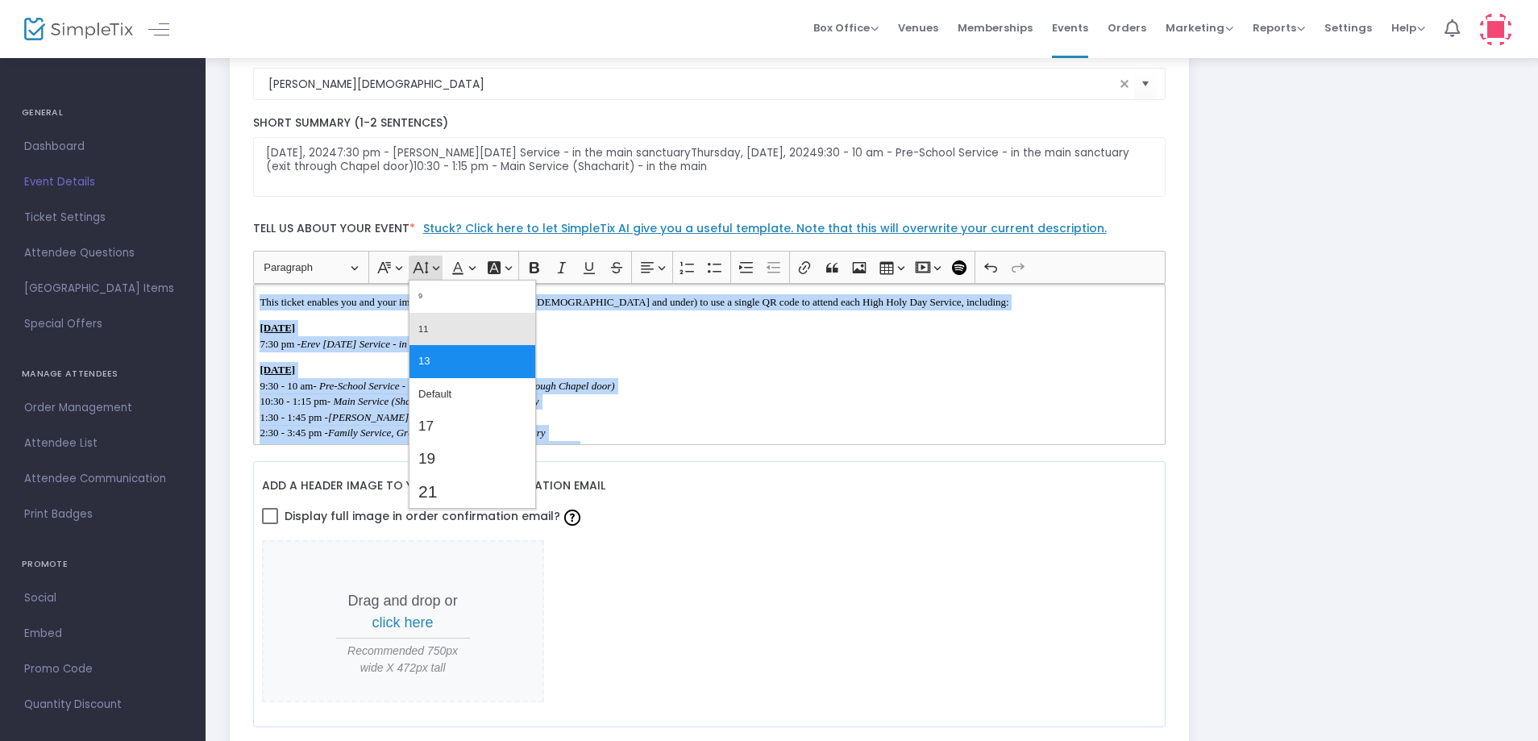
click at [454, 338] on button "11" at bounding box center [473, 329] width 126 height 32
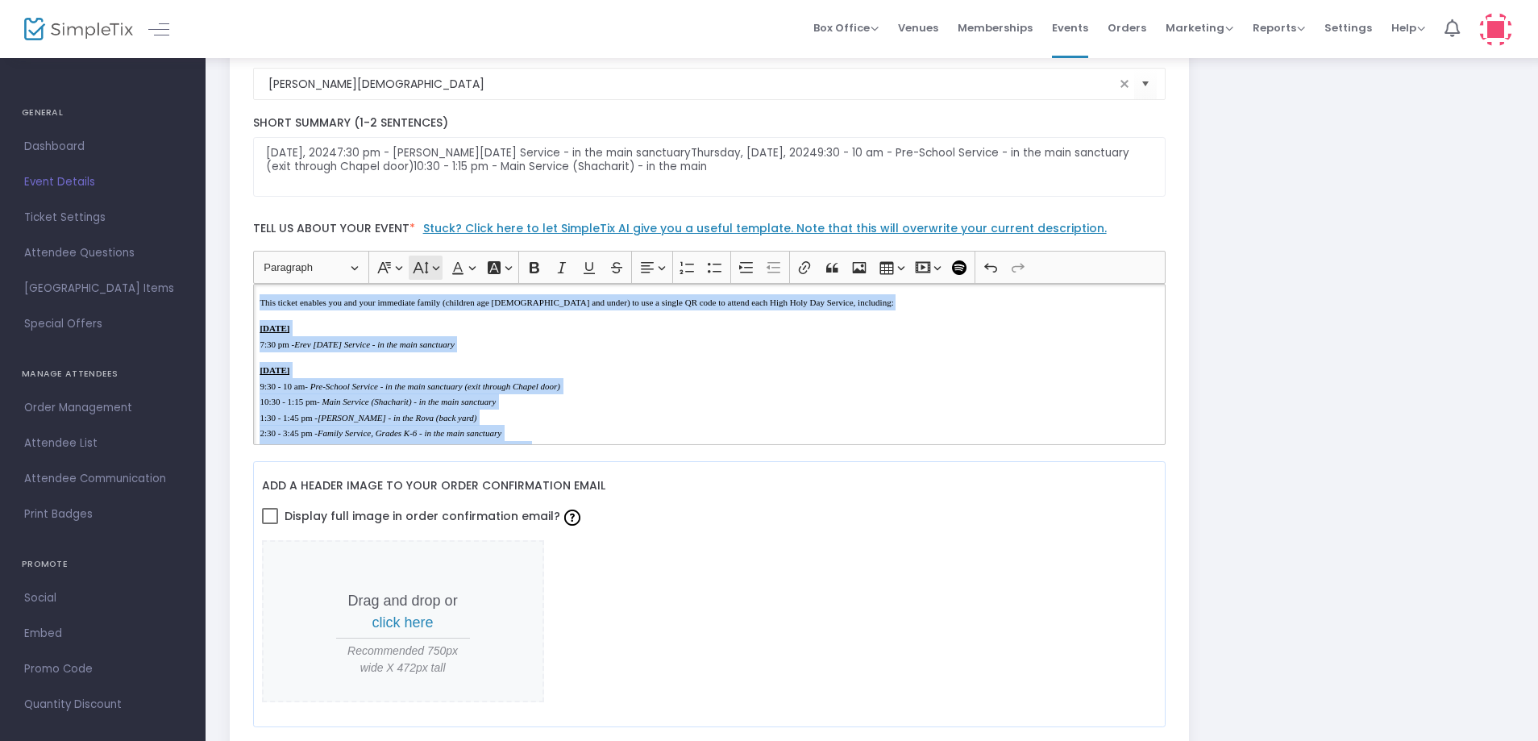
click at [439, 273] on button "Font Size Font Size" at bounding box center [425, 268] width 33 height 24
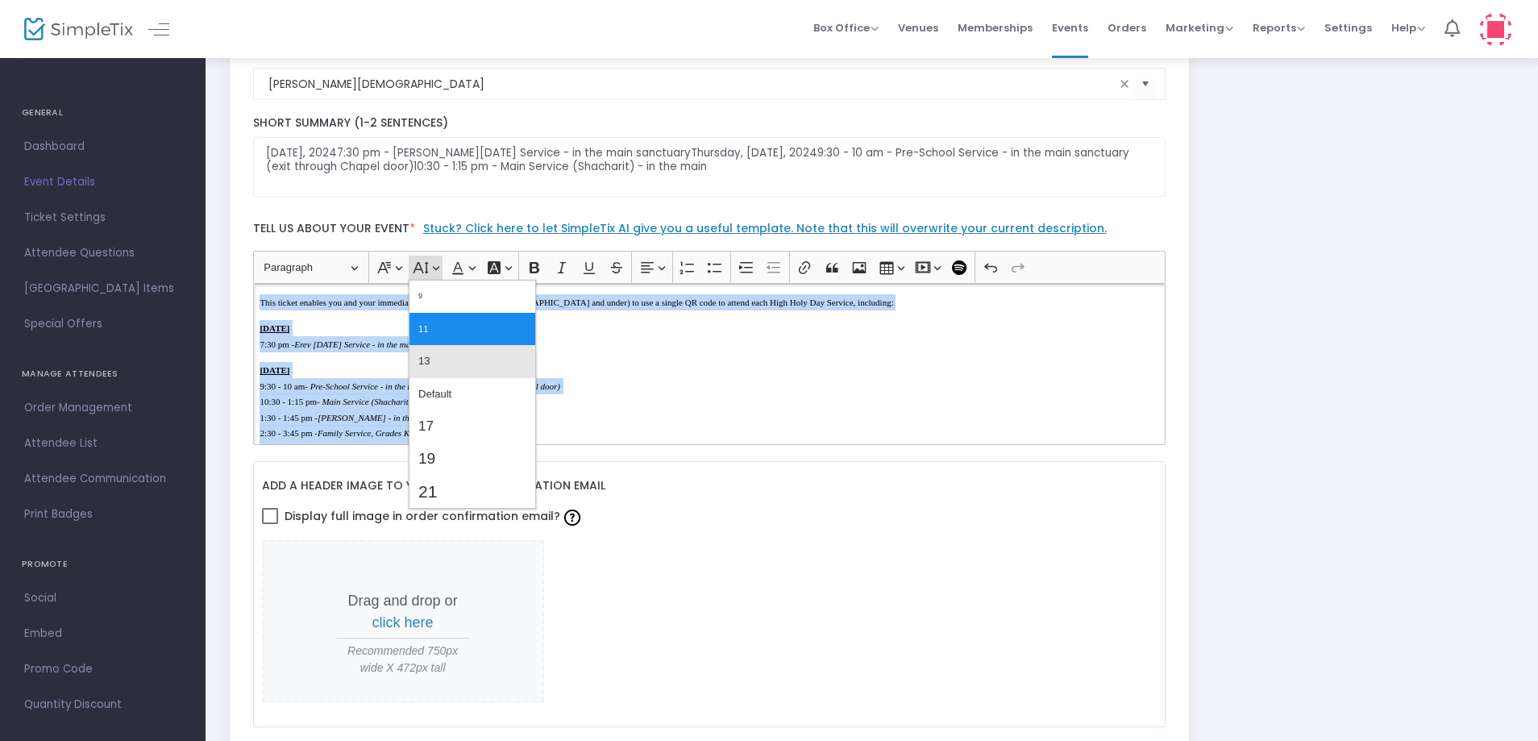
click at [447, 357] on button "13" at bounding box center [473, 361] width 126 height 32
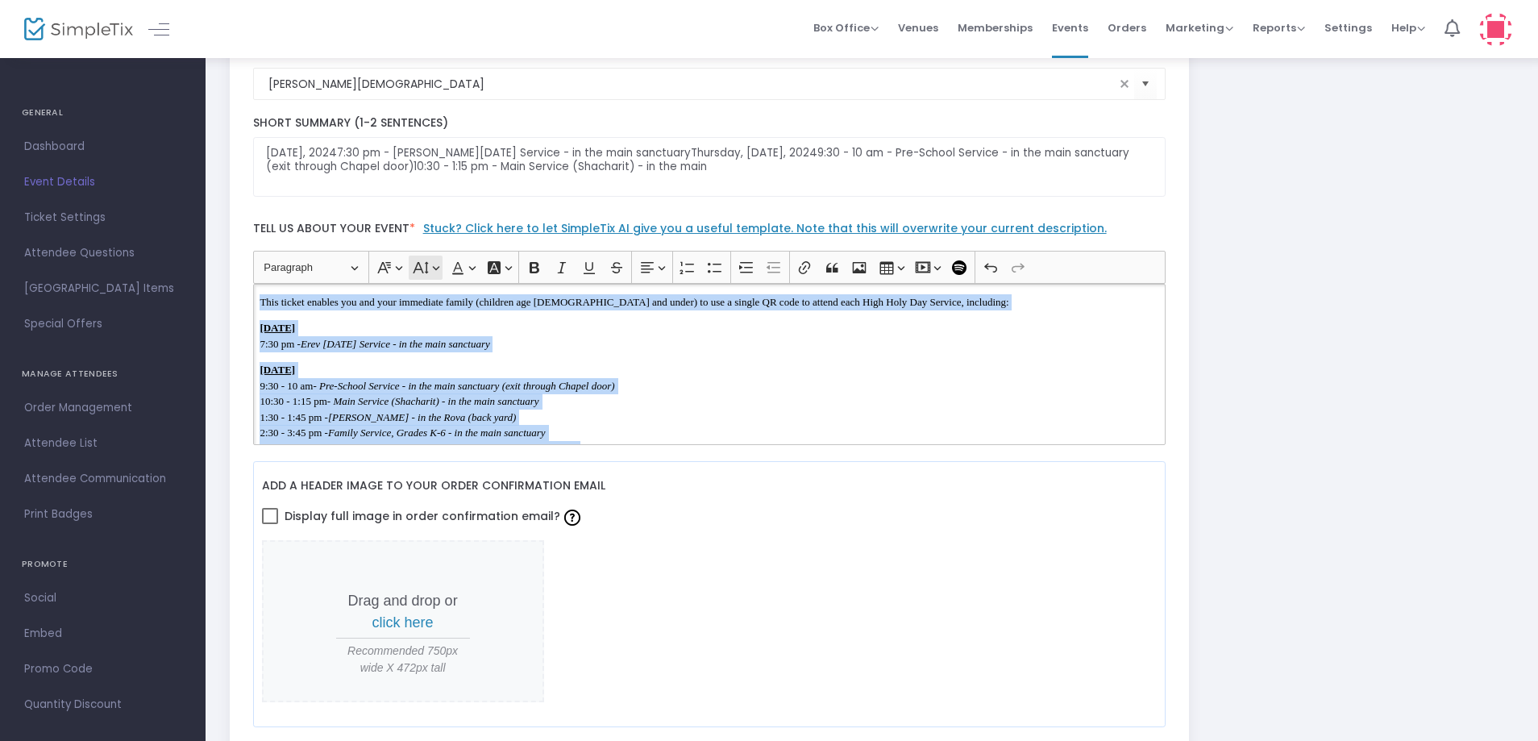
click at [429, 269] on button "Font Size Font Size" at bounding box center [425, 268] width 33 height 24
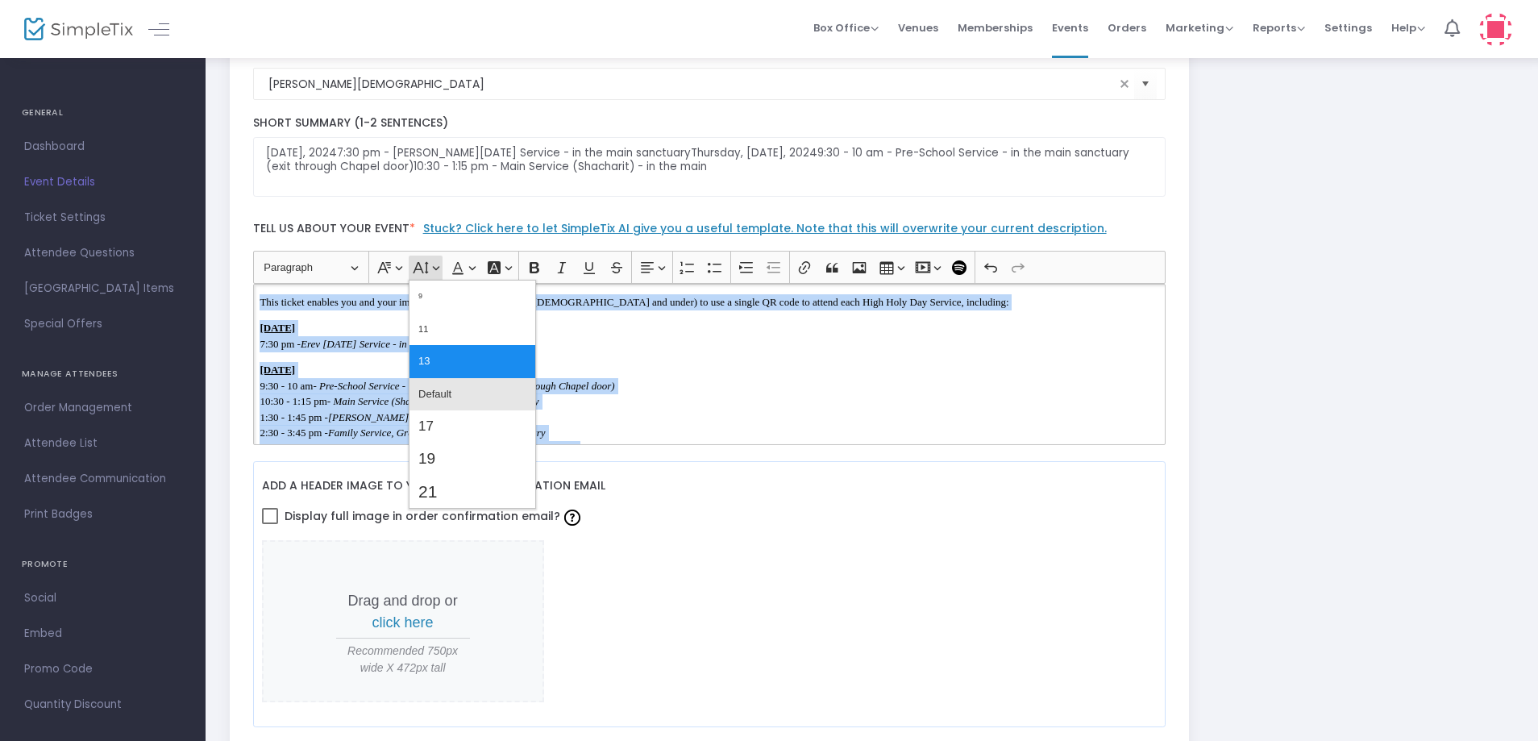
click at [450, 383] on span "Default" at bounding box center [434, 394] width 33 height 23
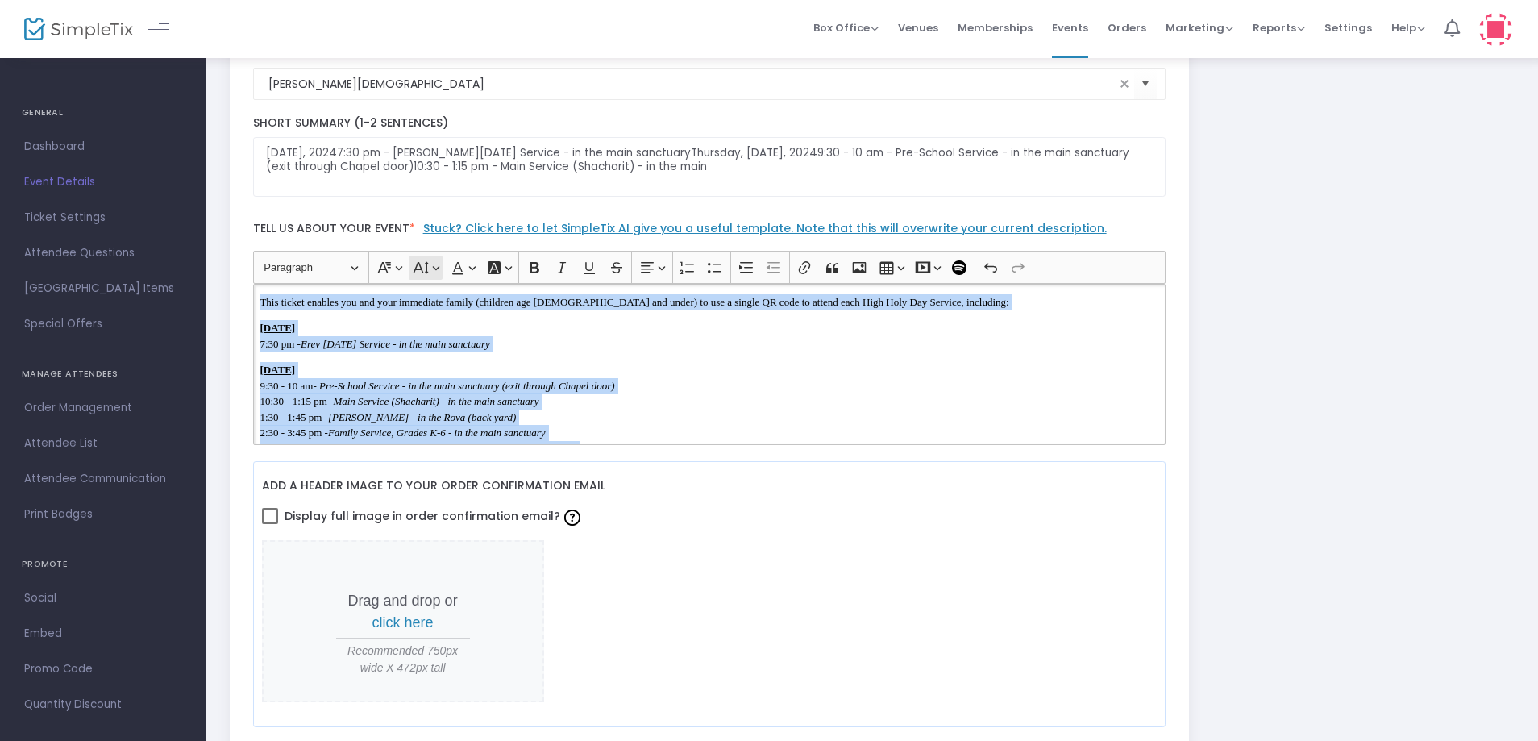
click at [435, 270] on button "Font Size Font Size" at bounding box center [425, 268] width 33 height 24
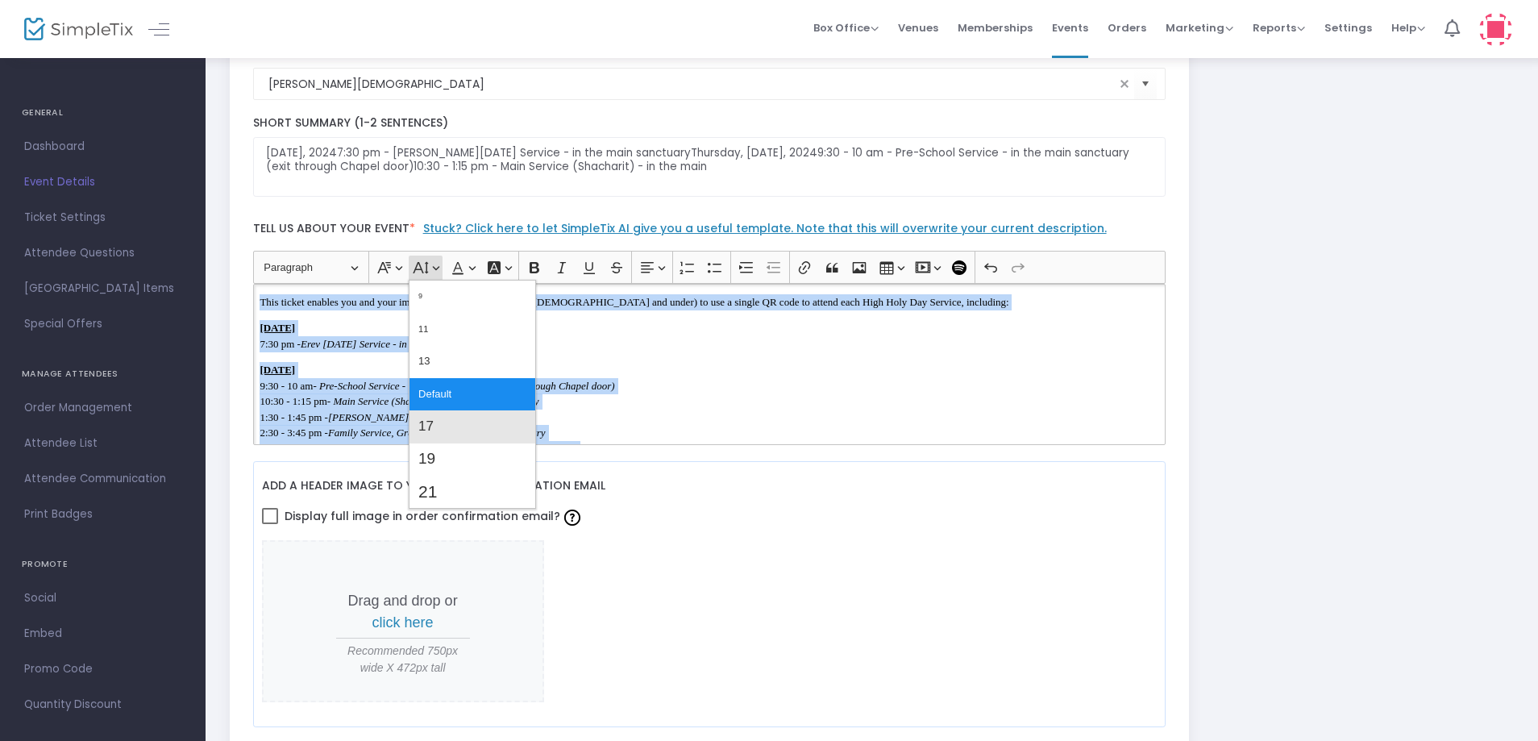
click at [460, 421] on button "17" at bounding box center [473, 426] width 126 height 32
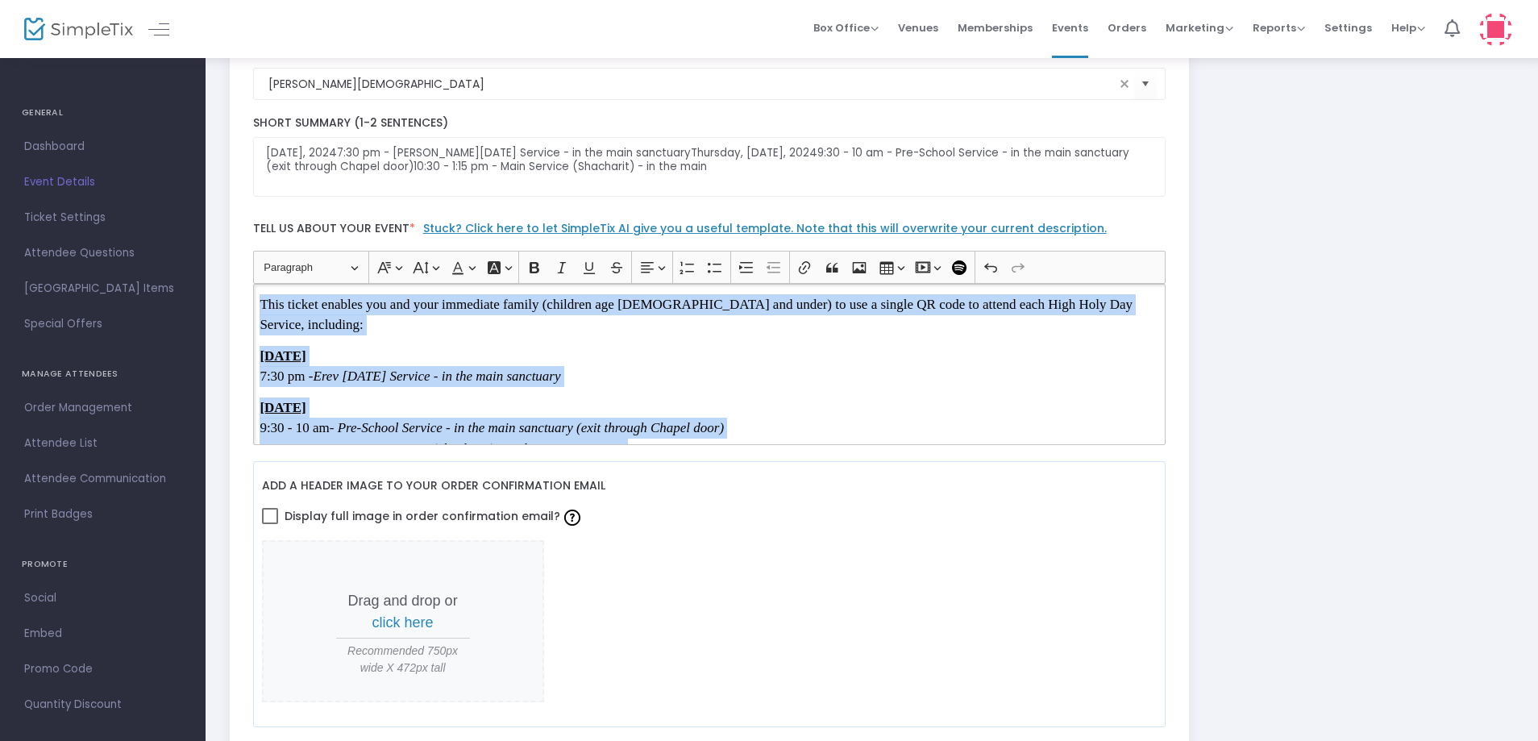
click at [723, 377] on p "[DATE] 7:30 pm - [PERSON_NAME][DATE] Service - in the main sanctuary" at bounding box center [709, 366] width 899 height 41
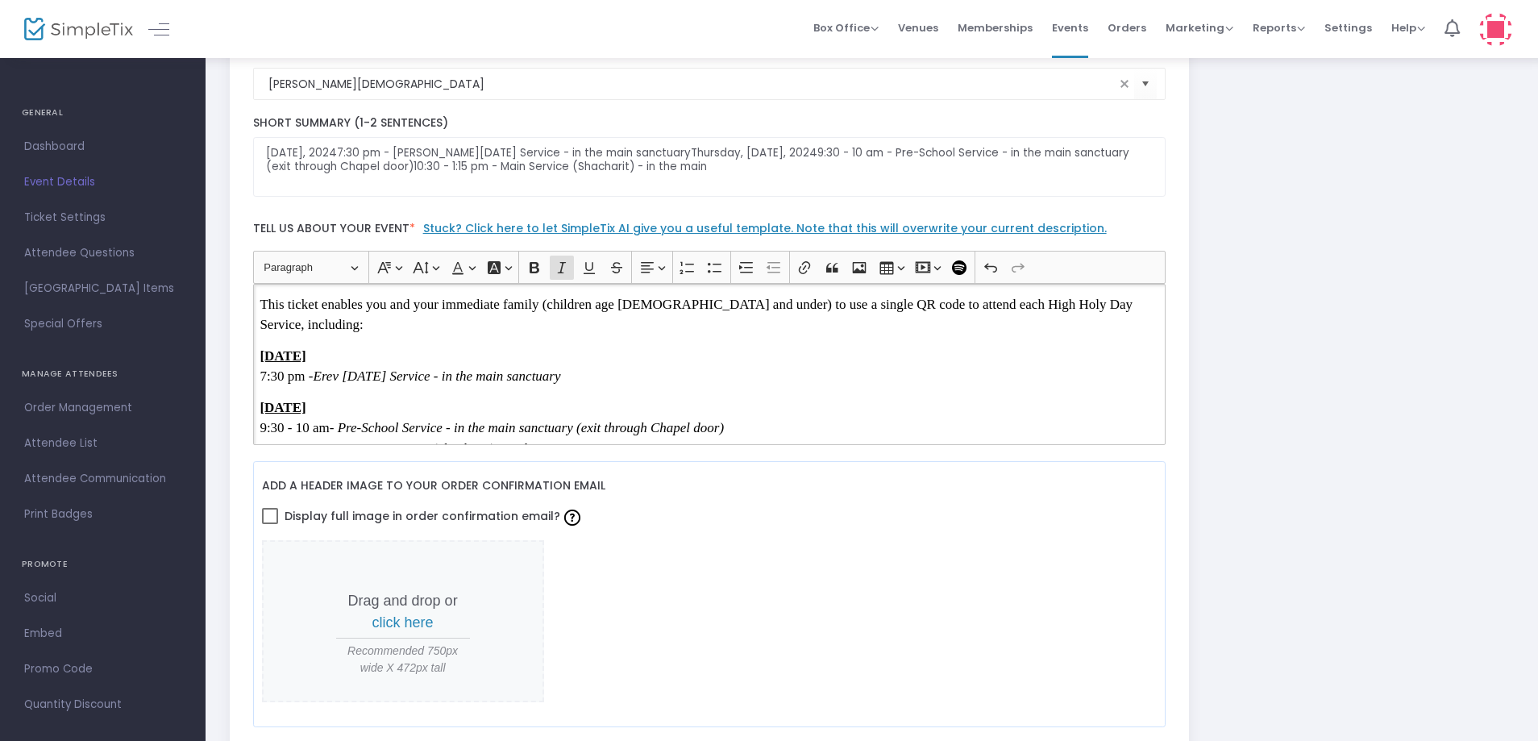
scroll to position [0, 0]
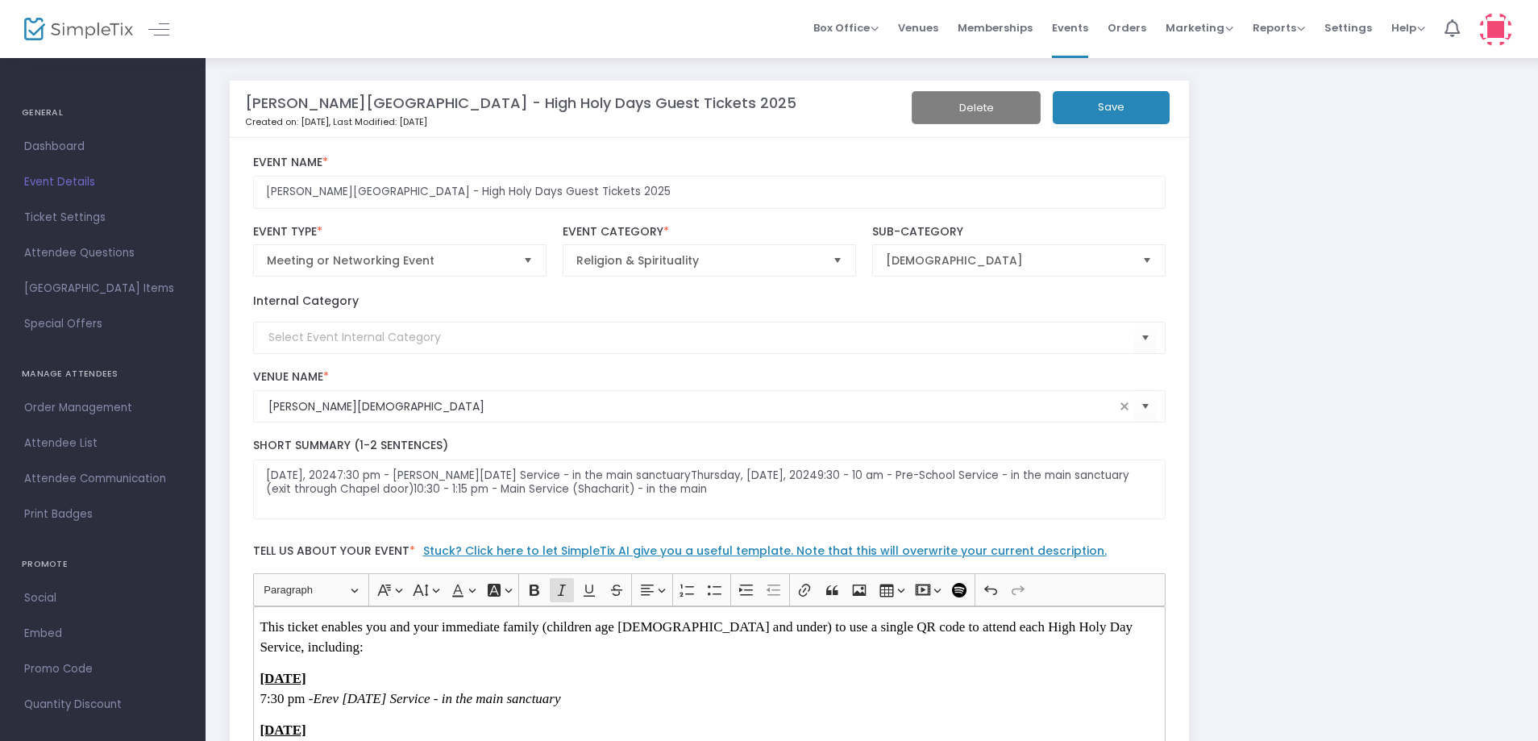
click at [1118, 101] on button "Save" at bounding box center [1111, 107] width 117 height 33
